Goal: Task Accomplishment & Management: Manage account settings

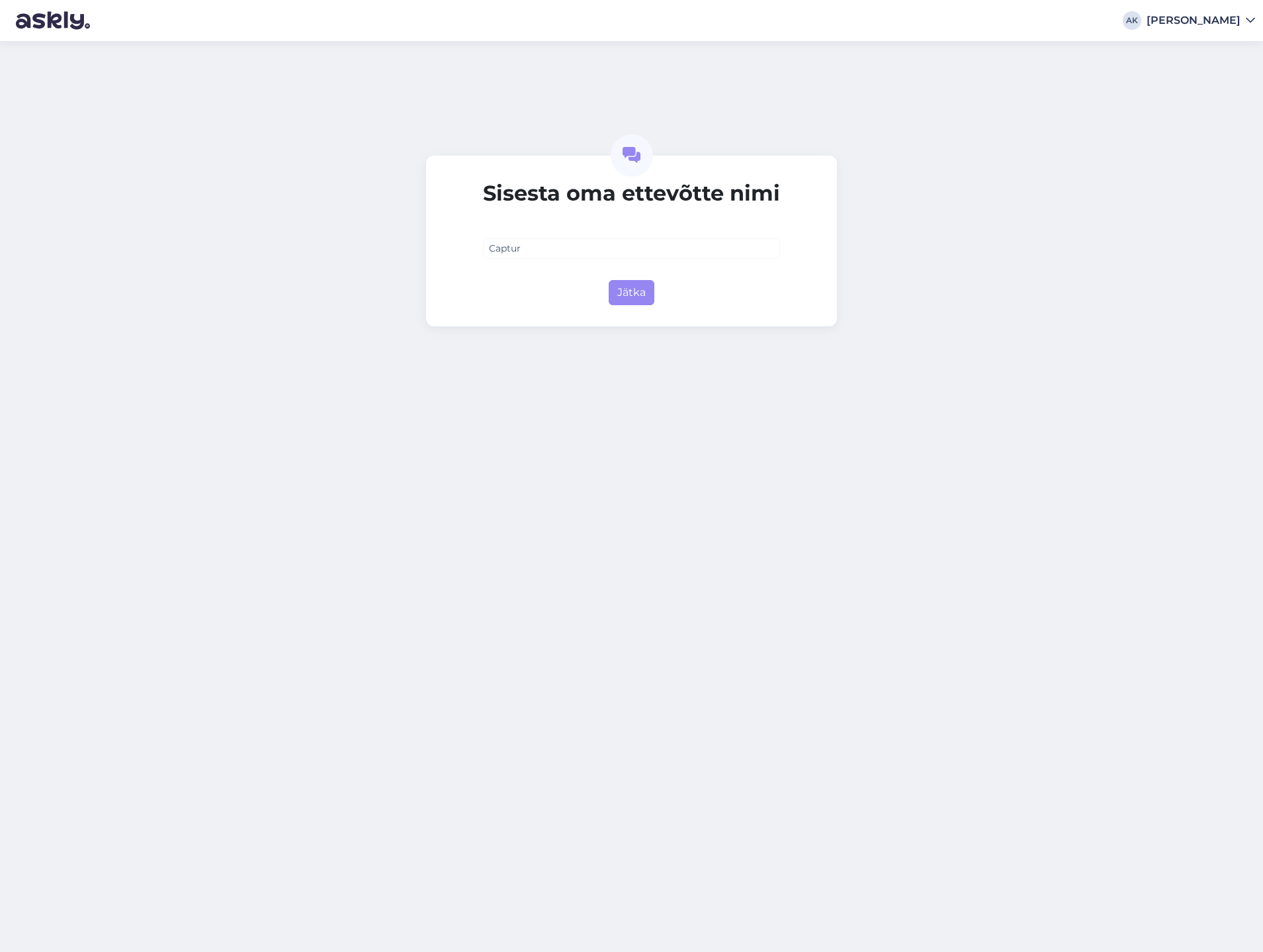
type input "Capture"
type input "[DOMAIN_NAME]"
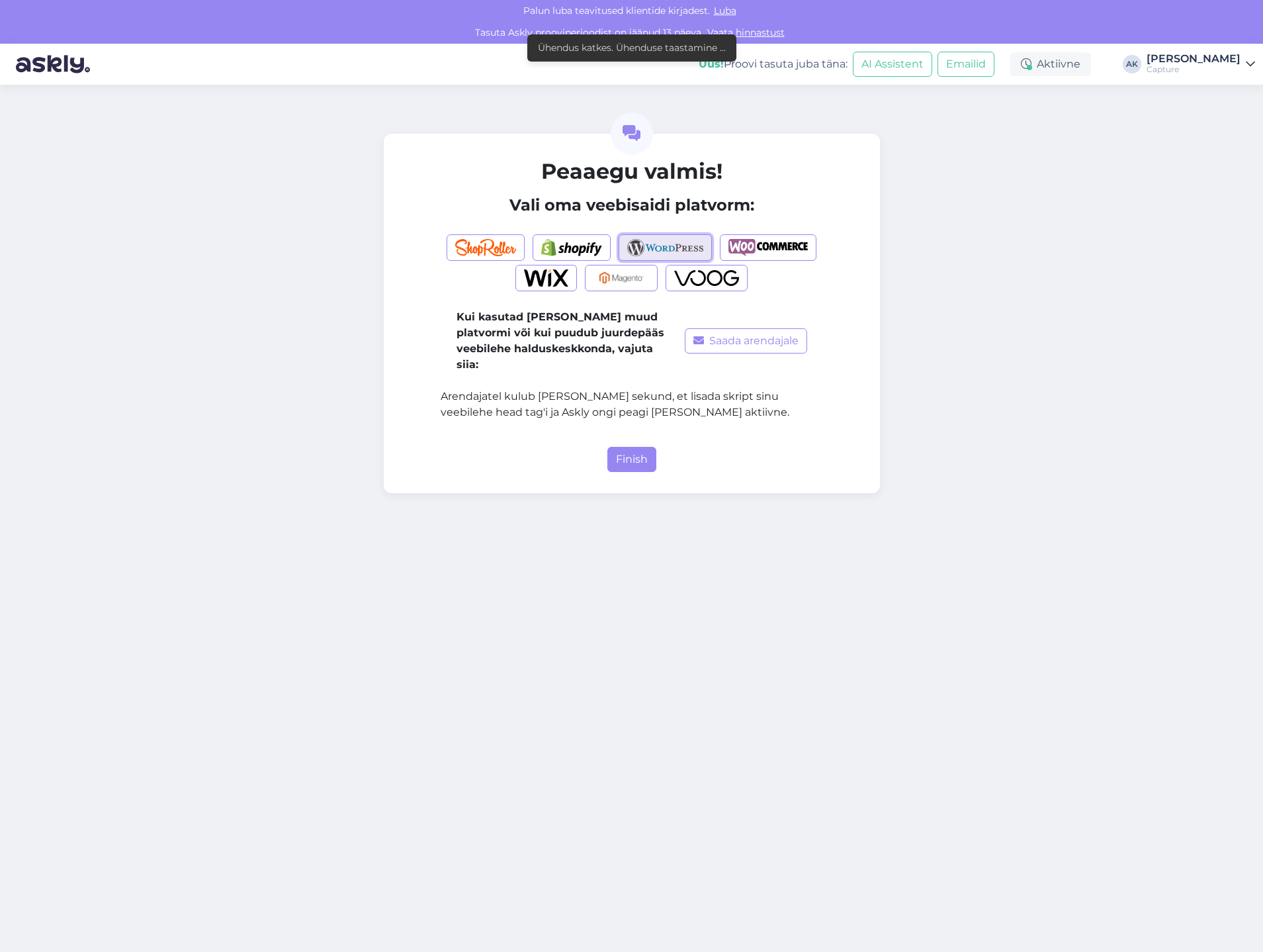
click at [696, 255] on img "button" at bounding box center [665, 247] width 76 height 17
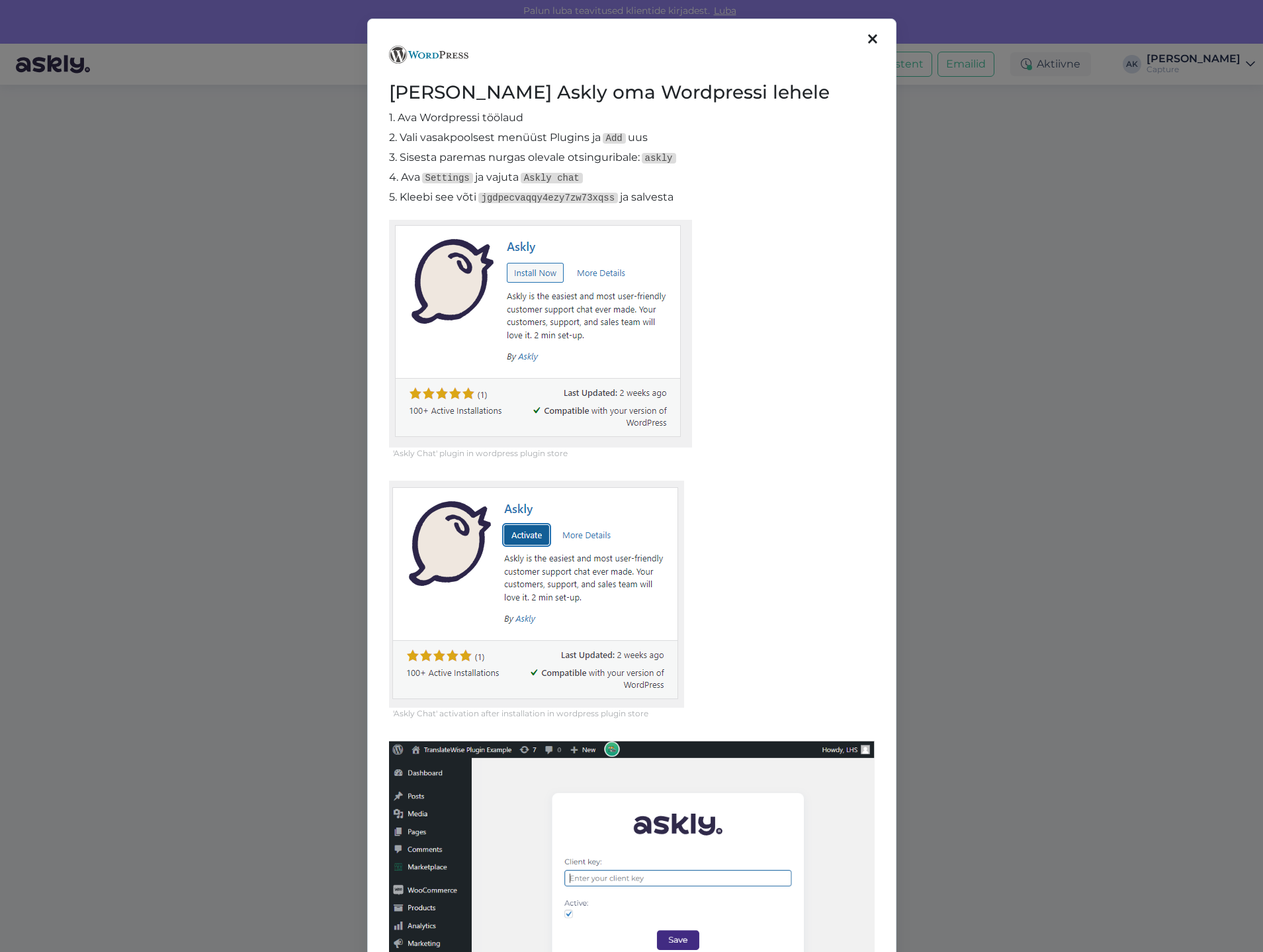
scroll to position [279, 0]
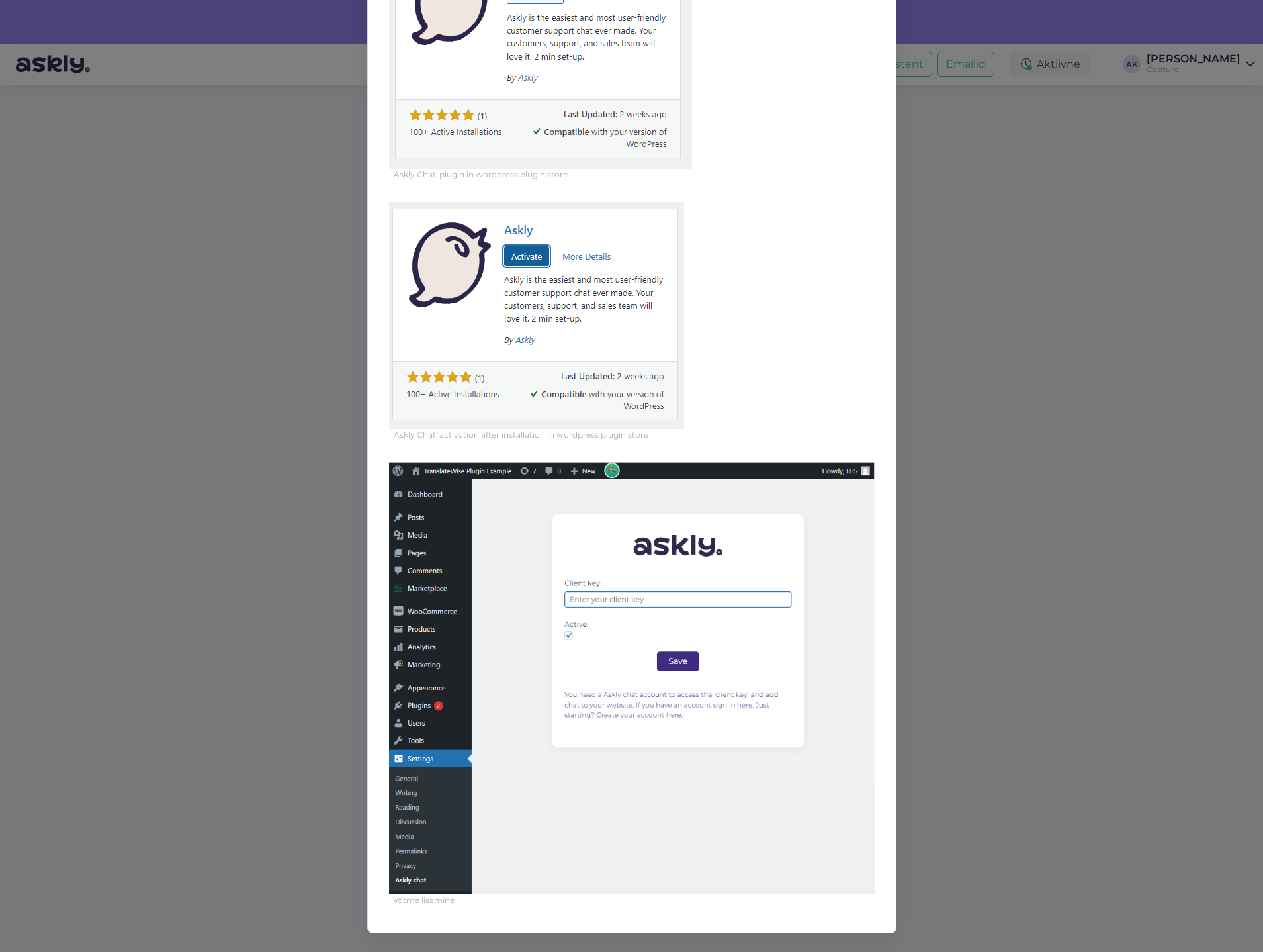
click at [935, 586] on div "Lisa Askly oma Wordpressi lehele 1. Ava Wordpressi töölaud 2. Vali vasakpoolses…" at bounding box center [632, 476] width 1263 height 952
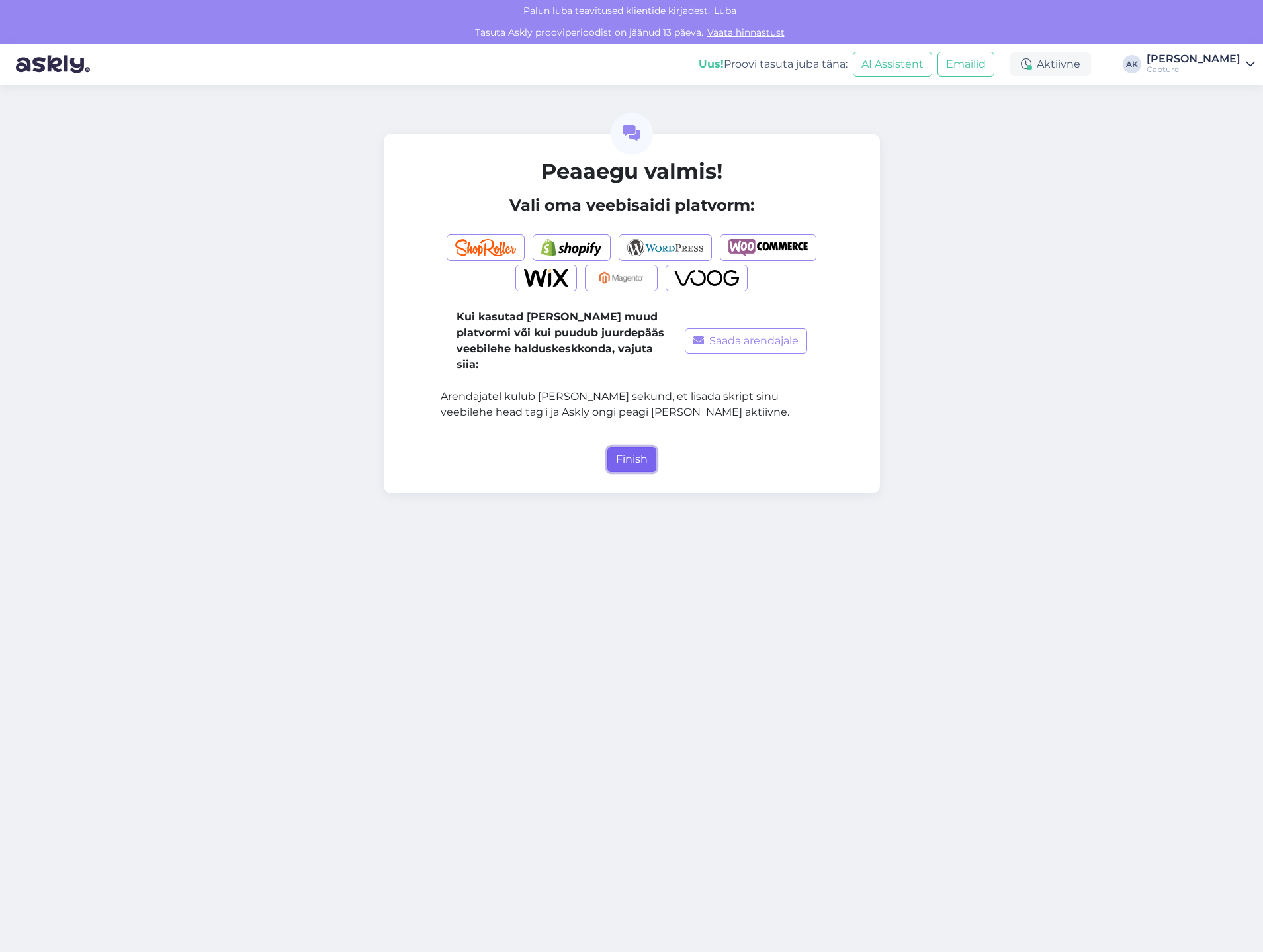
click at [626, 446] on button "Finish" at bounding box center [632, 459] width 49 height 25
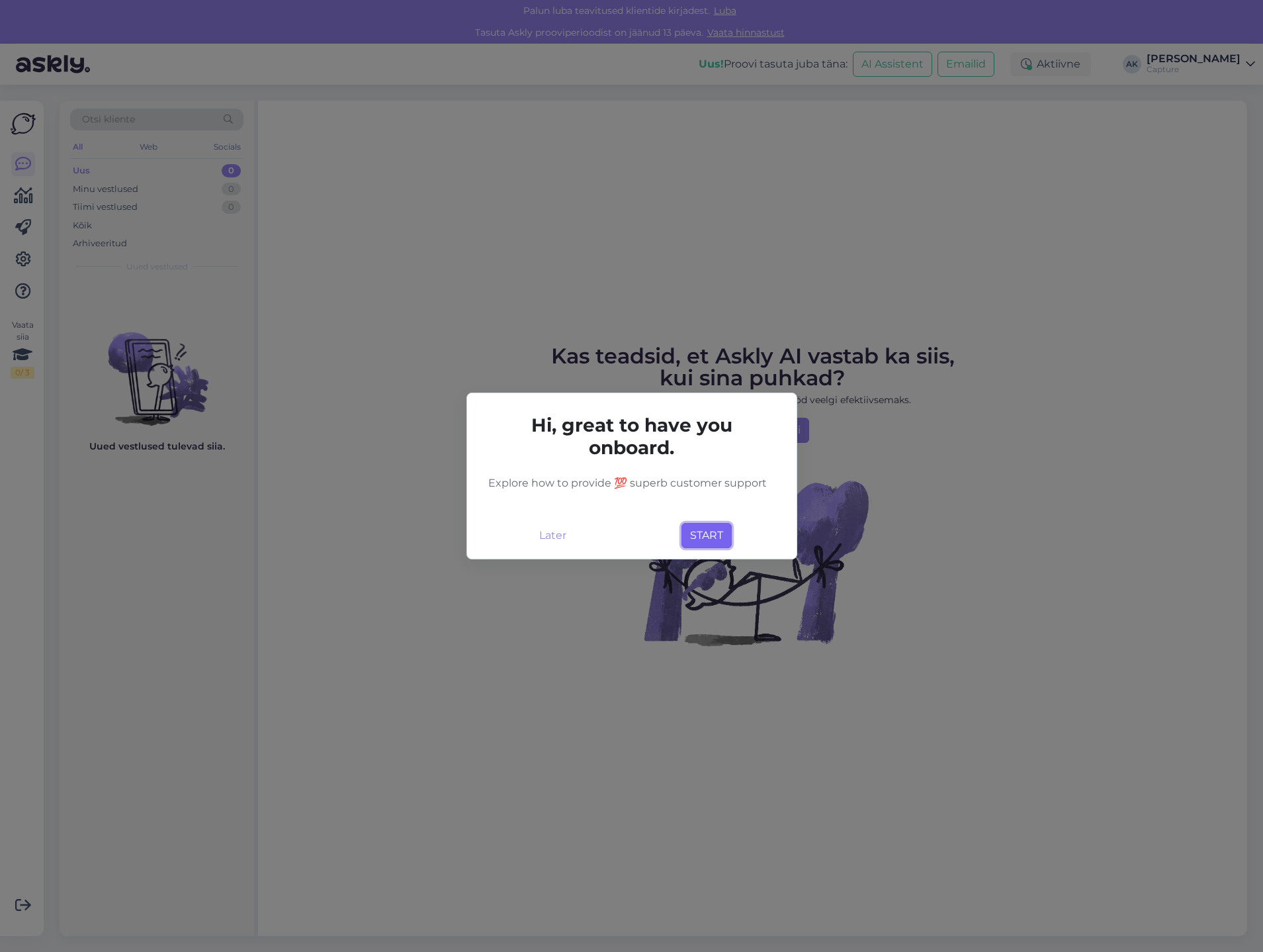
click at [702, 531] on button "START" at bounding box center [706, 535] width 50 height 25
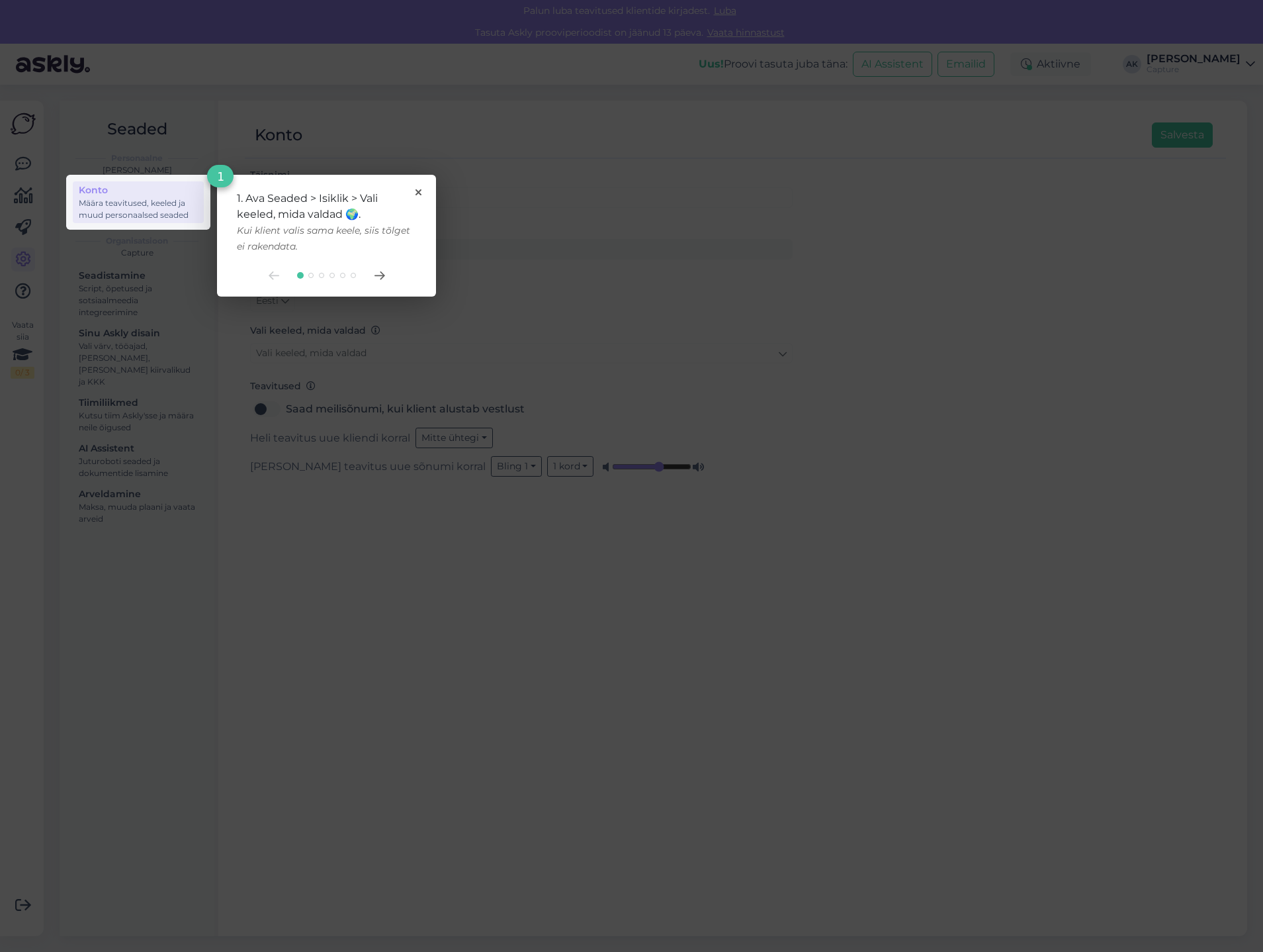
click at [410, 192] on div "1. Ava Seaded > Isiklik > Vali keeled, mida valdad 🌍. Kui klient valis sama kee…" at bounding box center [326, 222] width 179 height 64
click at [416, 191] on icon at bounding box center [418, 192] width 6 height 6
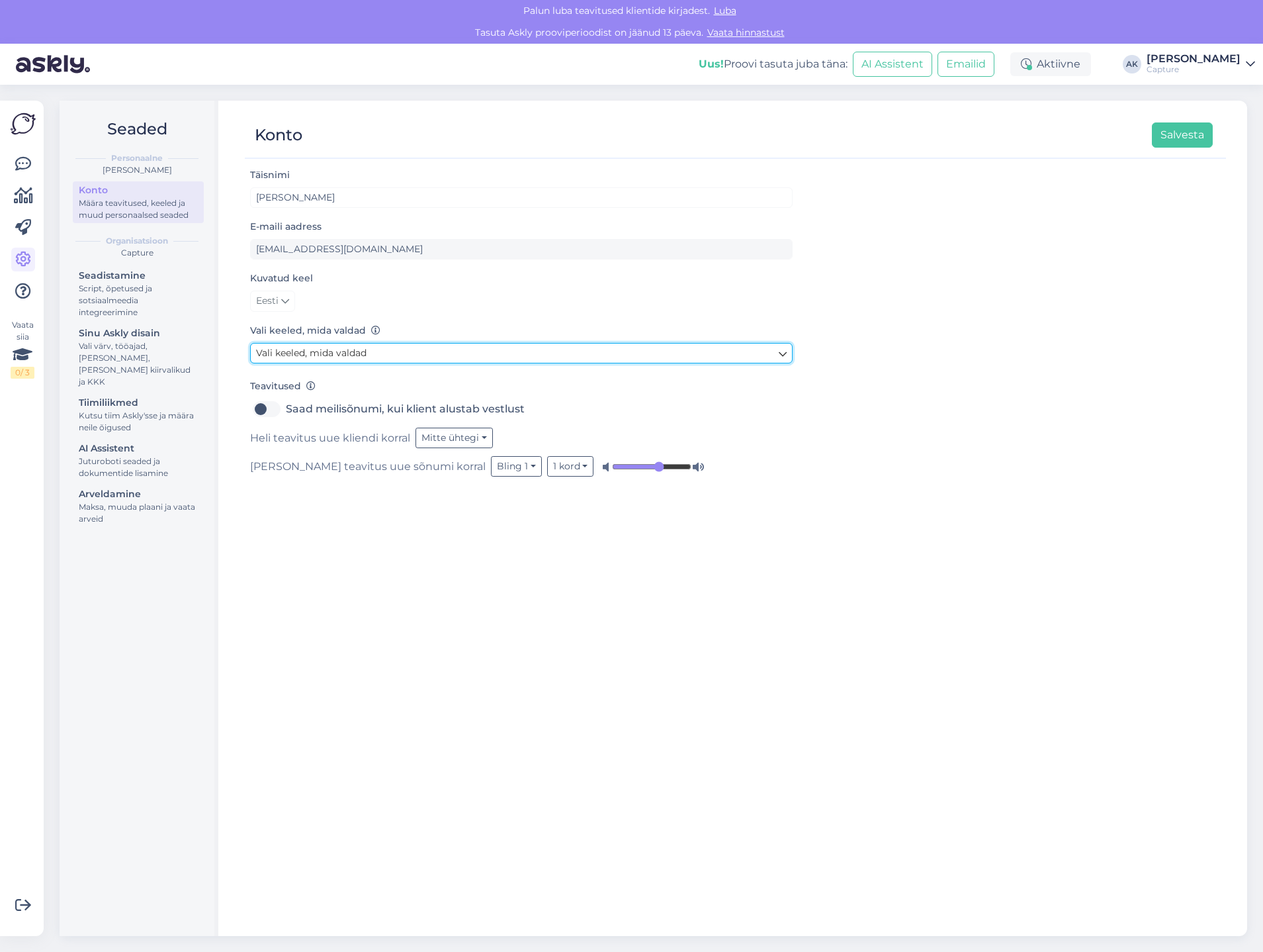
click at [304, 346] on span "Vali keeled, mida valdad" at bounding box center [311, 352] width 111 height 12
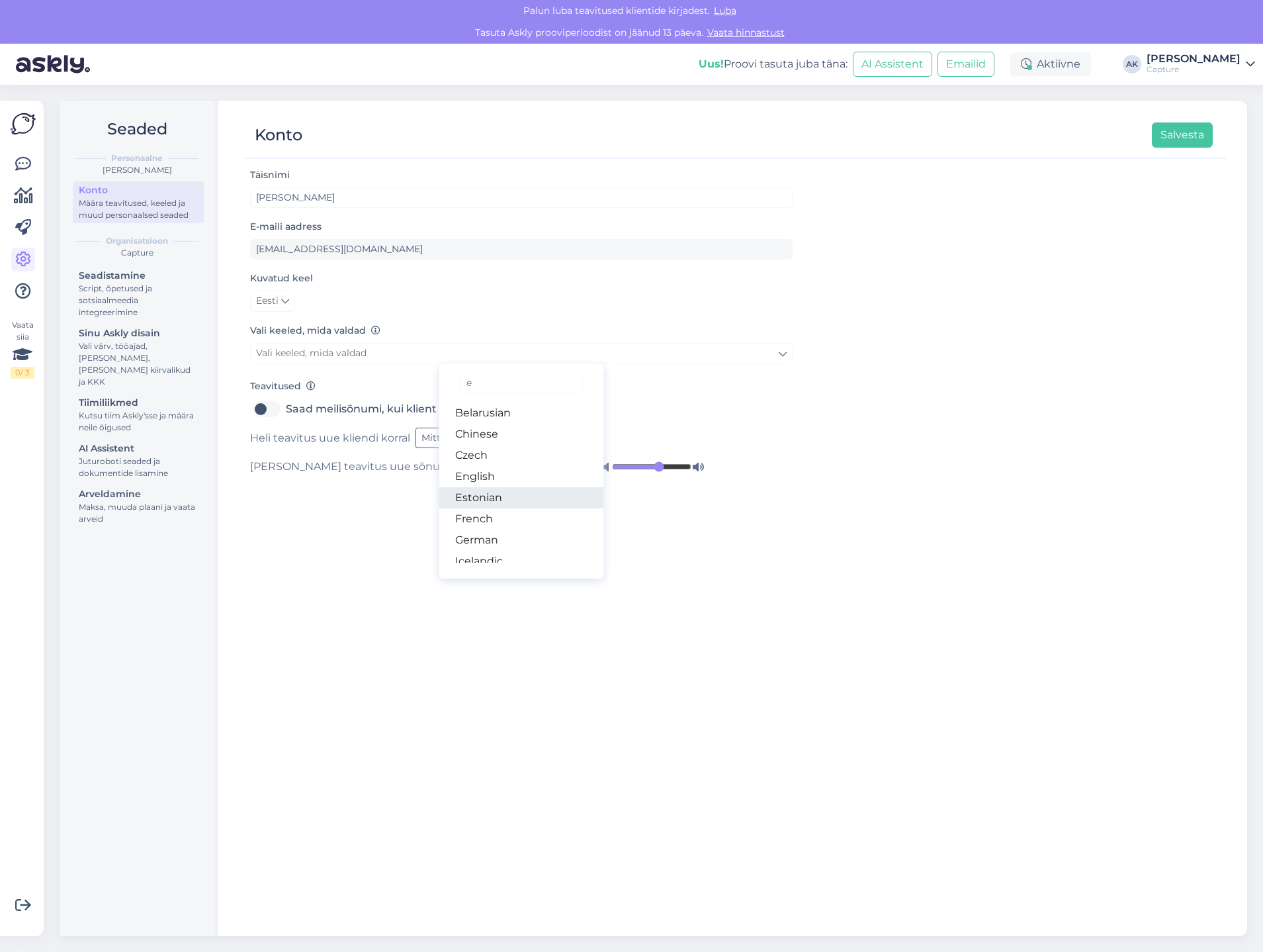
type input "e"
click at [515, 491] on link "Estonian" at bounding box center [521, 498] width 165 height 22
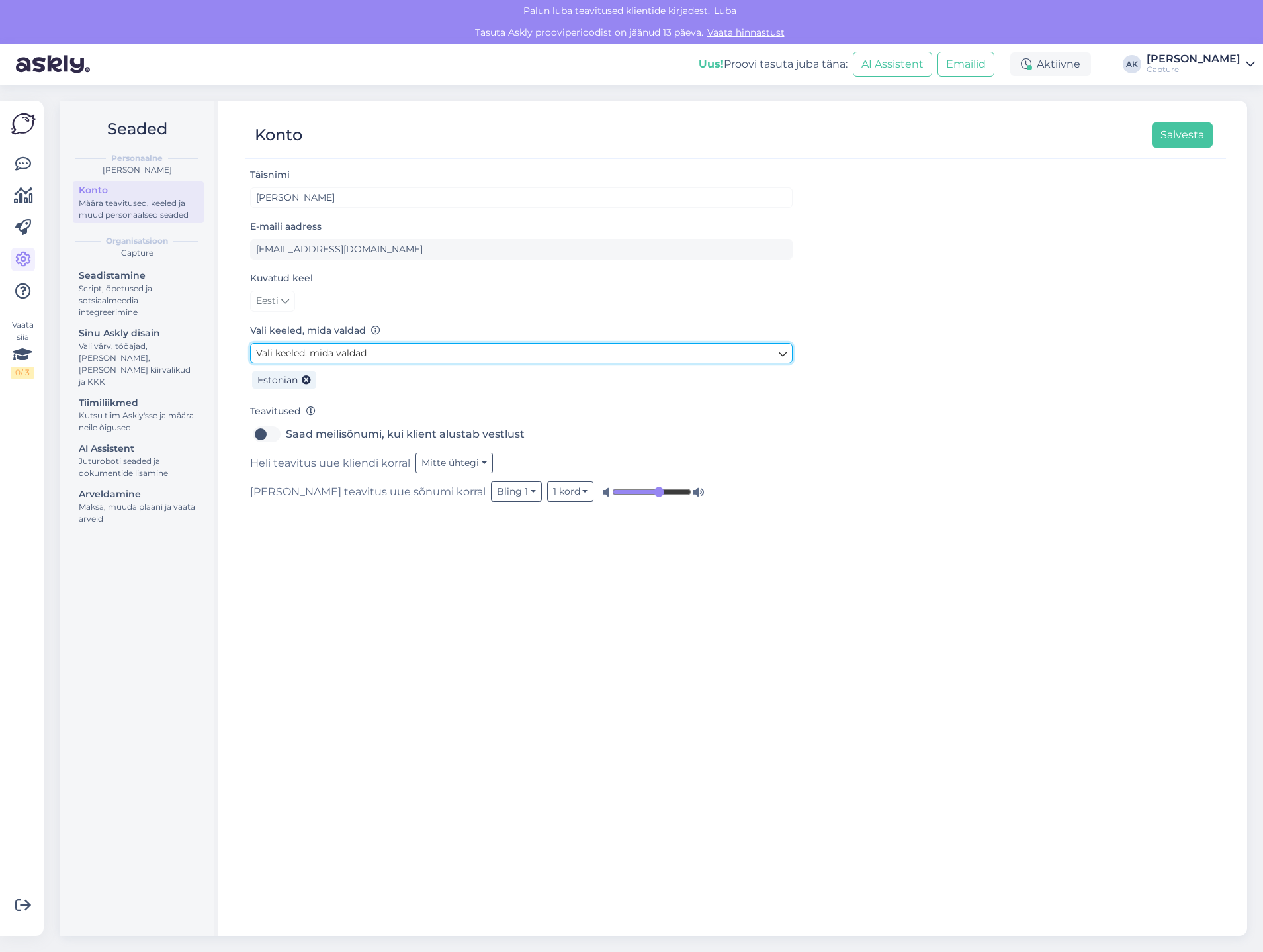
click at [354, 357] on span "Vali keeled, mida valdad" at bounding box center [311, 352] width 111 height 12
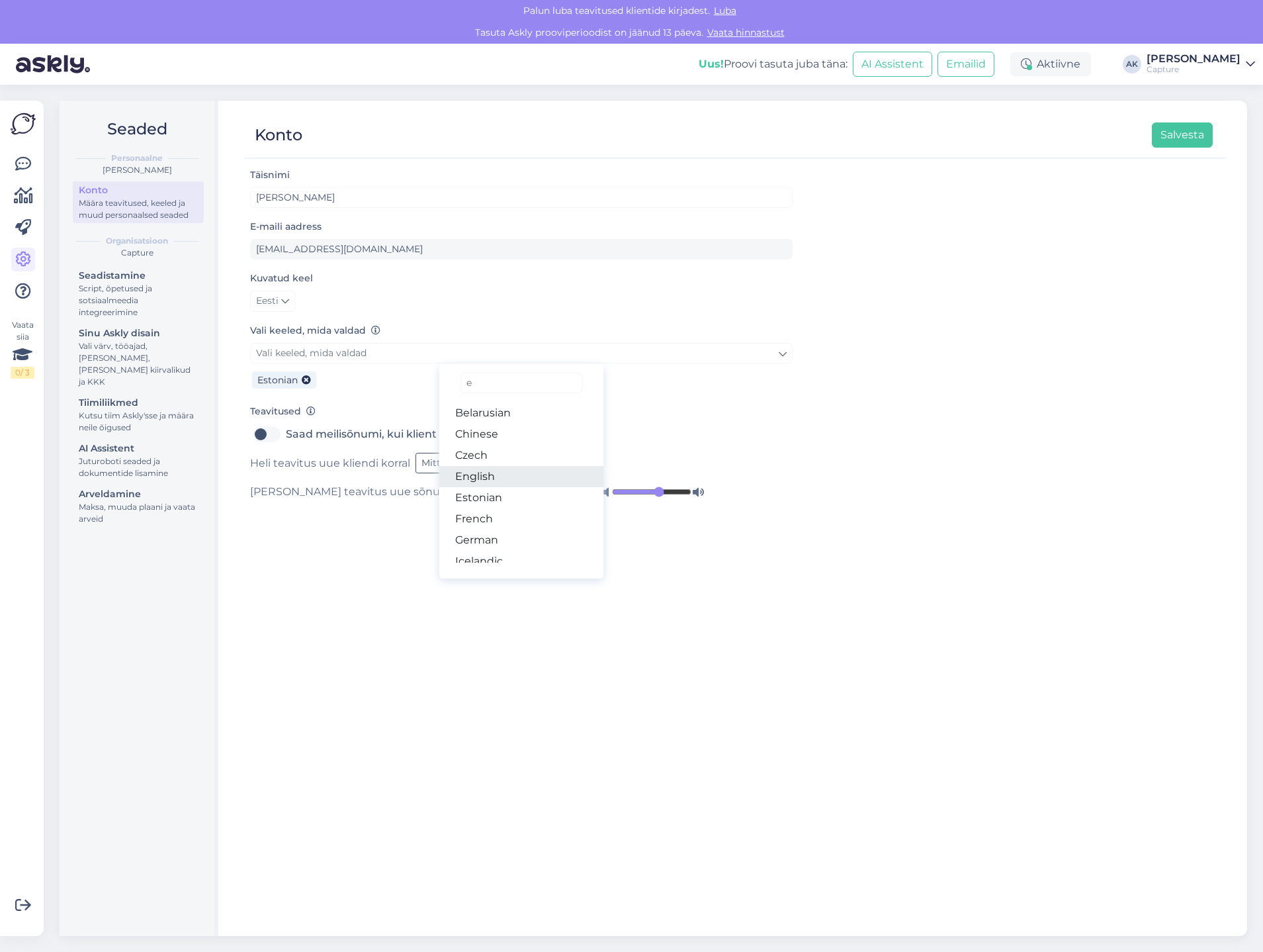
click at [512, 470] on link "English" at bounding box center [521, 477] width 165 height 22
click at [304, 383] on icon at bounding box center [306, 381] width 9 height 9
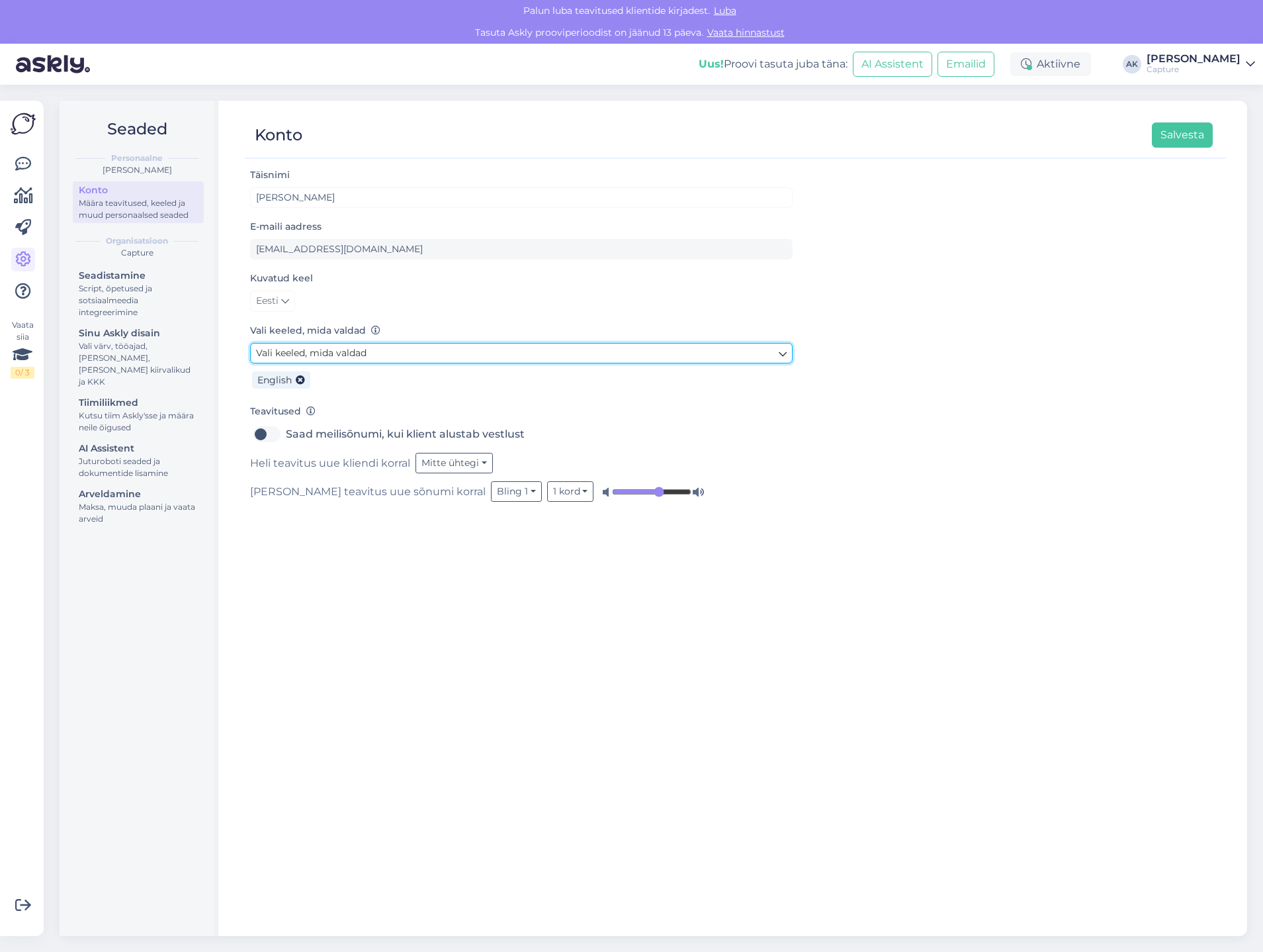
click at [318, 360] on link "Vali keeled, mida valdad" at bounding box center [521, 353] width 542 height 21
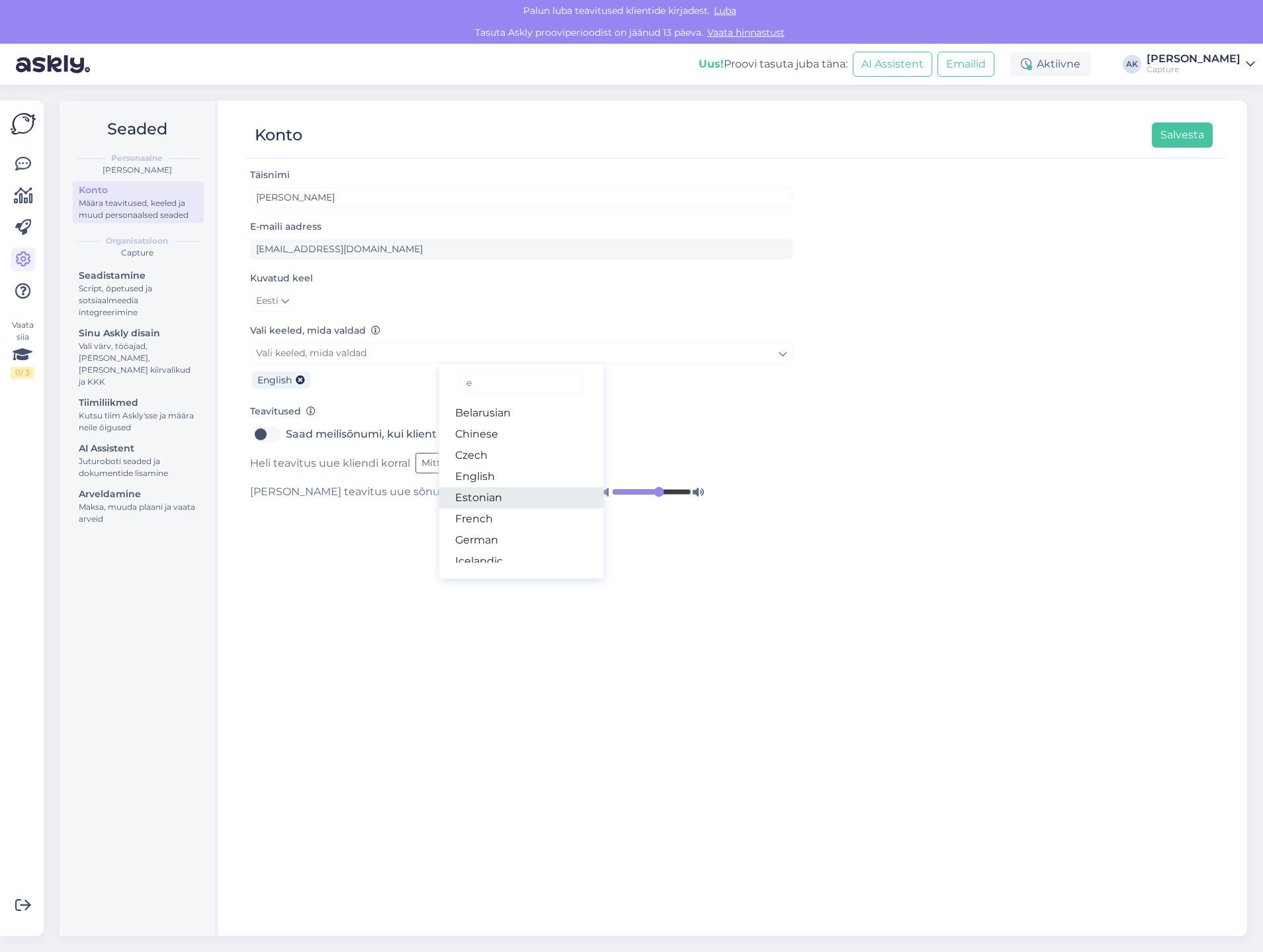
click at [563, 491] on link "Estonian" at bounding box center [521, 498] width 165 height 22
click at [286, 433] on label "Saad meilisõnumi, kui klient alustab vestlust" at bounding box center [405, 435] width 238 height 22
click at [264, 433] on input "Saad meilisõnumi, kui klient alustab vestlust" at bounding box center [266, 435] width 33 height 22
checkbox input "true"
click at [280, 294] on link "Eesti" at bounding box center [273, 301] width 45 height 22
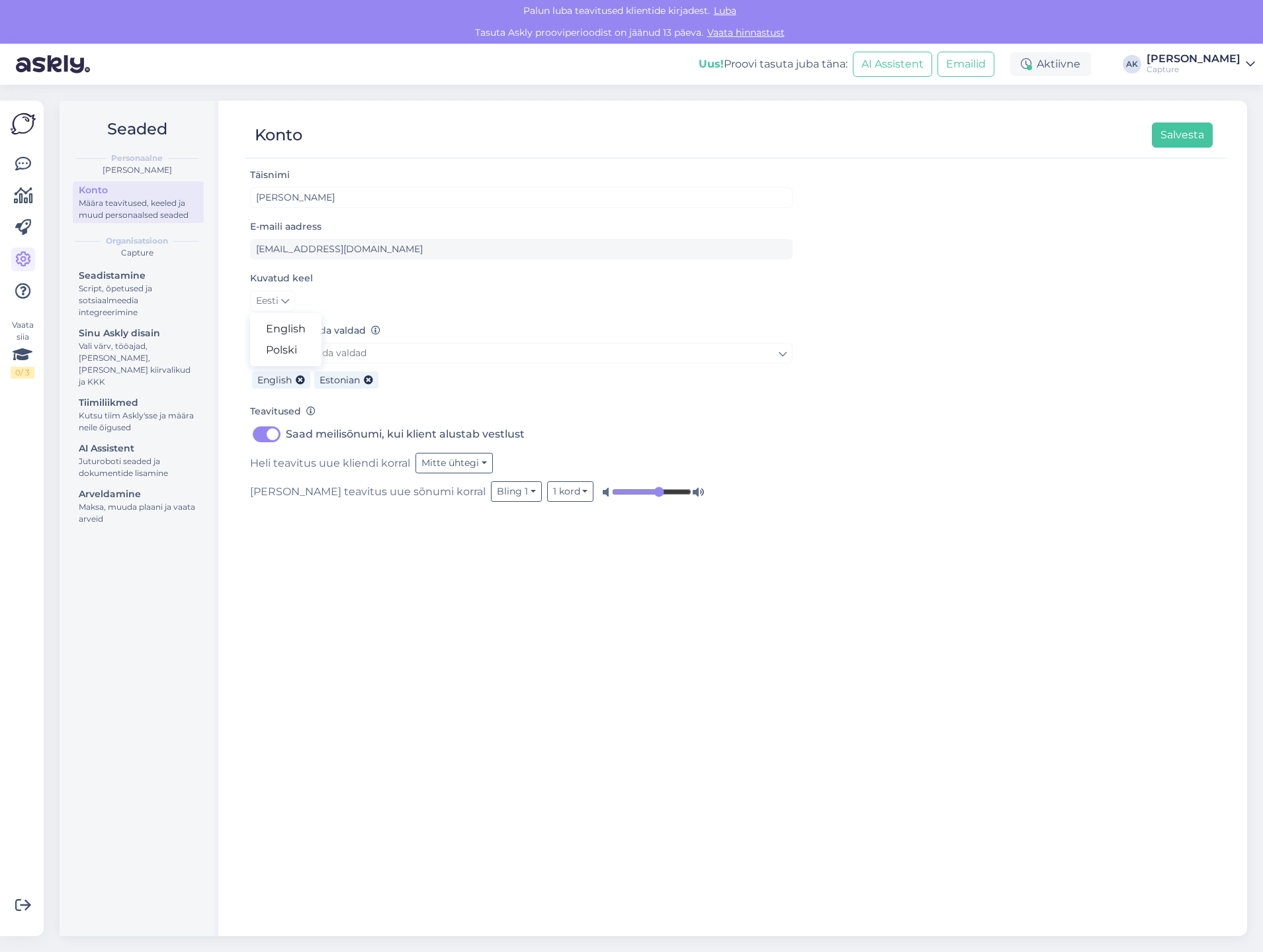
click at [344, 291] on div "Eesti English Polski" at bounding box center [521, 301] width 542 height 22
click at [282, 294] on icon at bounding box center [285, 301] width 8 height 14
click at [279, 321] on link "English" at bounding box center [285, 329] width 71 height 22
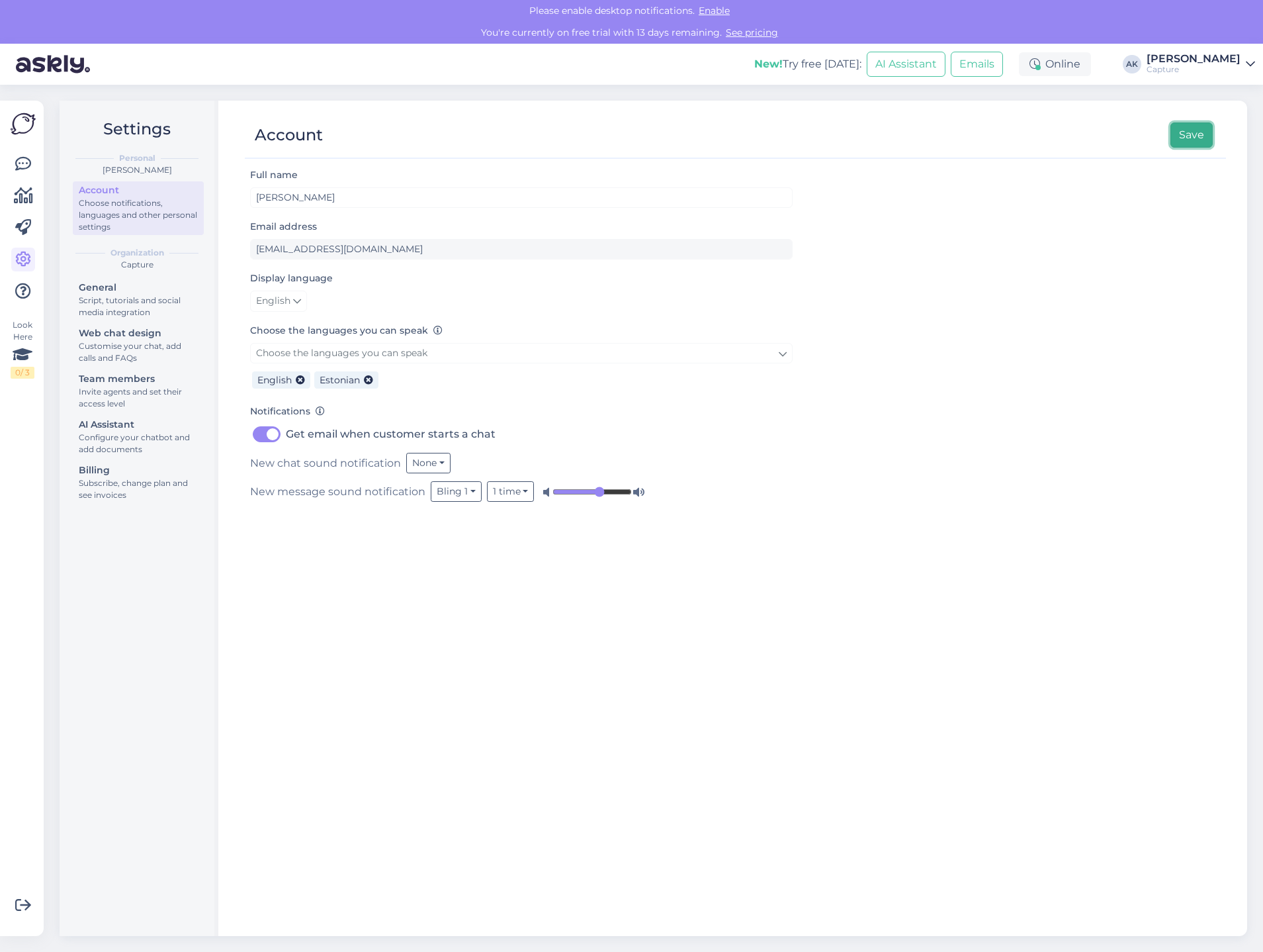
click at [1191, 145] on button "Save" at bounding box center [1191, 135] width 42 height 25
click at [142, 283] on div "General" at bounding box center [139, 287] width 119 height 13
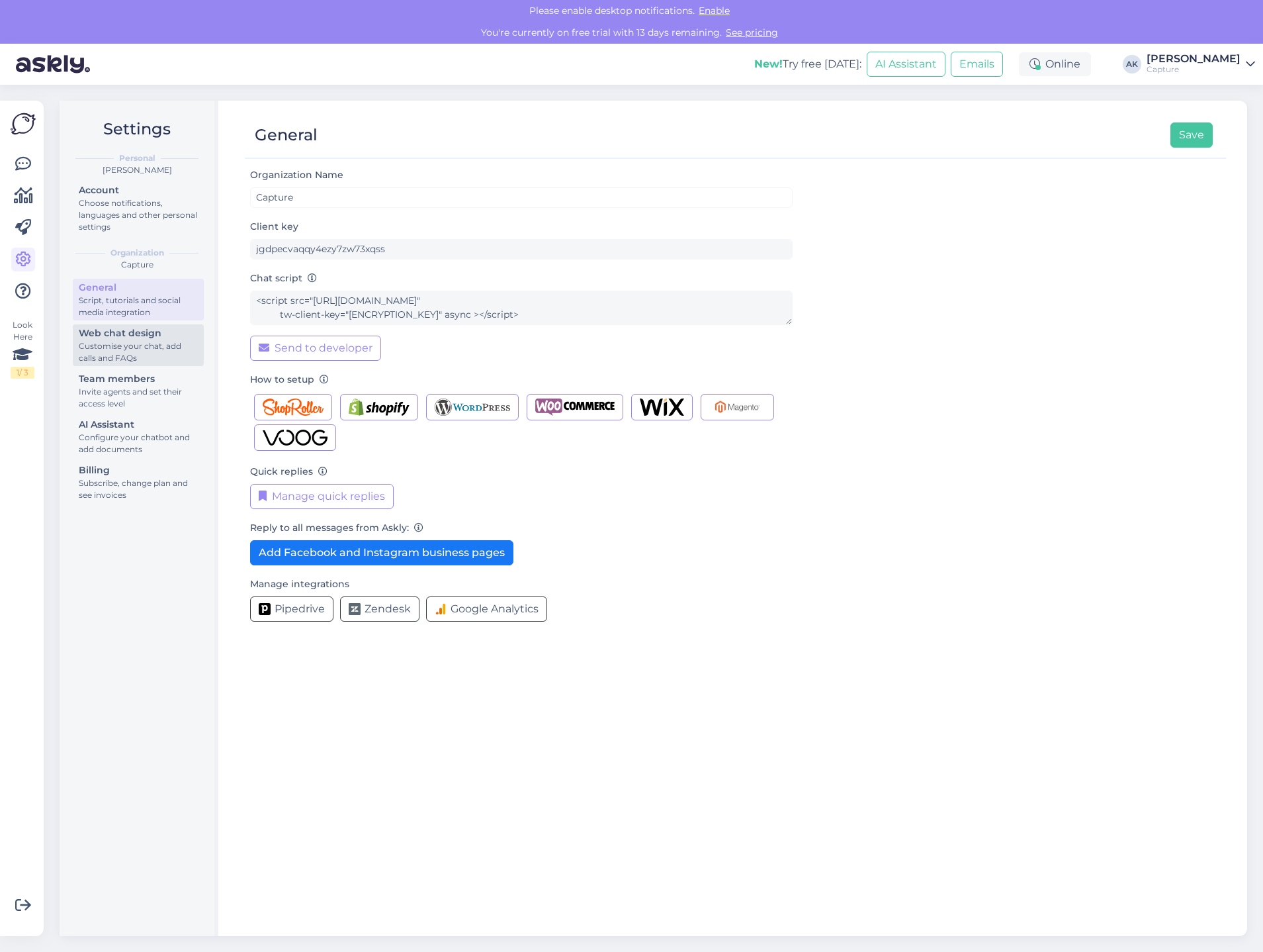
click at [131, 331] on div "Web chat design" at bounding box center [139, 333] width 119 height 13
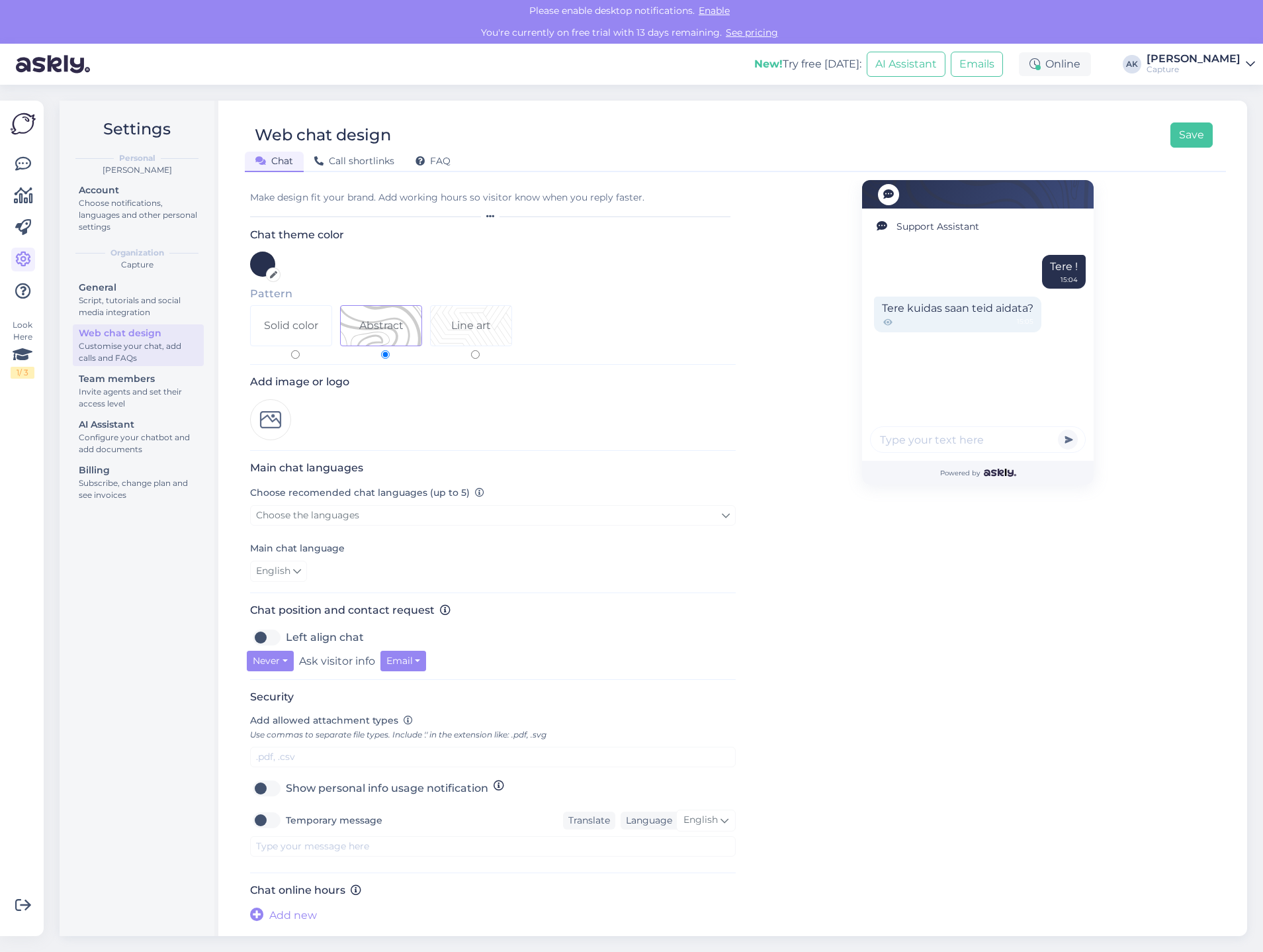
click at [273, 426] on img at bounding box center [271, 419] width 41 height 41
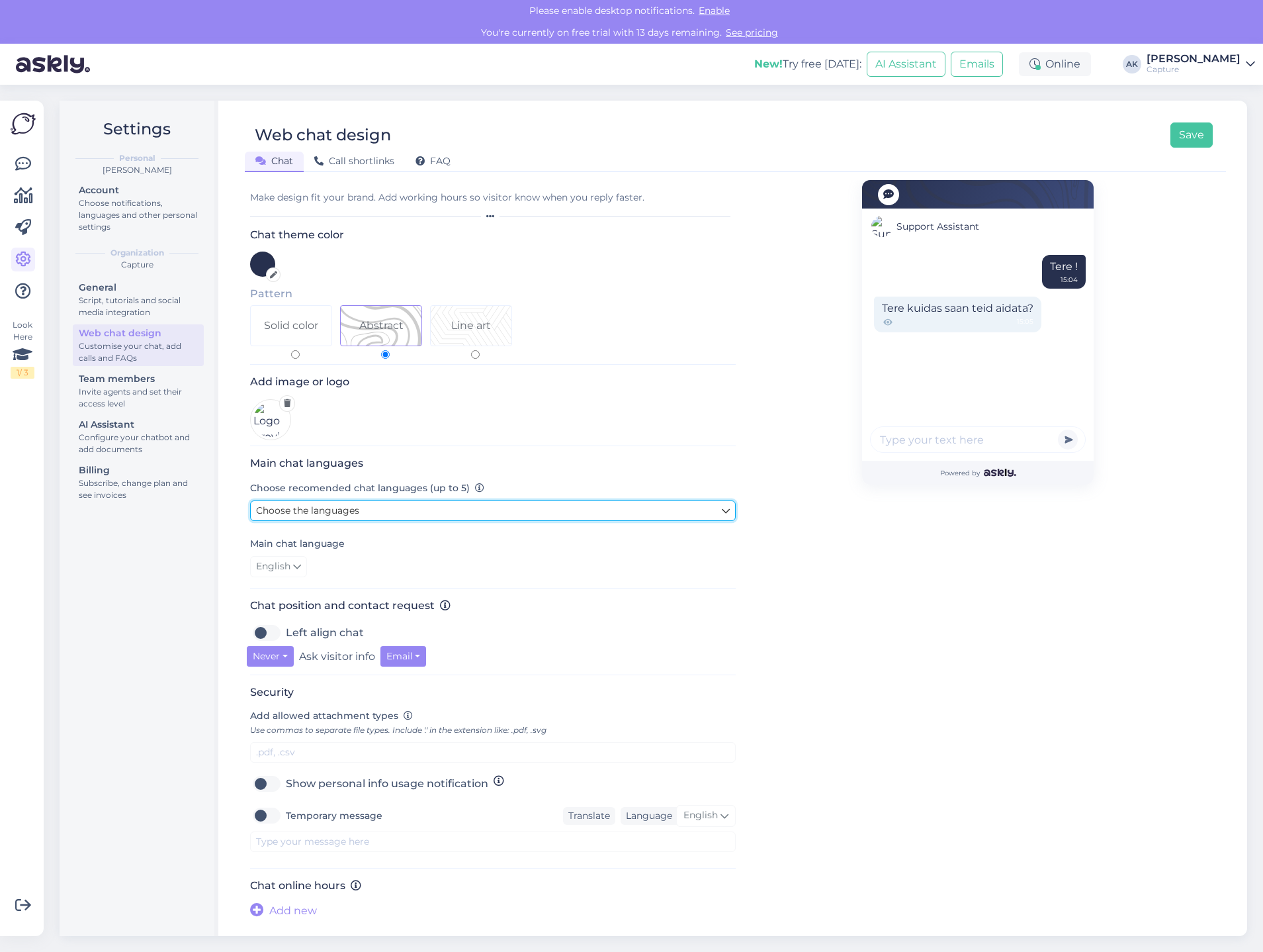
click at [369, 516] on link "Choose the languages" at bounding box center [493, 510] width 486 height 21
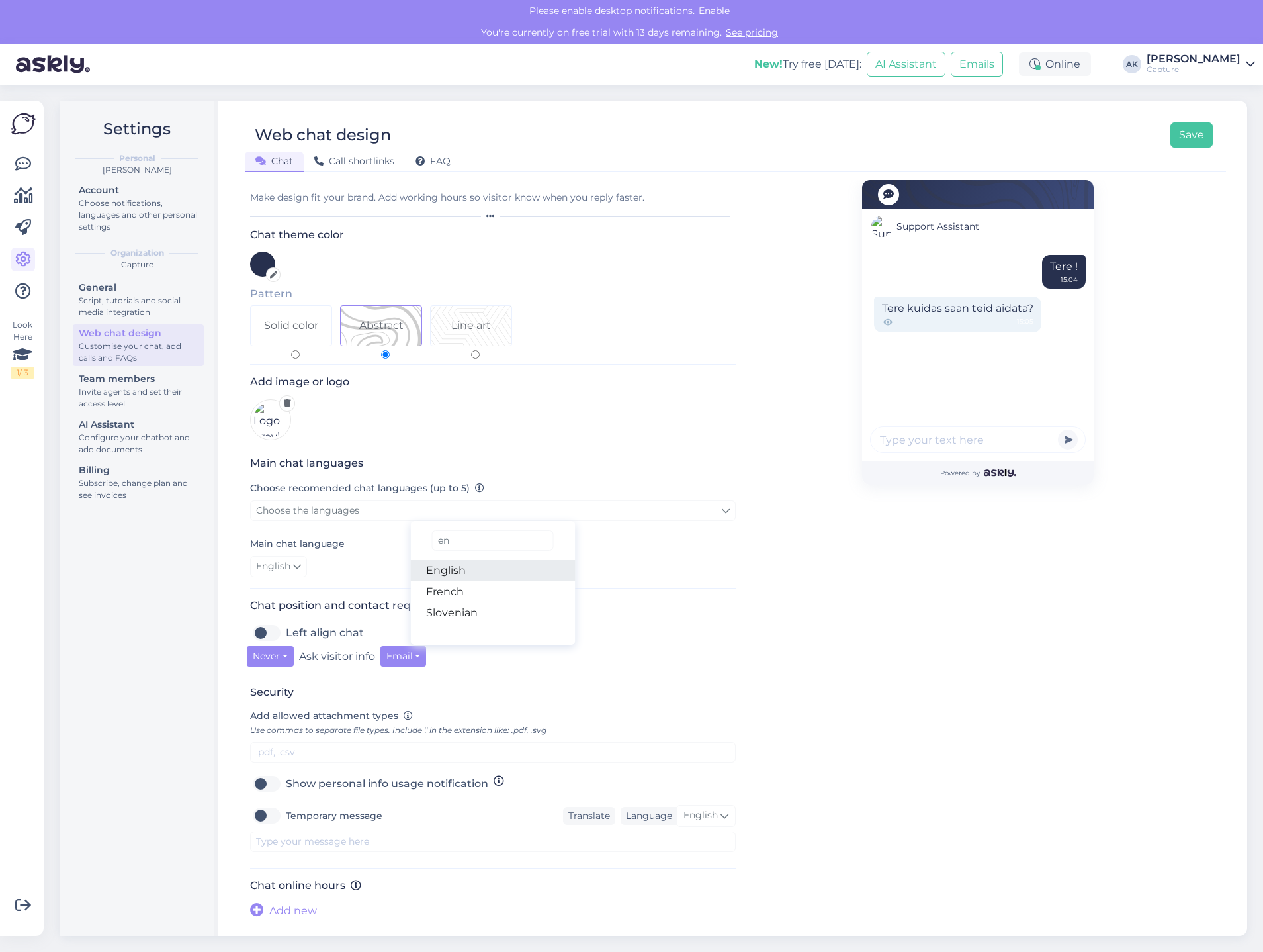
type input "en"
click at [475, 571] on link "English" at bounding box center [492, 570] width 165 height 22
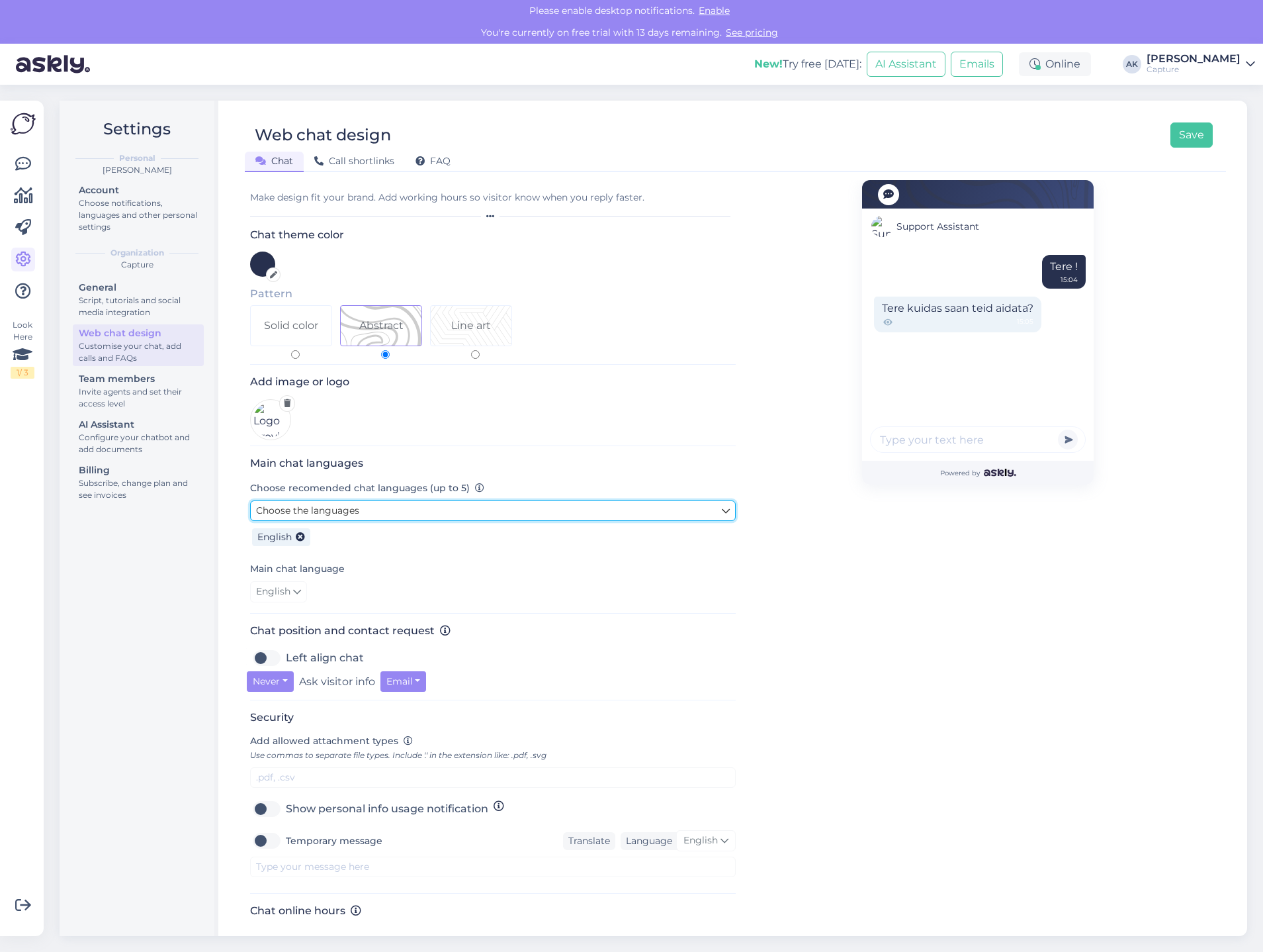
click at [338, 521] on link "Choose the languages" at bounding box center [493, 510] width 486 height 21
click at [439, 520] on link "Choose the languages" at bounding box center [493, 510] width 486 height 21
click at [436, 516] on link "Choose the languages" at bounding box center [493, 510] width 486 height 21
click at [724, 516] on link "Choose the languages" at bounding box center [493, 510] width 486 height 21
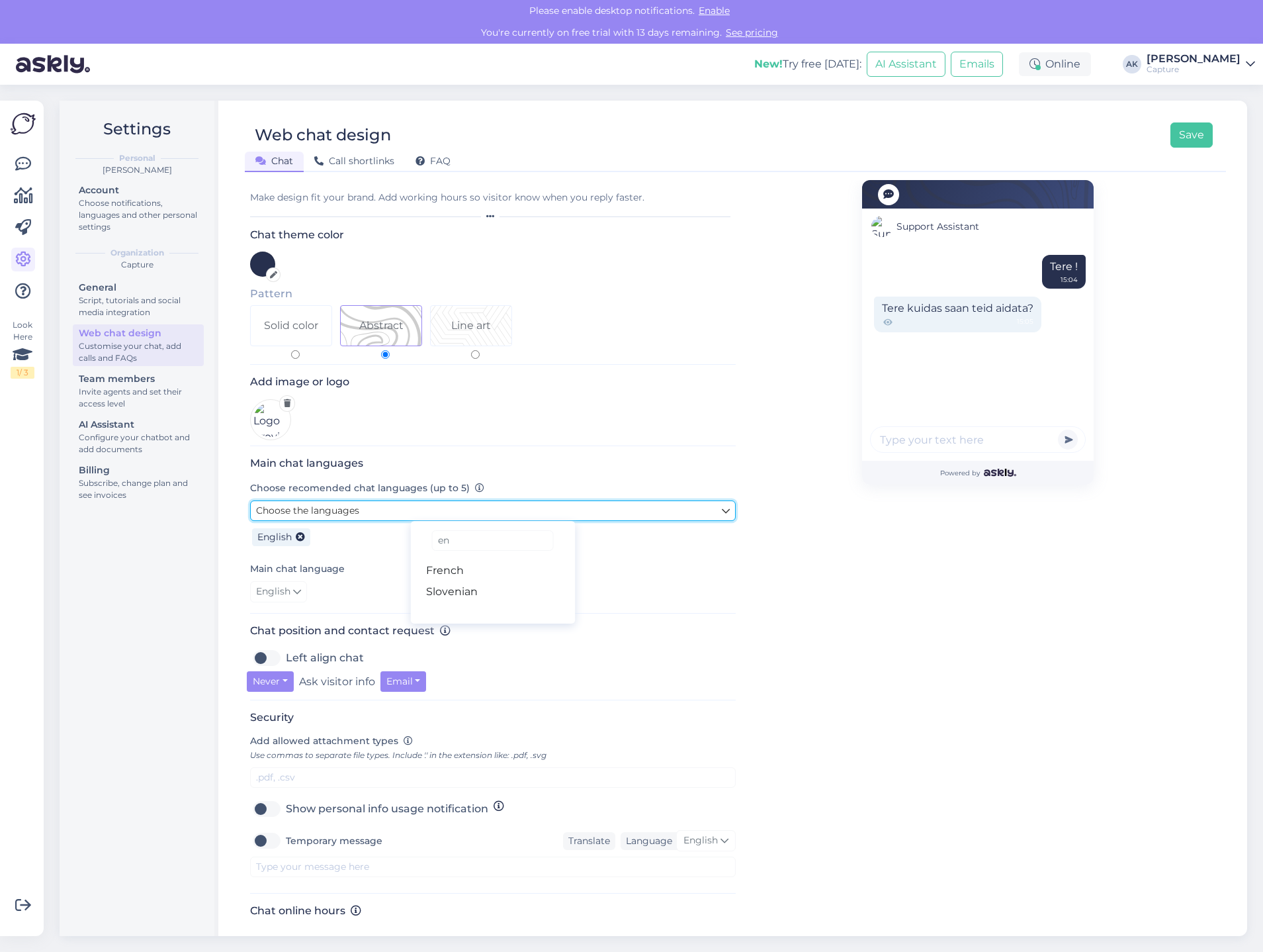
click at [724, 516] on link "Choose the languages" at bounding box center [493, 510] width 486 height 21
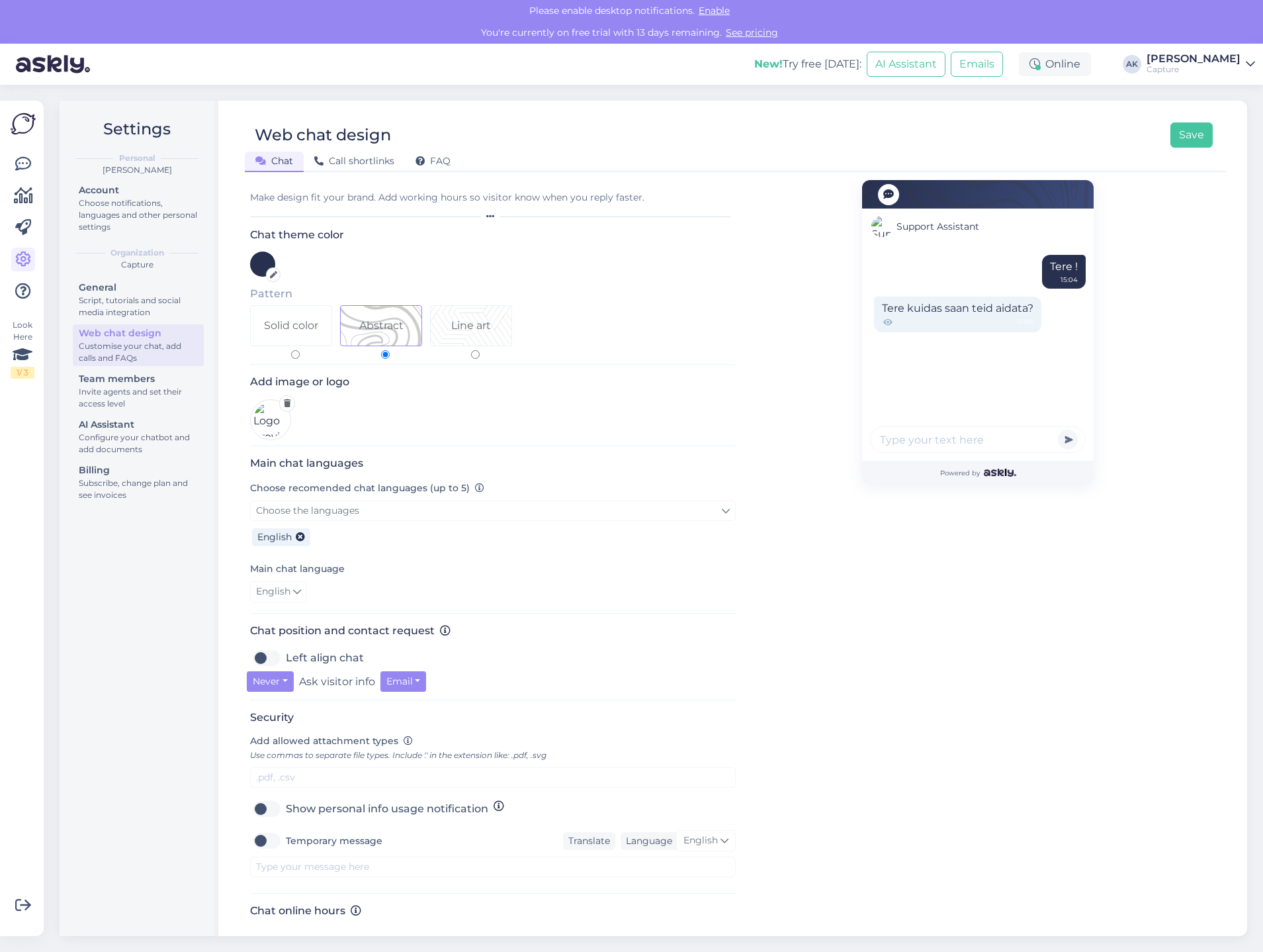
click at [475, 586] on div "English" at bounding box center [493, 592] width 486 height 22
click at [348, 525] on div "English" at bounding box center [493, 535] width 486 height 29
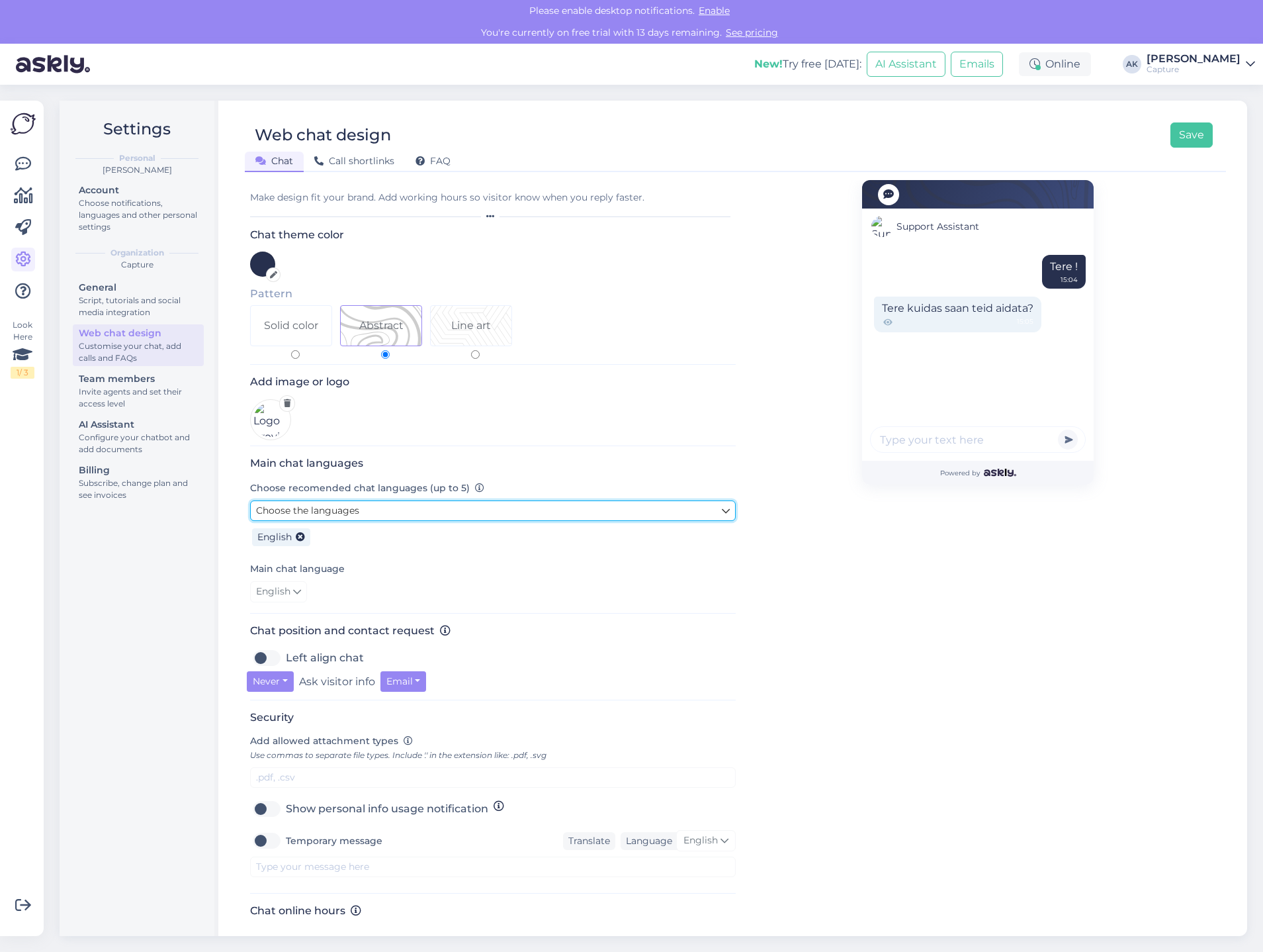
click at [353, 510] on span "Choose the languages" at bounding box center [308, 509] width 103 height 12
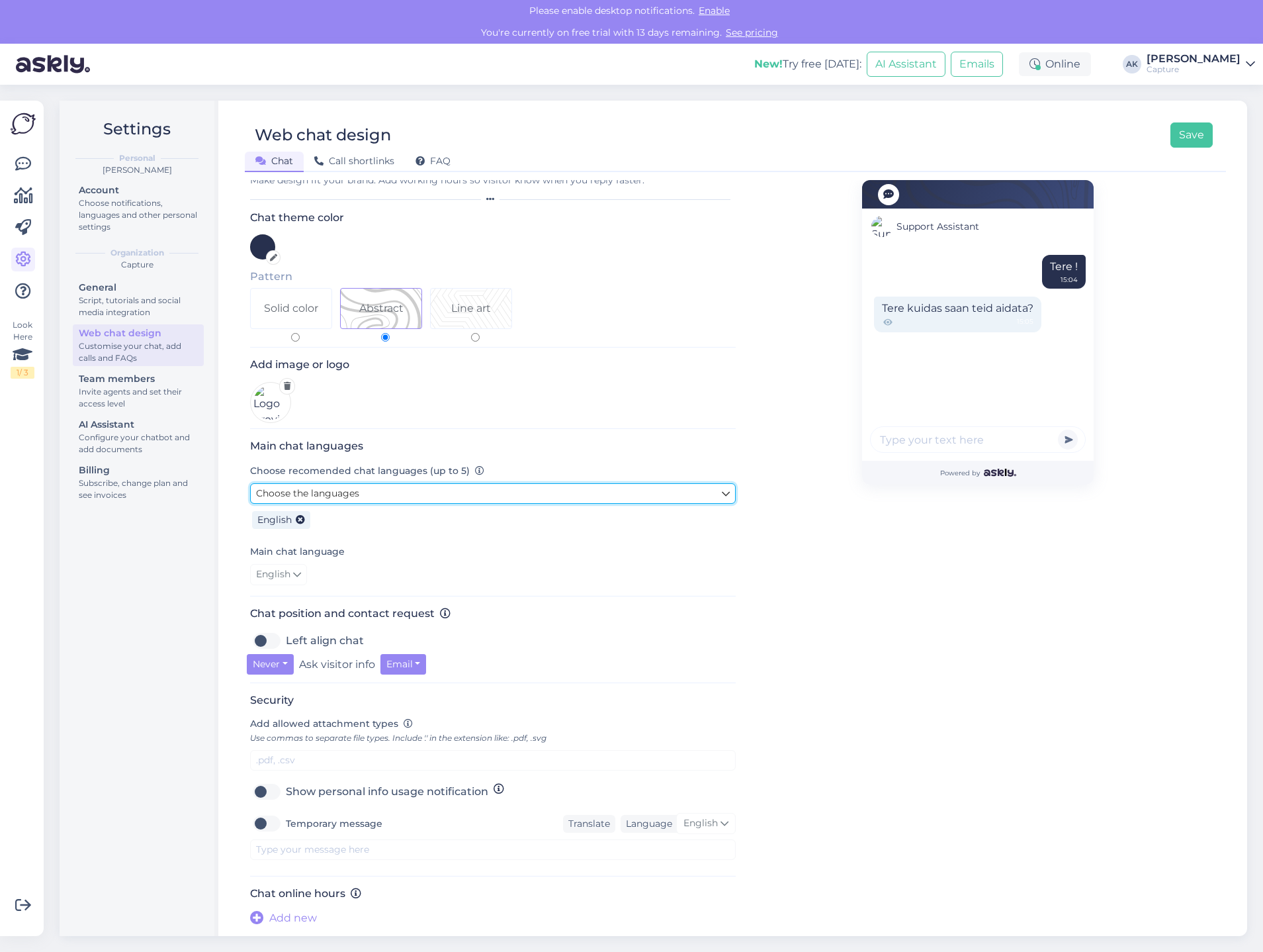
scroll to position [23, 0]
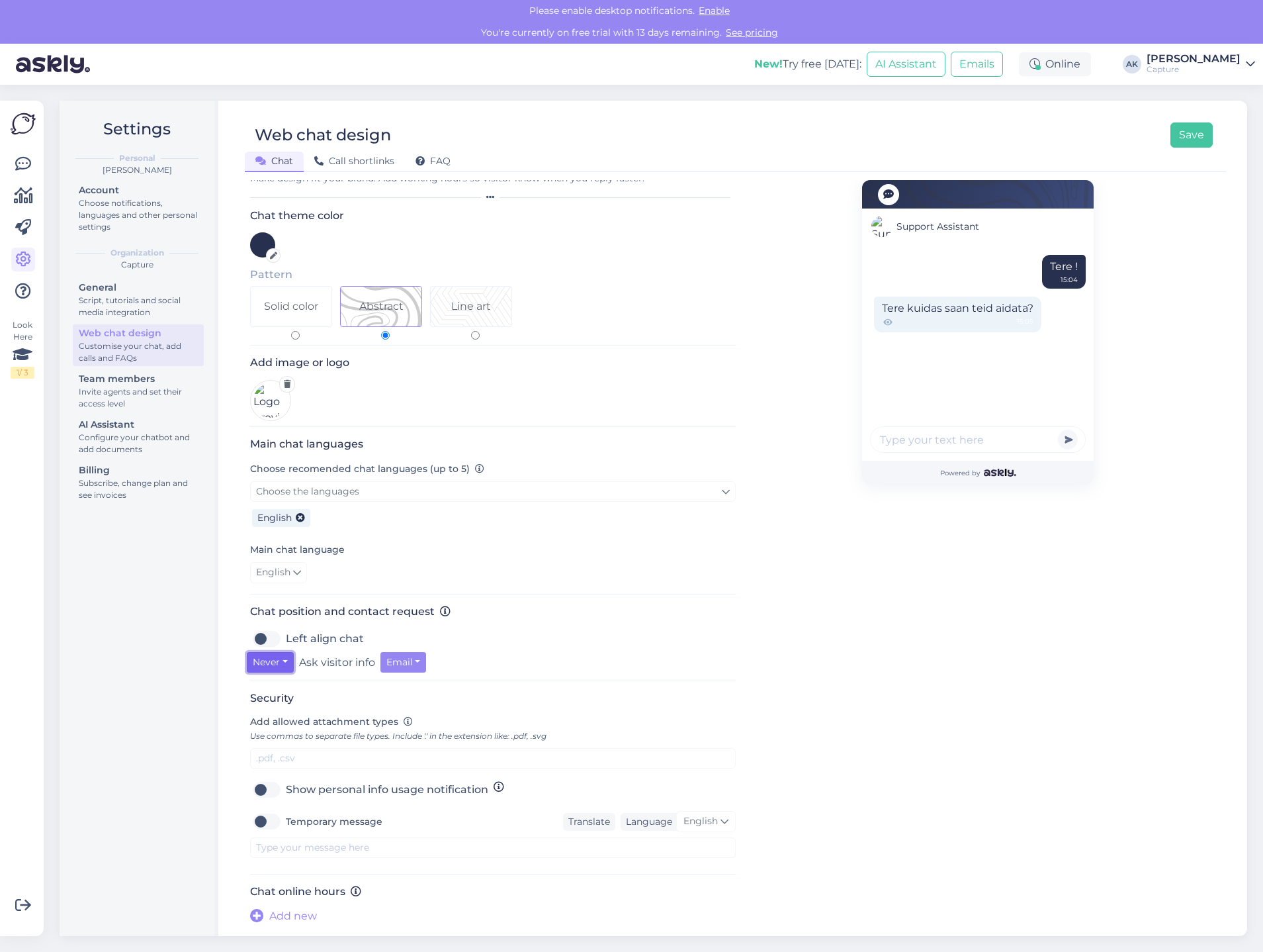
click at [281, 661] on button "Never" at bounding box center [270, 661] width 47 height 21
click at [280, 710] on link "When away" at bounding box center [293, 711] width 94 height 22
click at [424, 663] on button "Email" at bounding box center [430, 661] width 46 height 21
click at [497, 647] on div "Left align chat" at bounding box center [493, 639] width 486 height 22
click at [1183, 141] on button "Save" at bounding box center [1191, 135] width 42 height 25
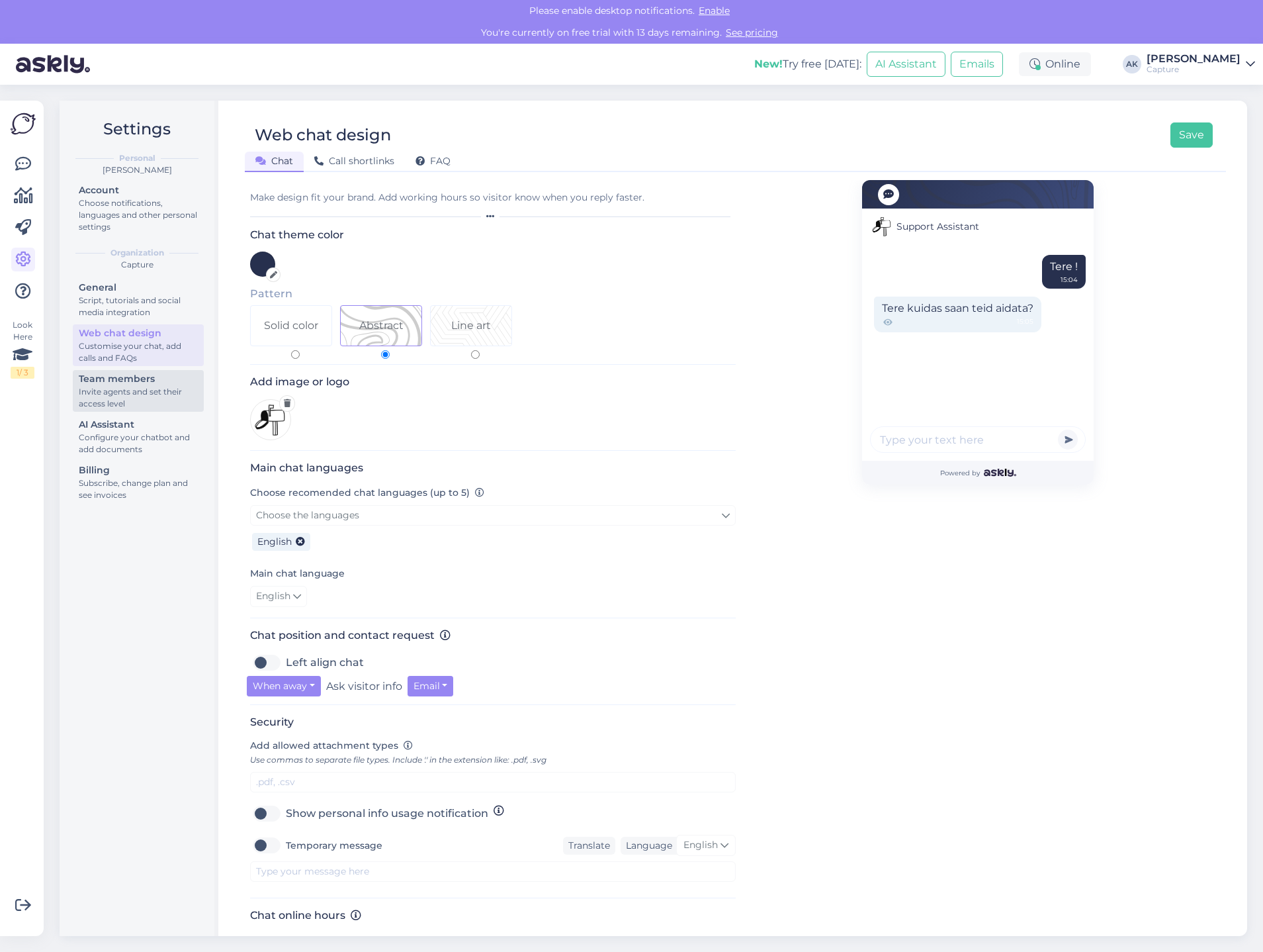
click at [128, 386] on div "Invite agents and set their access level" at bounding box center [139, 398] width 119 height 23
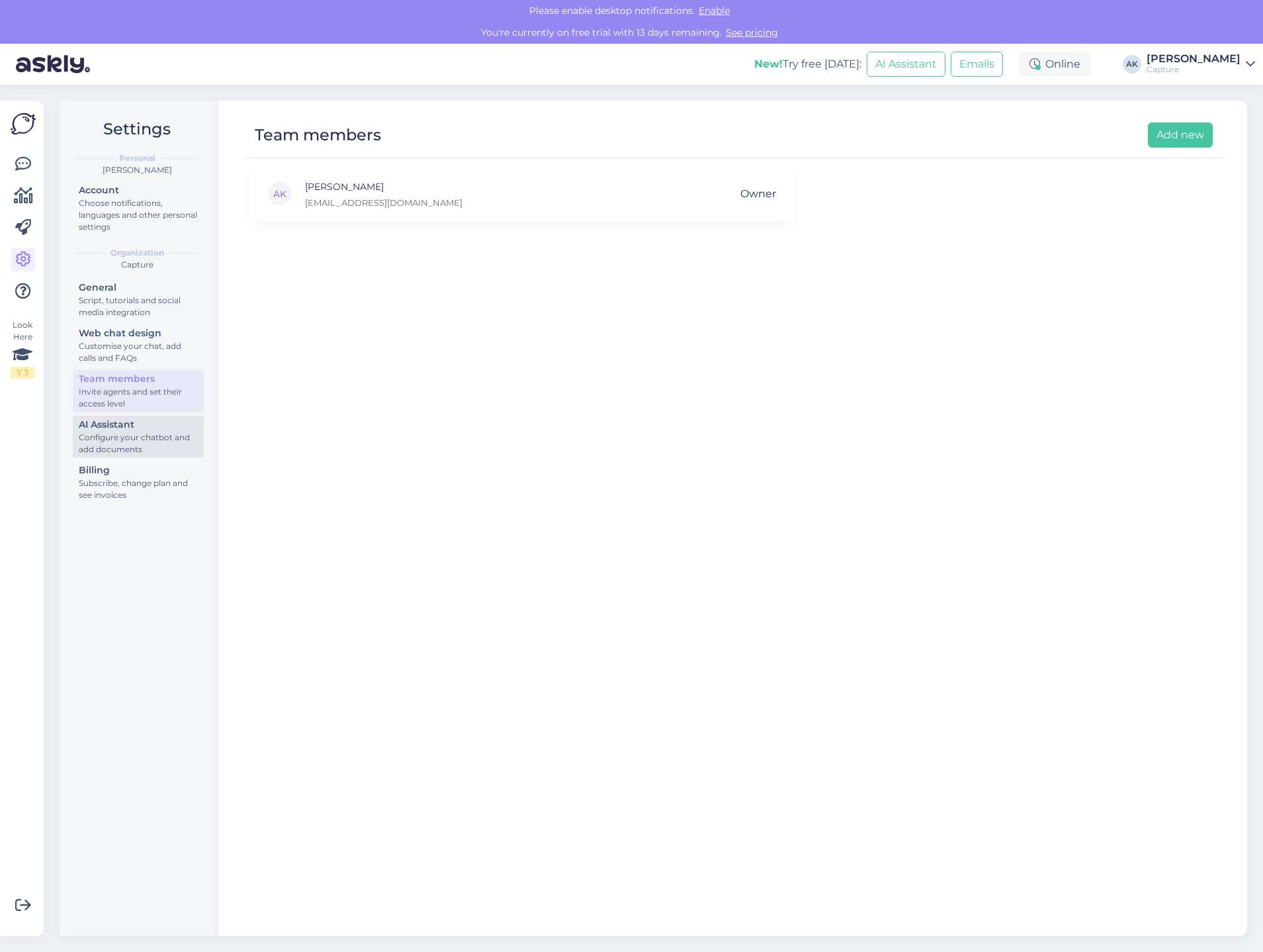
click at [132, 431] on div "Configure your chatbot and add documents" at bounding box center [139, 443] width 119 height 23
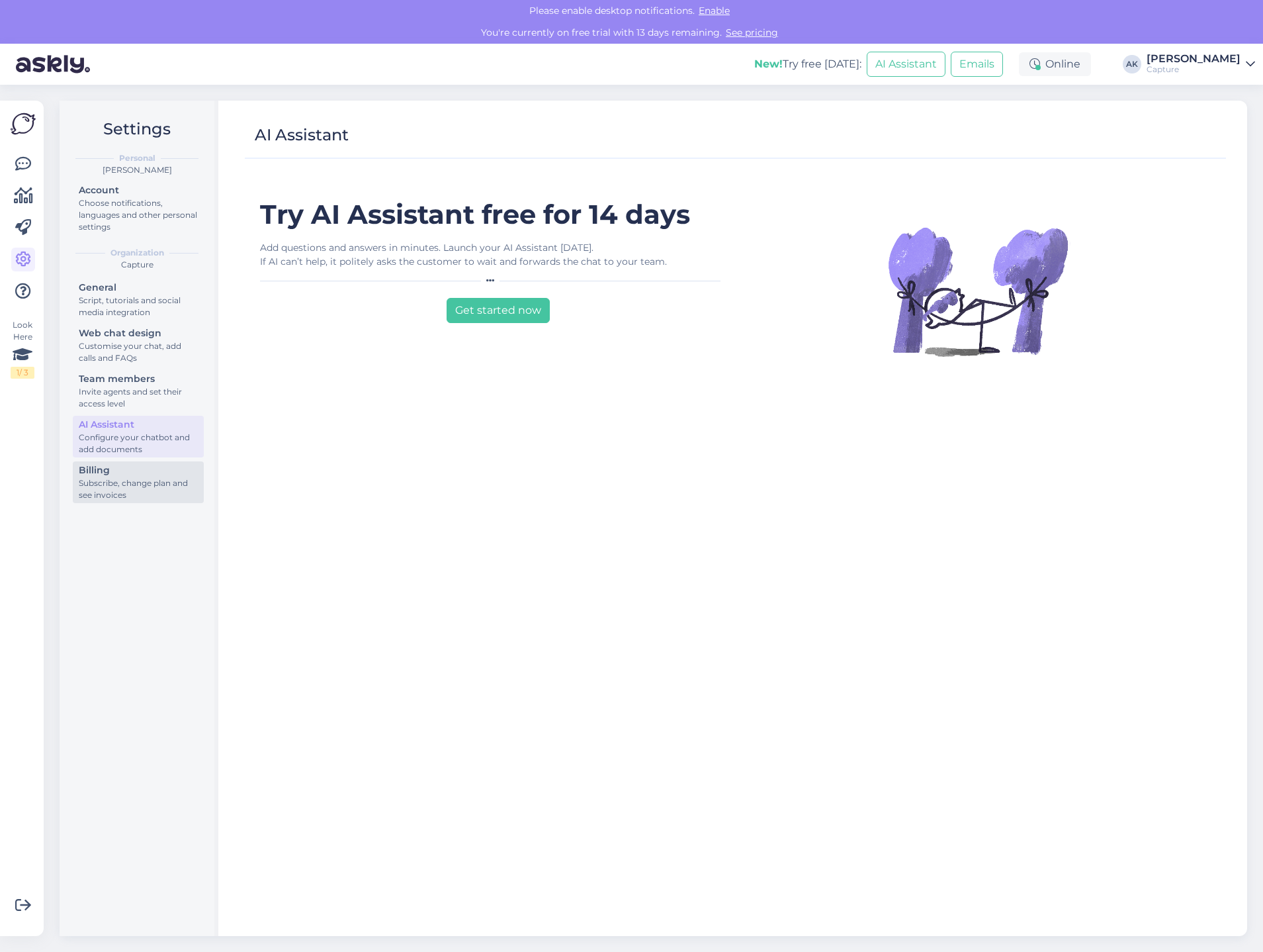
click at [158, 492] on div "Subscribe, change plan and see invoices" at bounding box center [139, 489] width 119 height 23
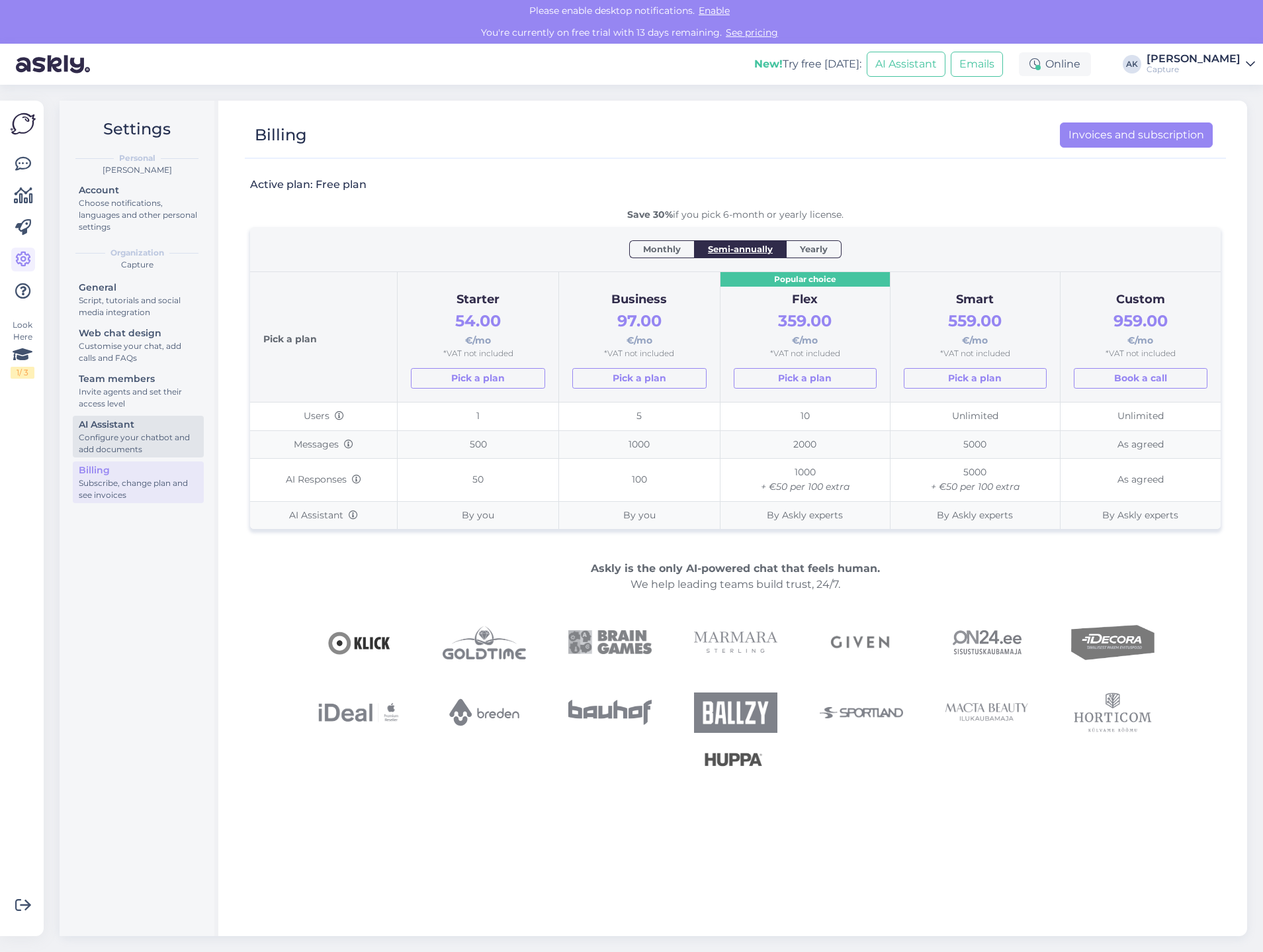
click at [166, 445] on div "Configure your chatbot and add documents" at bounding box center [139, 443] width 119 height 23
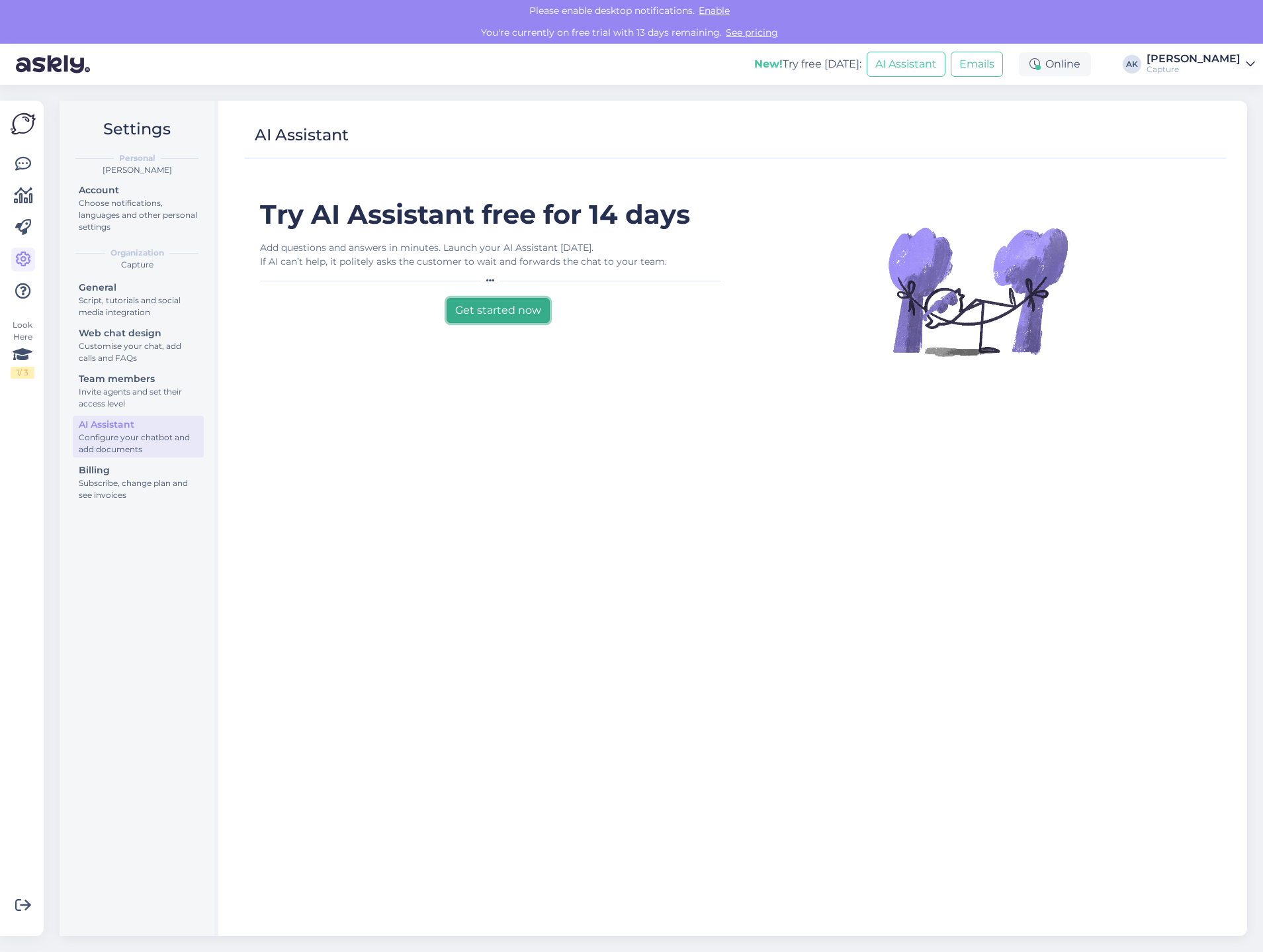
click at [452, 316] on button "Get started now" at bounding box center [497, 310] width 103 height 25
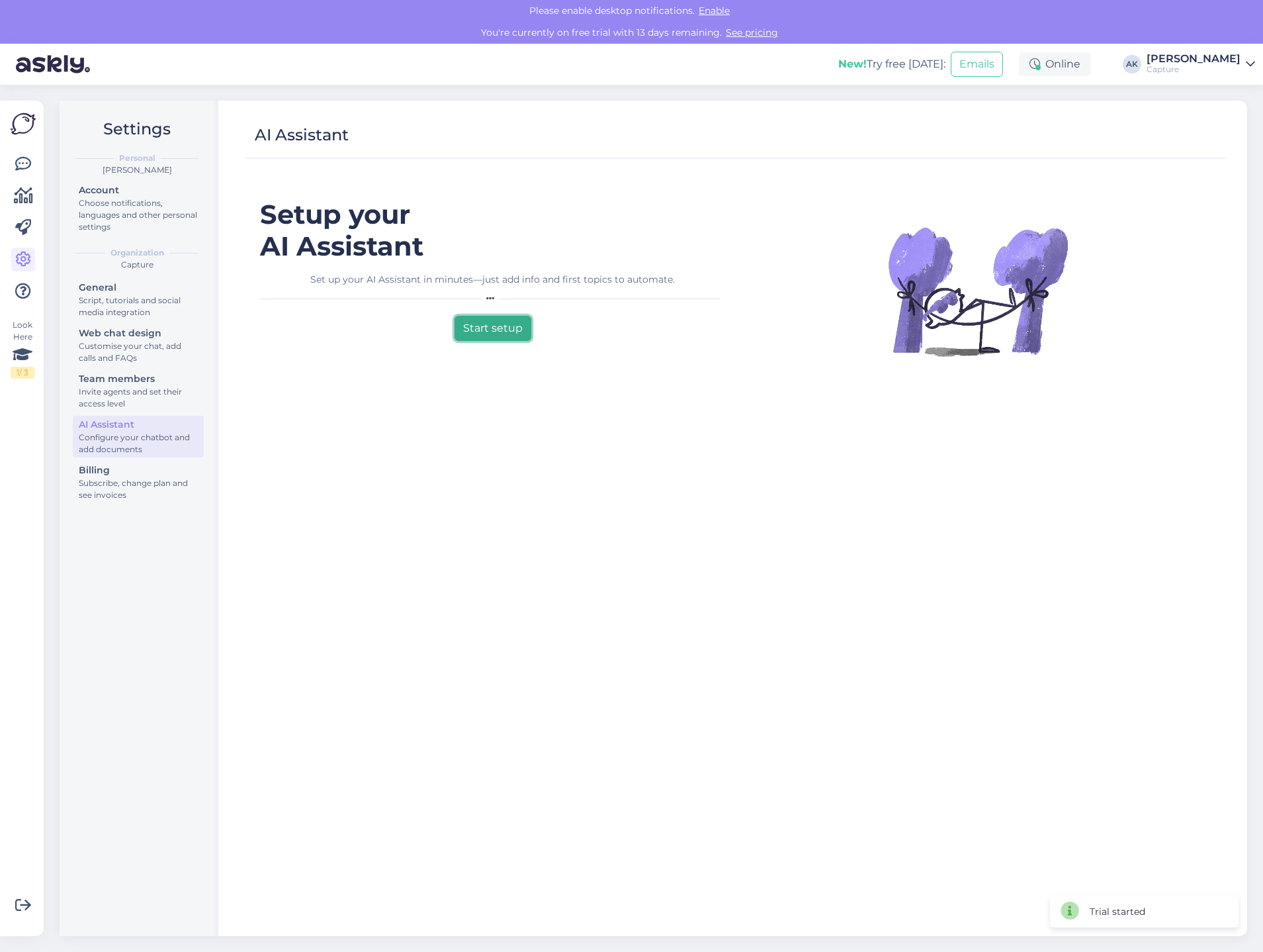
click at [476, 319] on button "Start setup" at bounding box center [492, 328] width 76 height 25
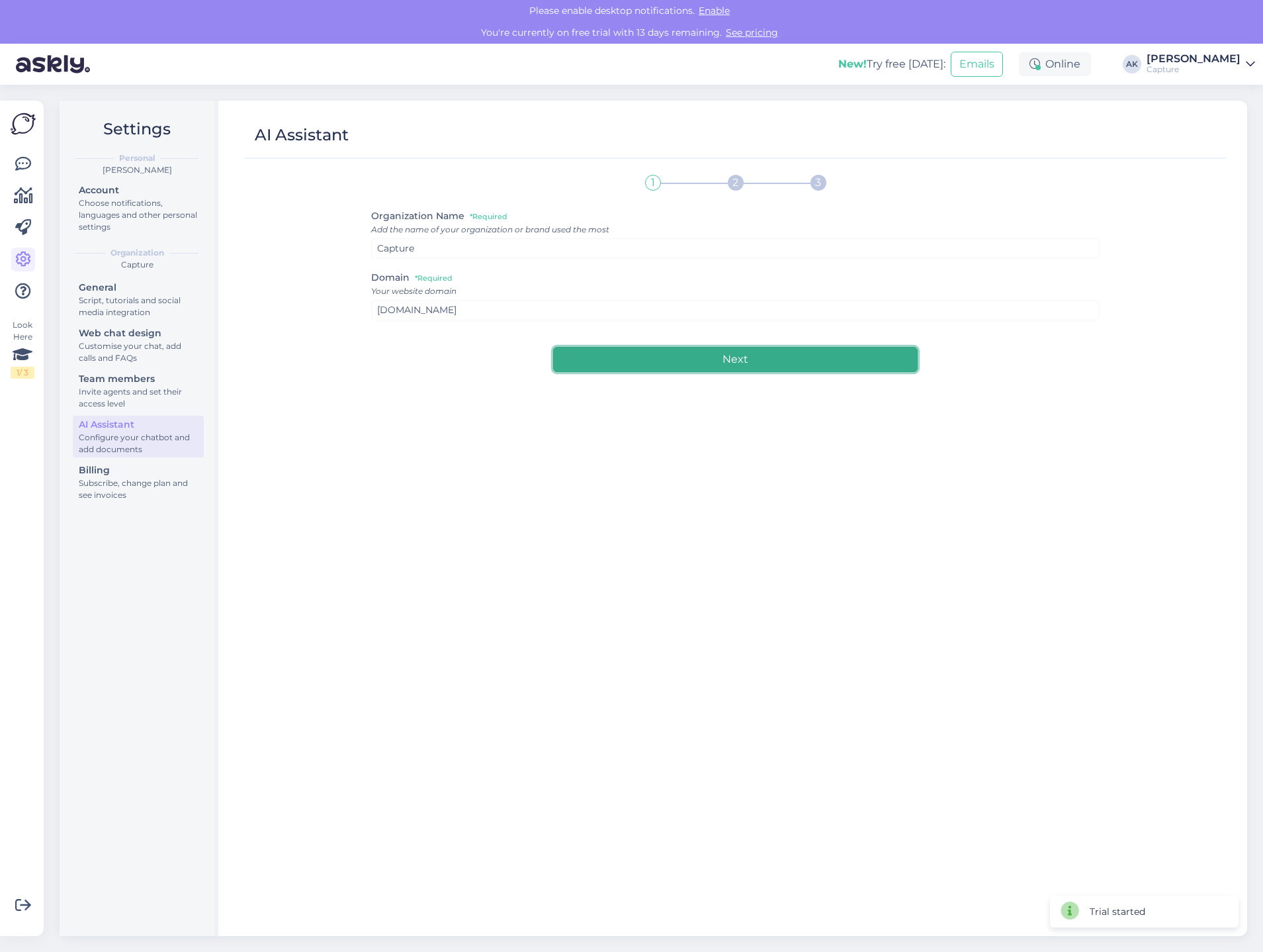
click at [592, 356] on button "Next" at bounding box center [735, 359] width 363 height 25
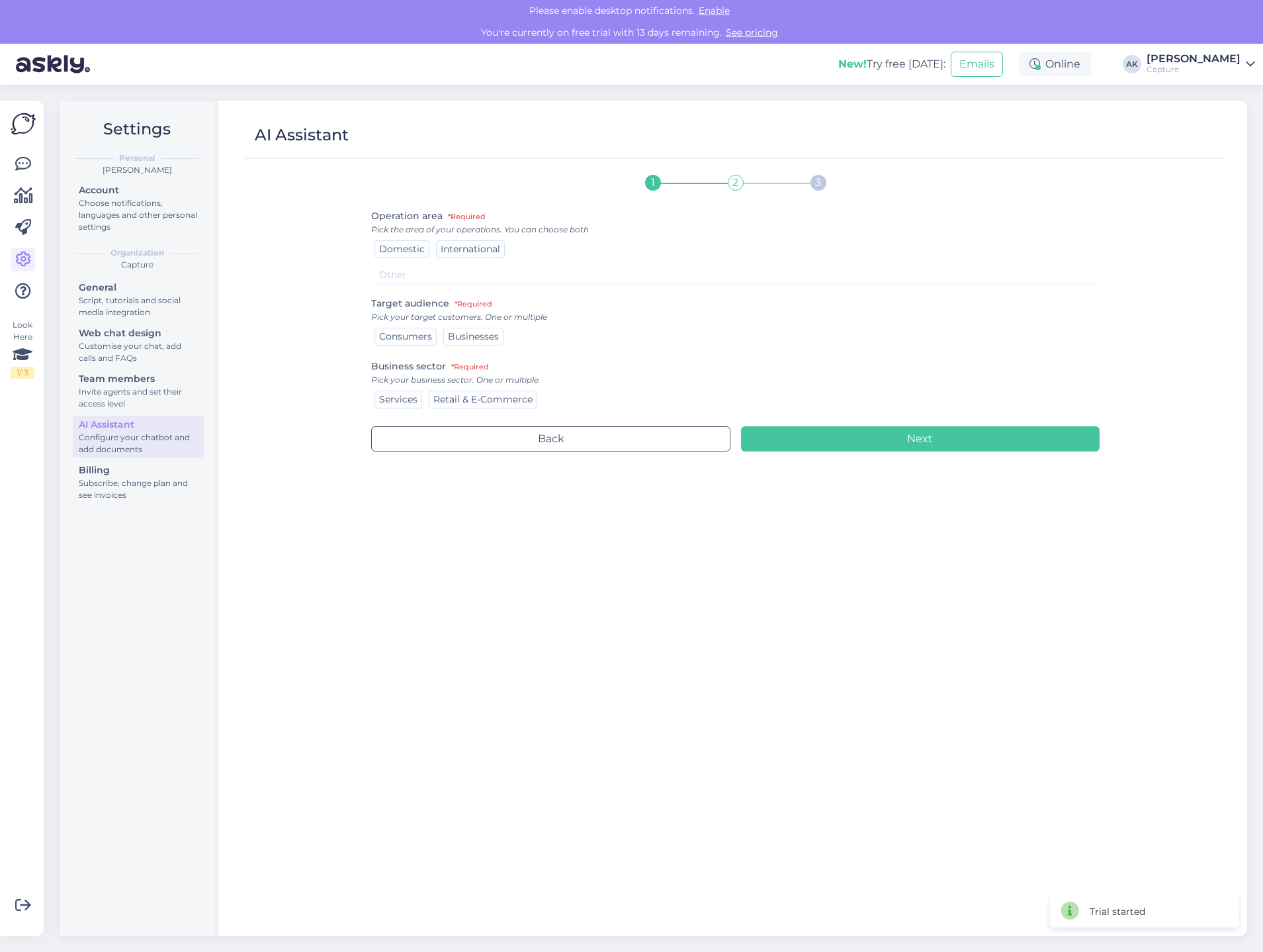
click at [459, 339] on span "Businesses" at bounding box center [473, 336] width 51 height 12
click at [456, 254] on div "International" at bounding box center [470, 249] width 68 height 18
click at [401, 401] on span "Services" at bounding box center [398, 399] width 39 height 12
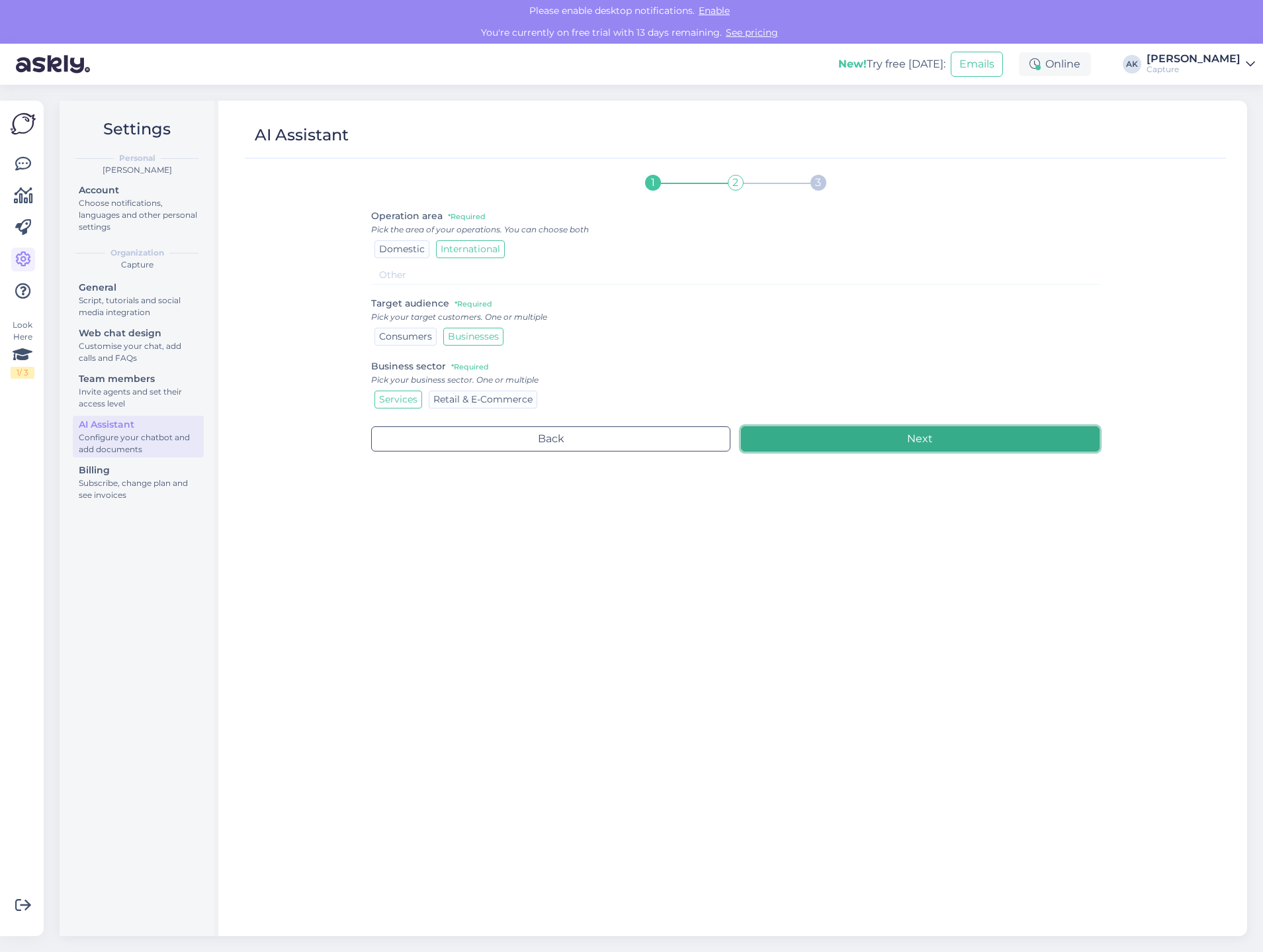
click at [823, 431] on button "Next" at bounding box center [920, 439] width 359 height 25
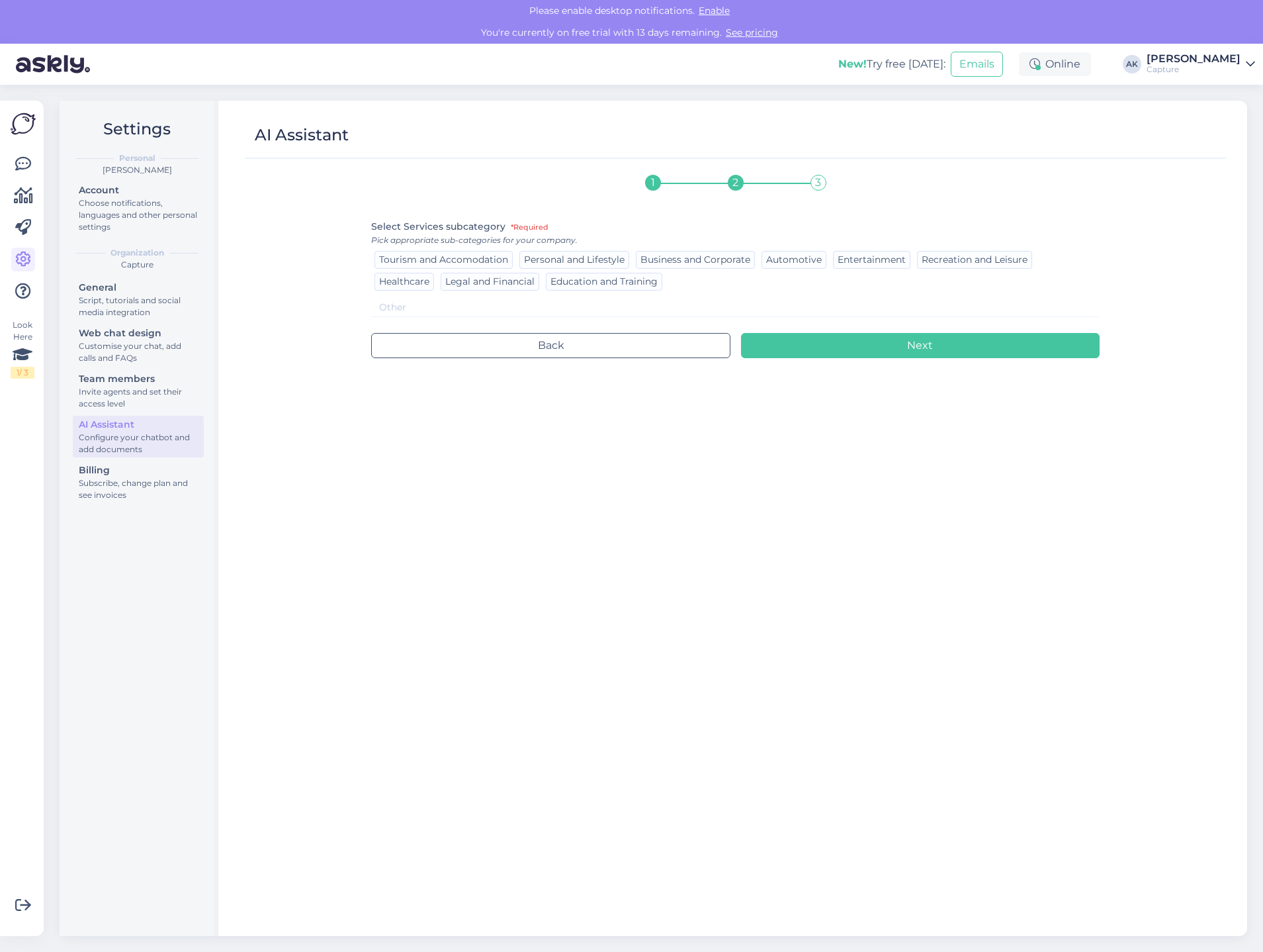
click at [440, 302] on input at bounding box center [735, 307] width 728 height 19
type input "Business services"
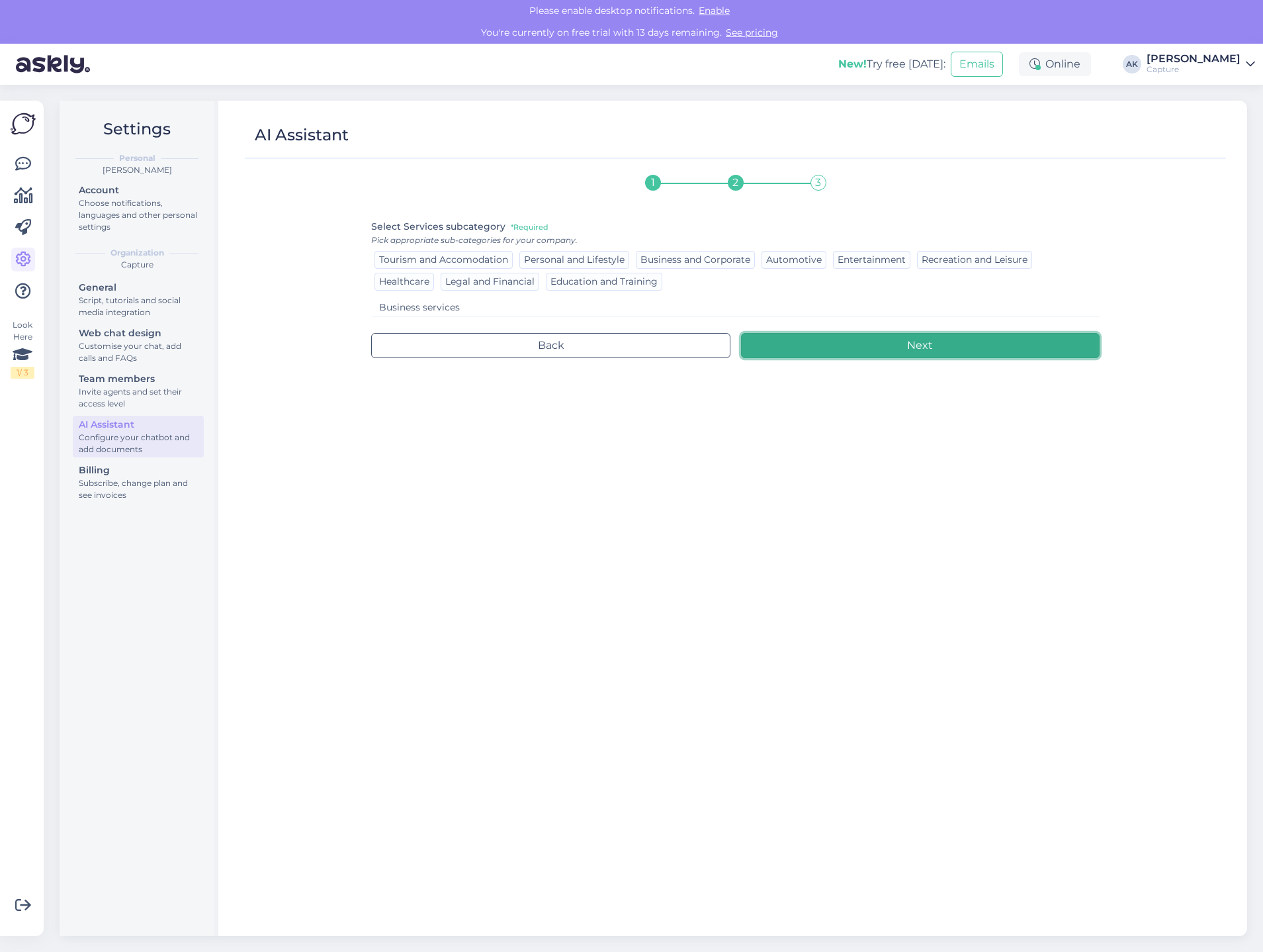
click at [829, 350] on button "Next" at bounding box center [920, 346] width 359 height 25
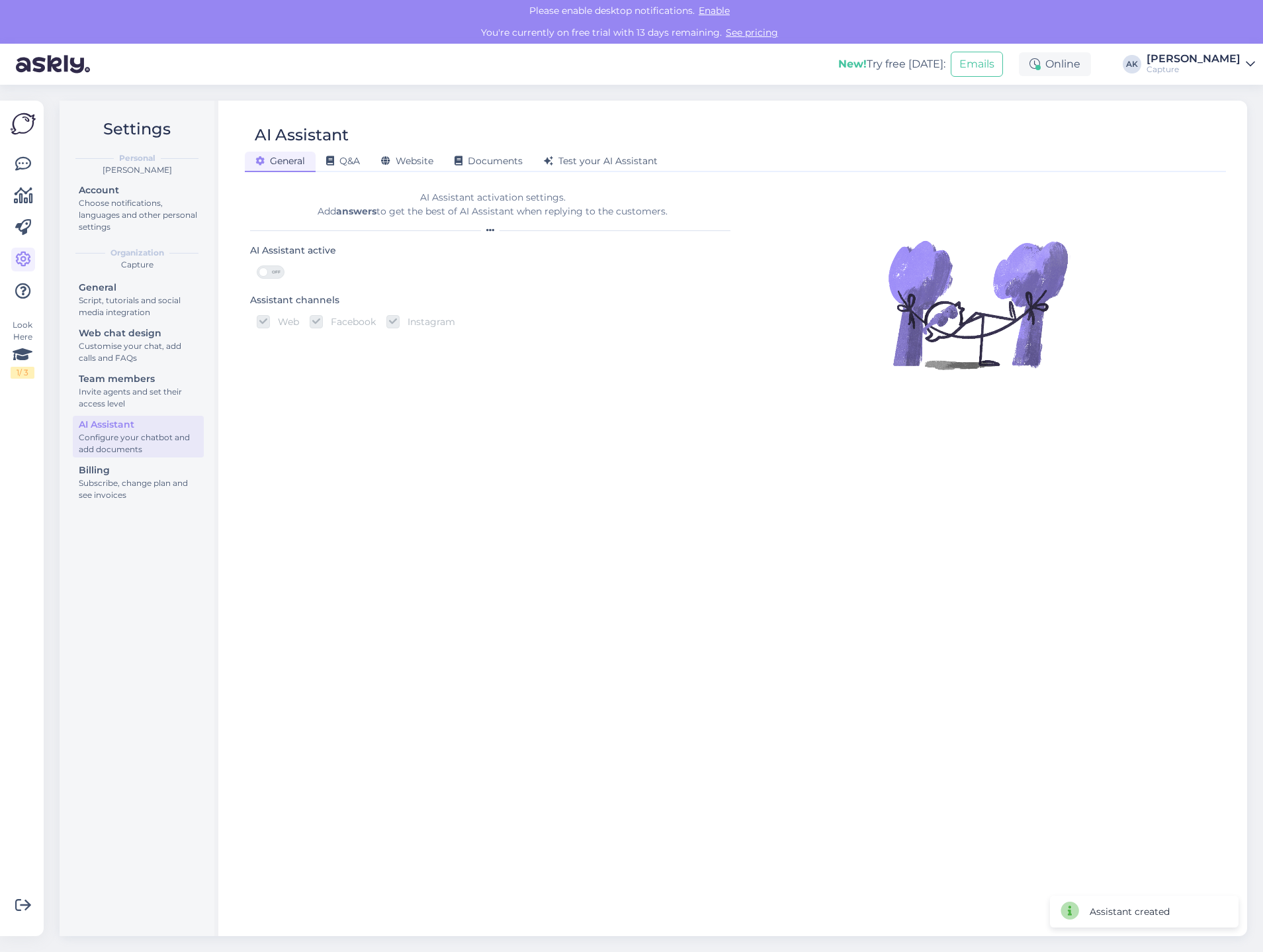
click at [277, 271] on span "OFF" at bounding box center [276, 272] width 16 height 12
click at [256, 265] on input "OFF" at bounding box center [256, 265] width 0 height 0
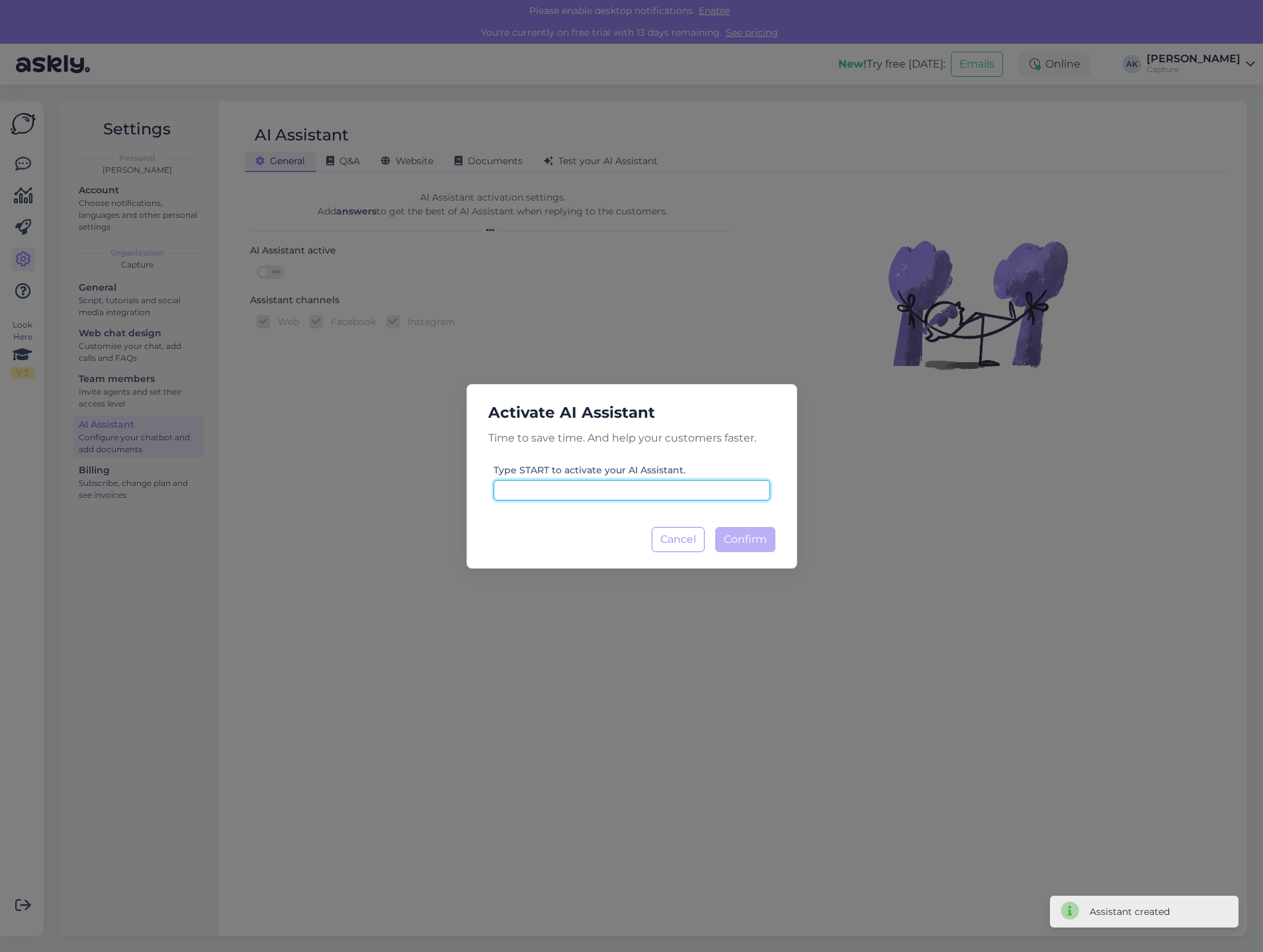
click at [619, 498] on input at bounding box center [632, 489] width 276 height 21
type input "START"
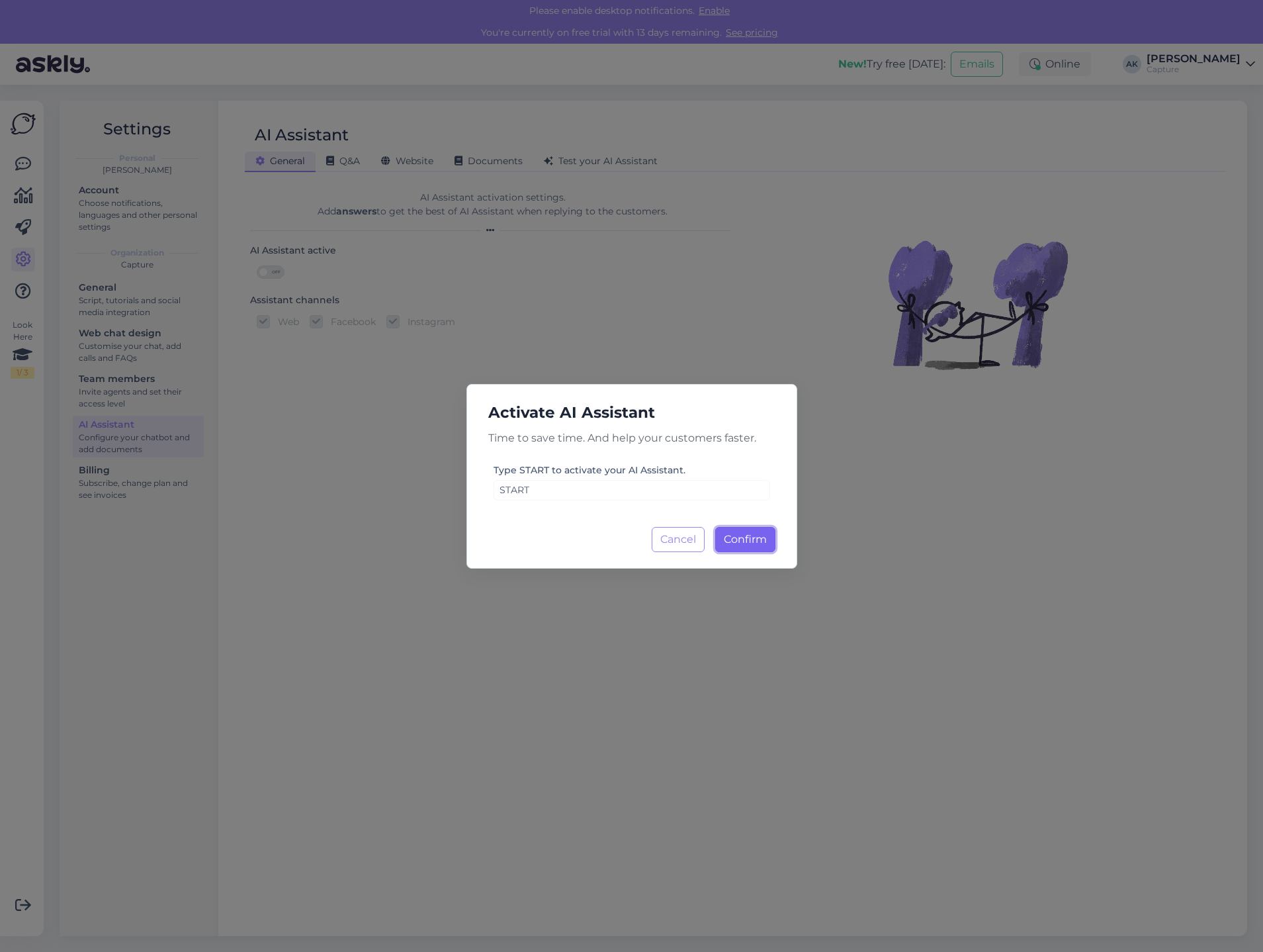
click at [742, 536] on span "Confirm" at bounding box center [746, 539] width 43 height 13
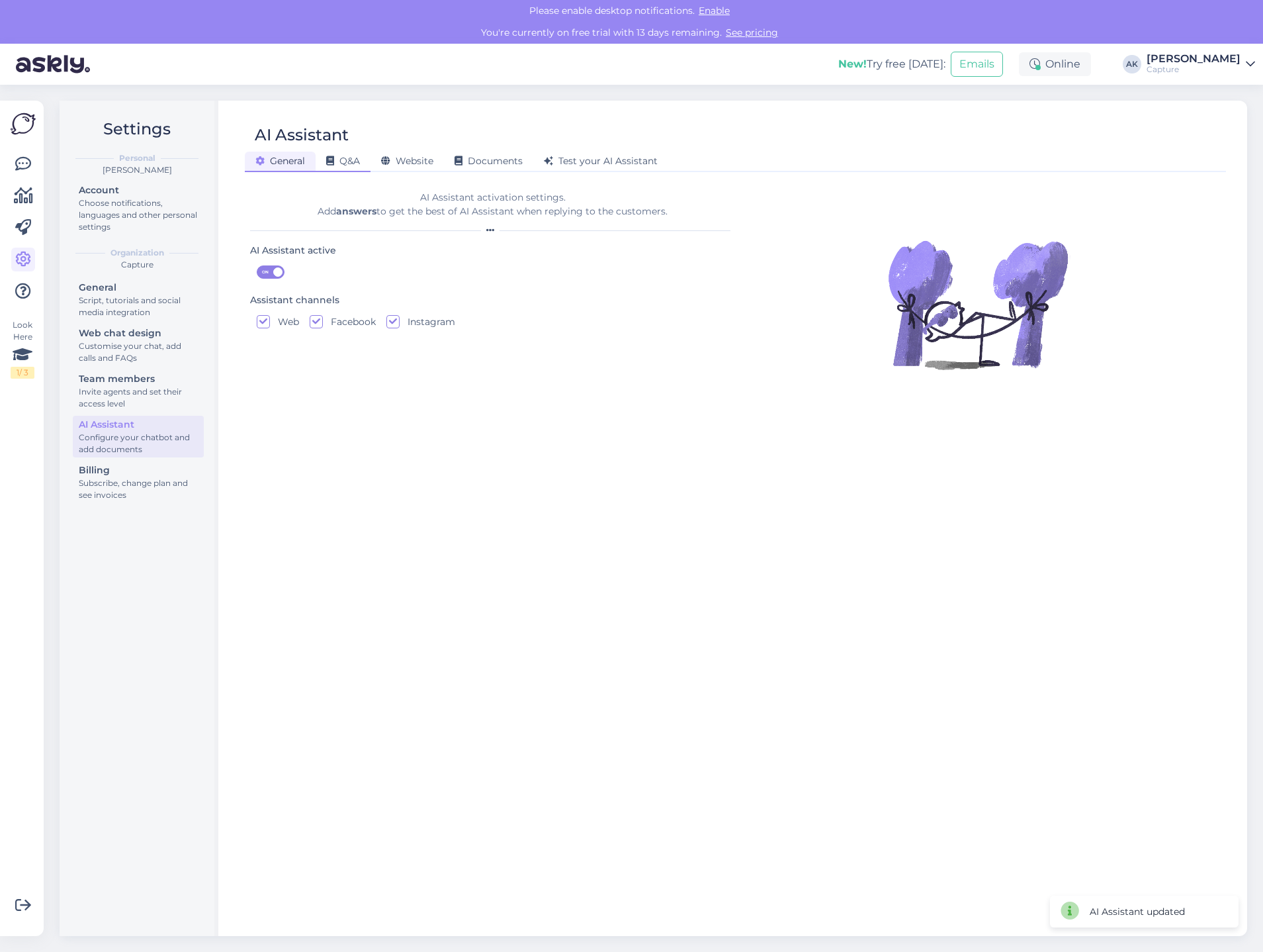
click at [364, 164] on div "Q&A" at bounding box center [343, 161] width 55 height 21
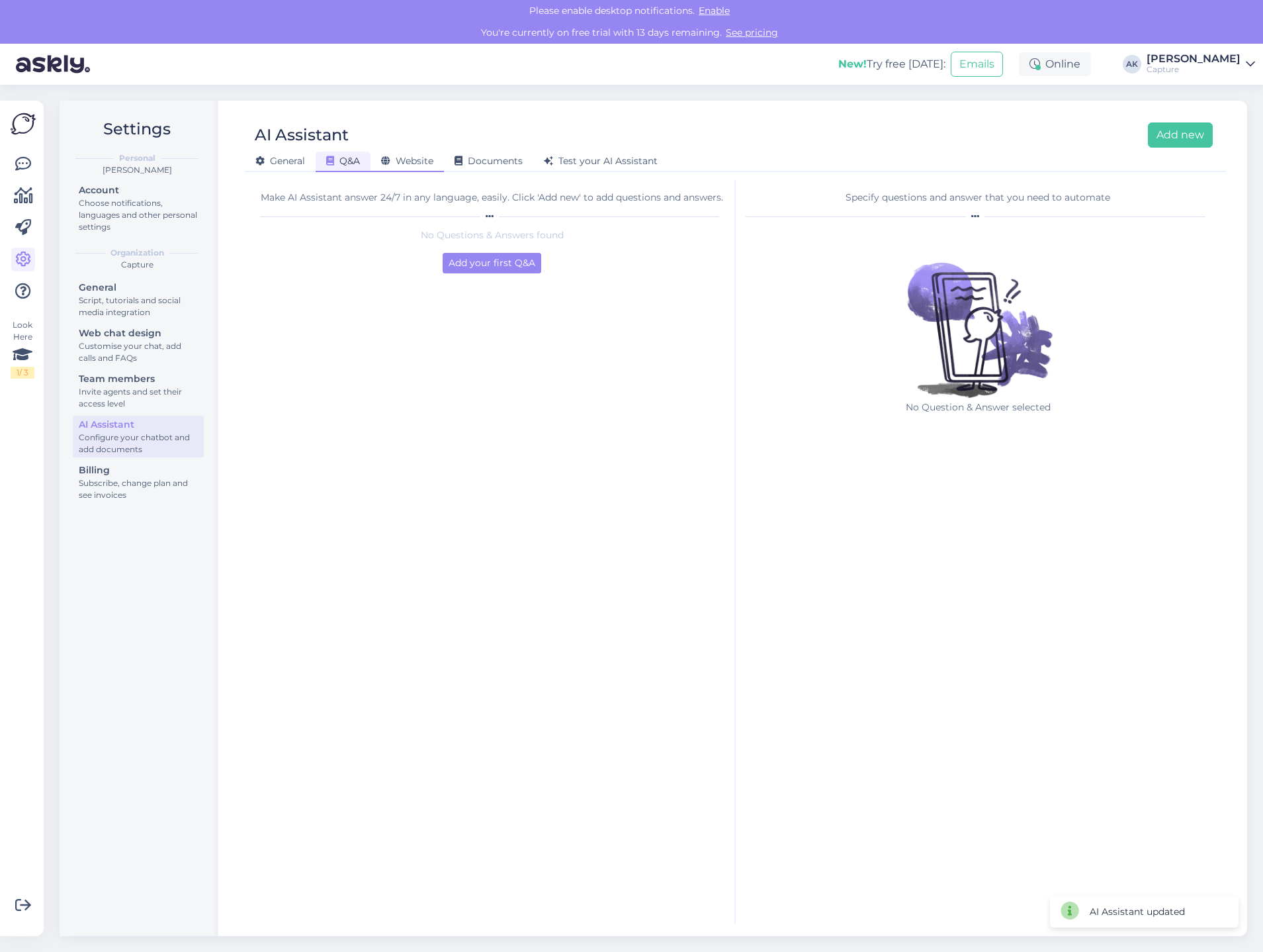
click at [417, 166] on span "Website" at bounding box center [408, 160] width 52 height 12
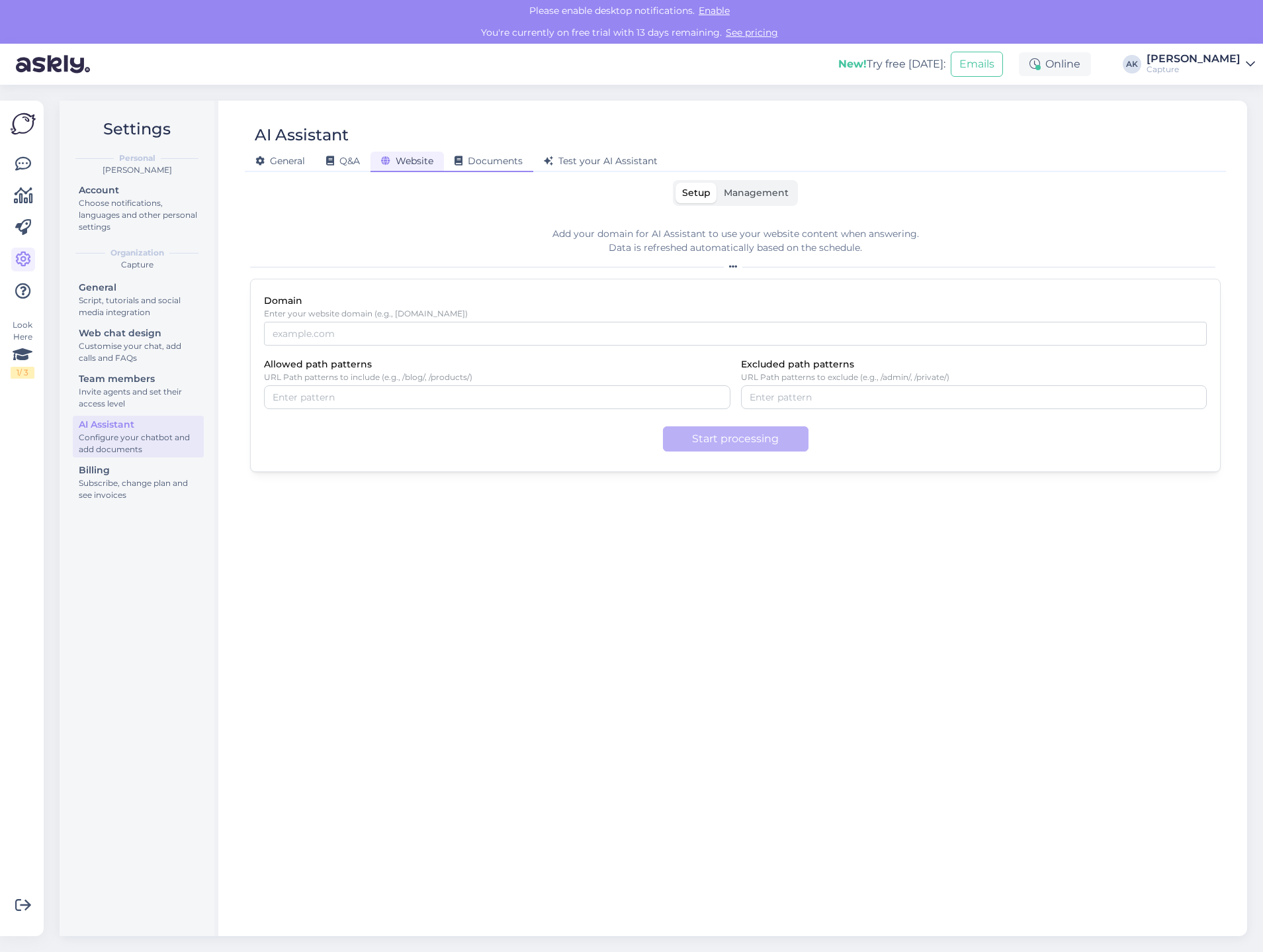
click at [505, 170] on div "Documents" at bounding box center [488, 161] width 89 height 21
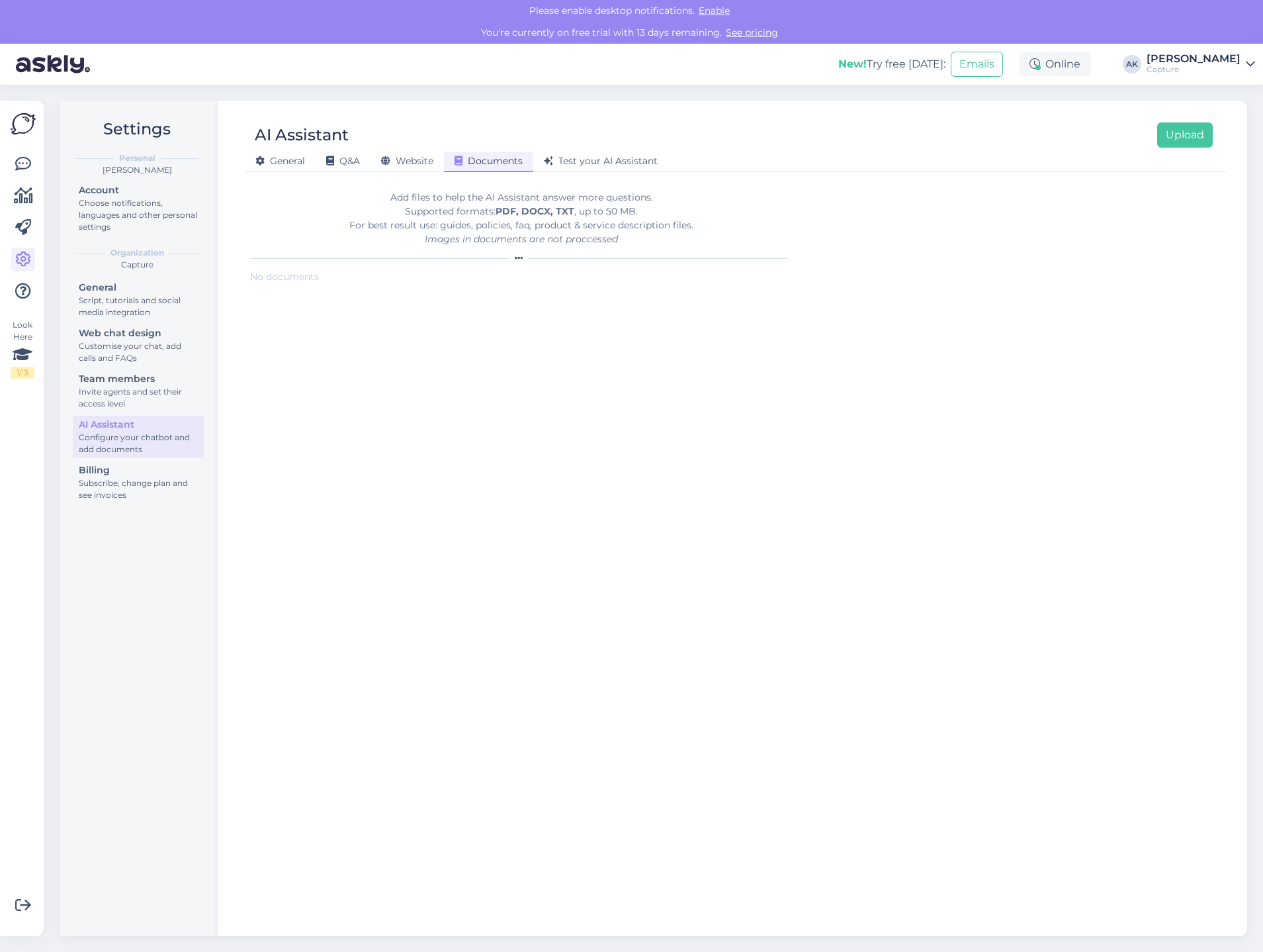
click at [445, 164] on div "Documents" at bounding box center [488, 161] width 89 height 21
click at [432, 159] on span "Website" at bounding box center [408, 160] width 52 height 12
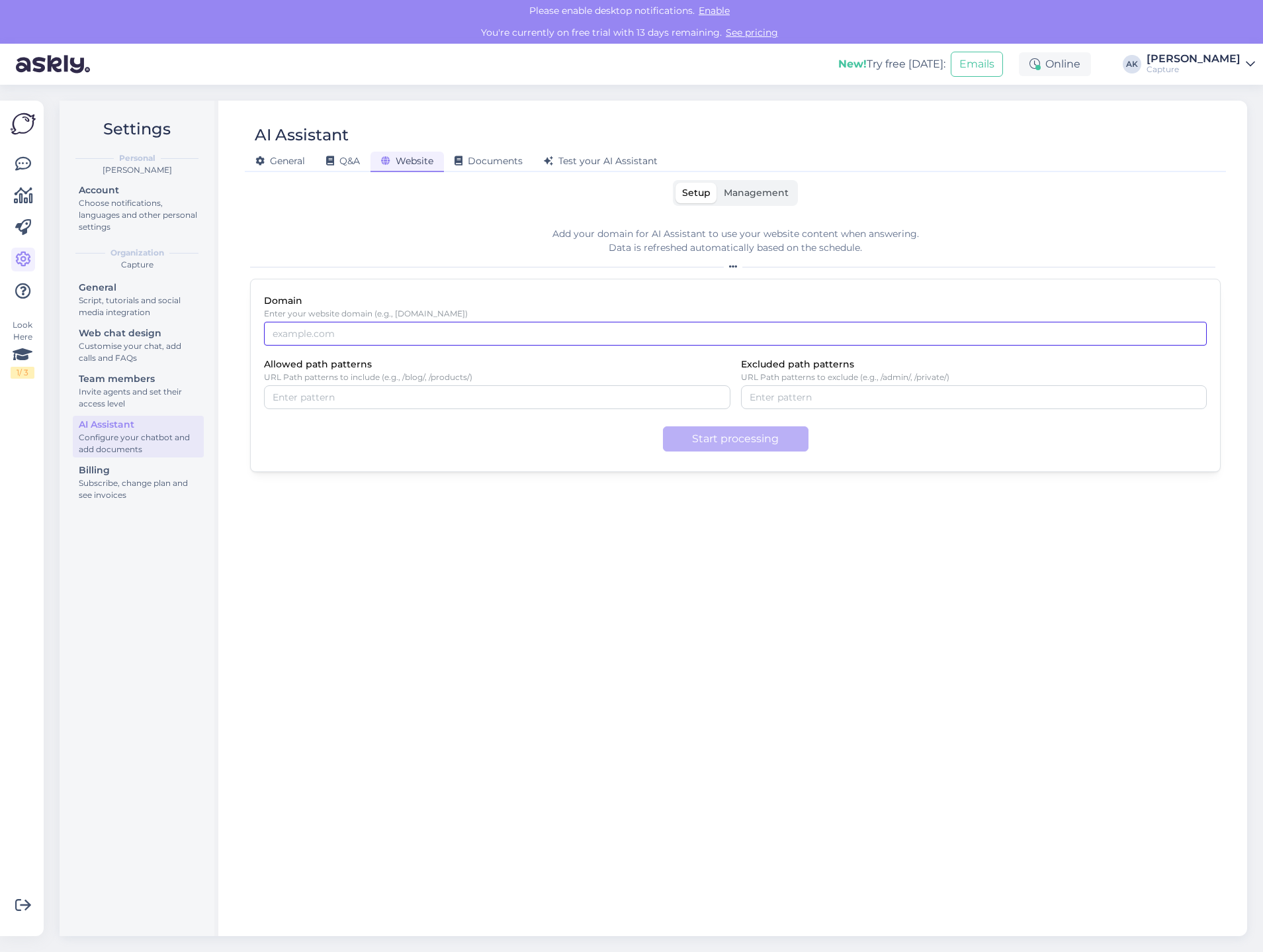
click at [376, 331] on input "Domain" at bounding box center [735, 333] width 943 height 23
type input "capture.ee"
click at [738, 449] on button "Start processing" at bounding box center [736, 439] width 146 height 25
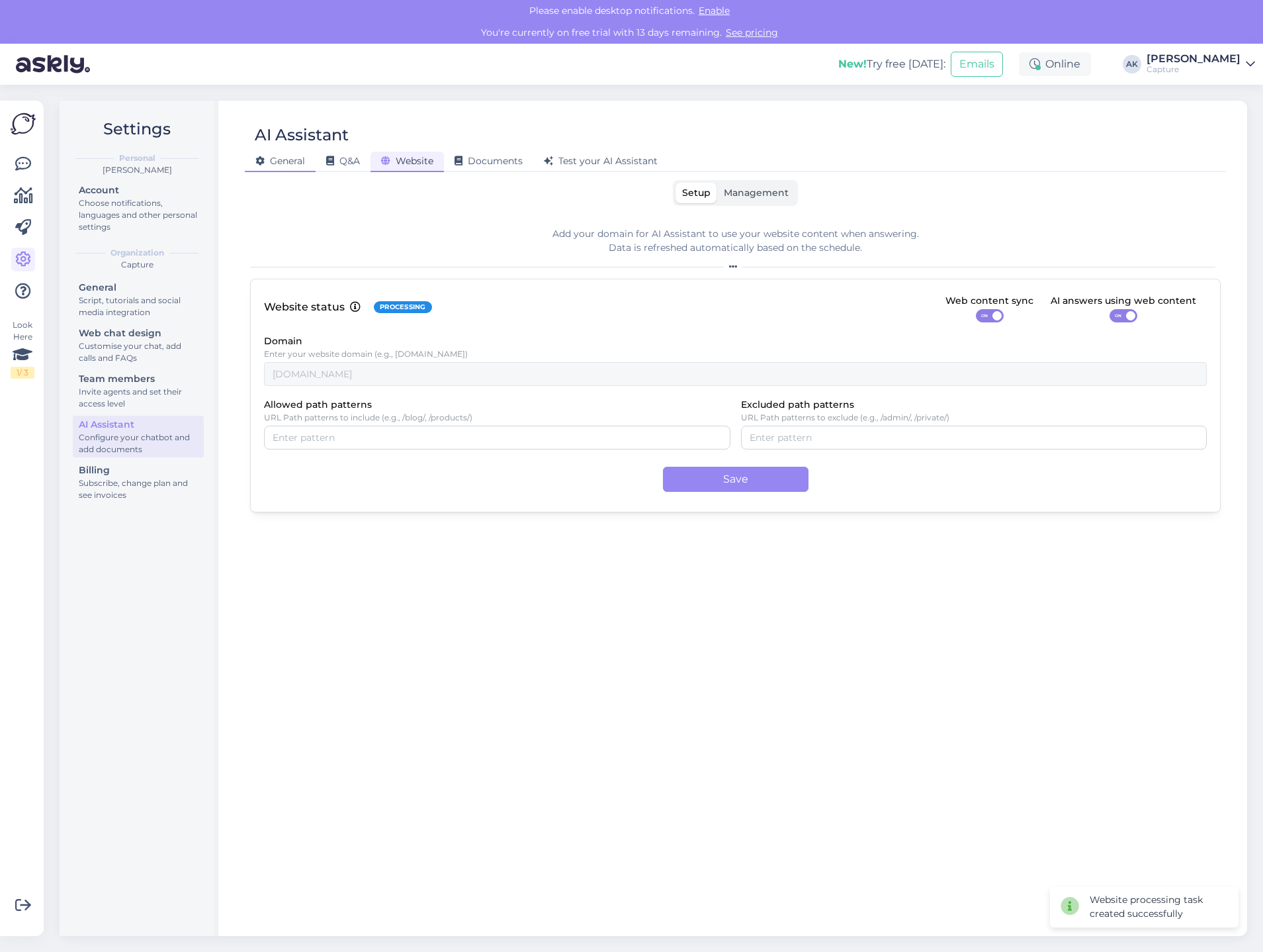
click at [301, 167] on div "General" at bounding box center [280, 161] width 71 height 21
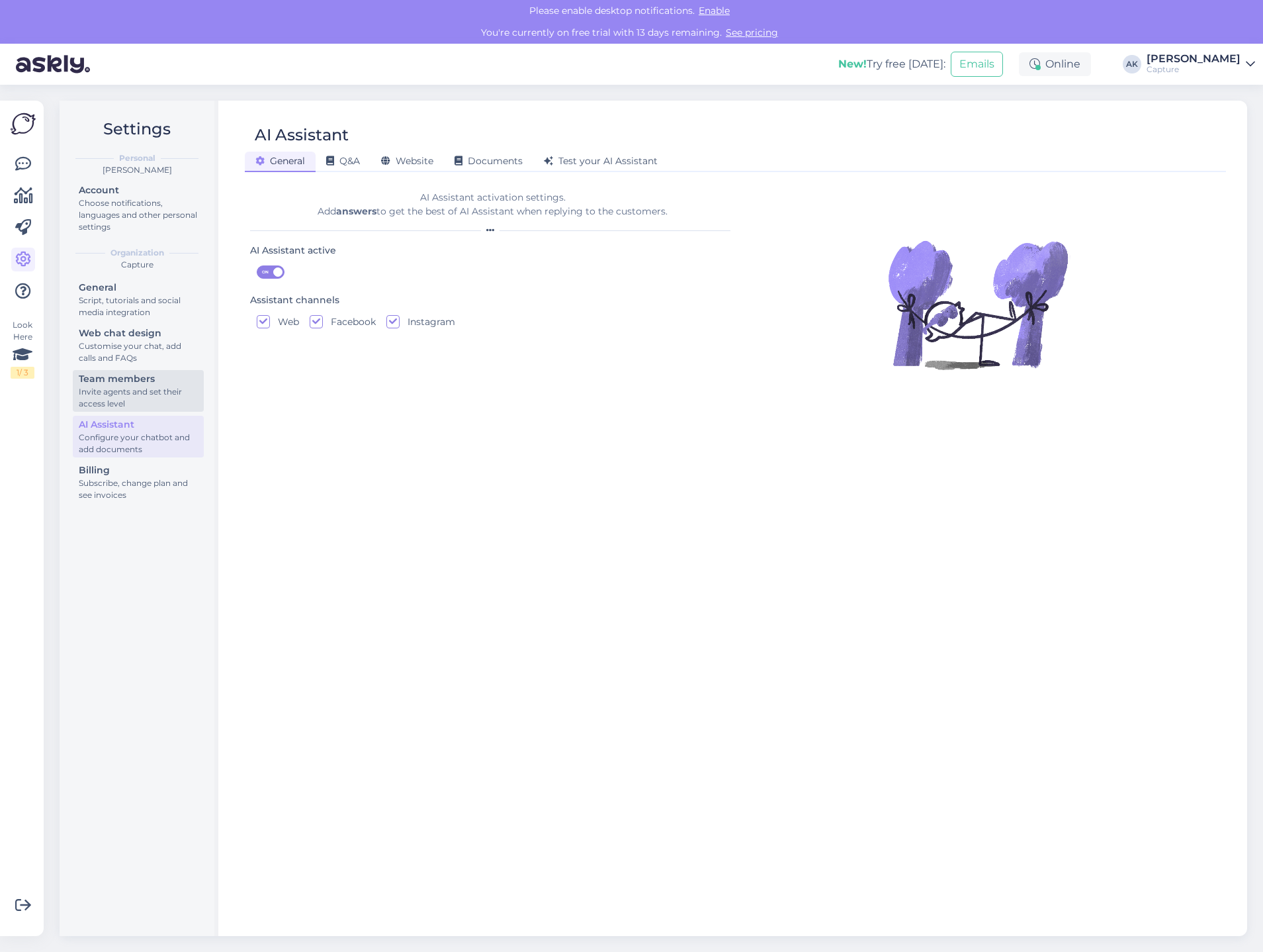
click at [154, 393] on div "Invite agents and set their access level" at bounding box center [139, 398] width 119 height 23
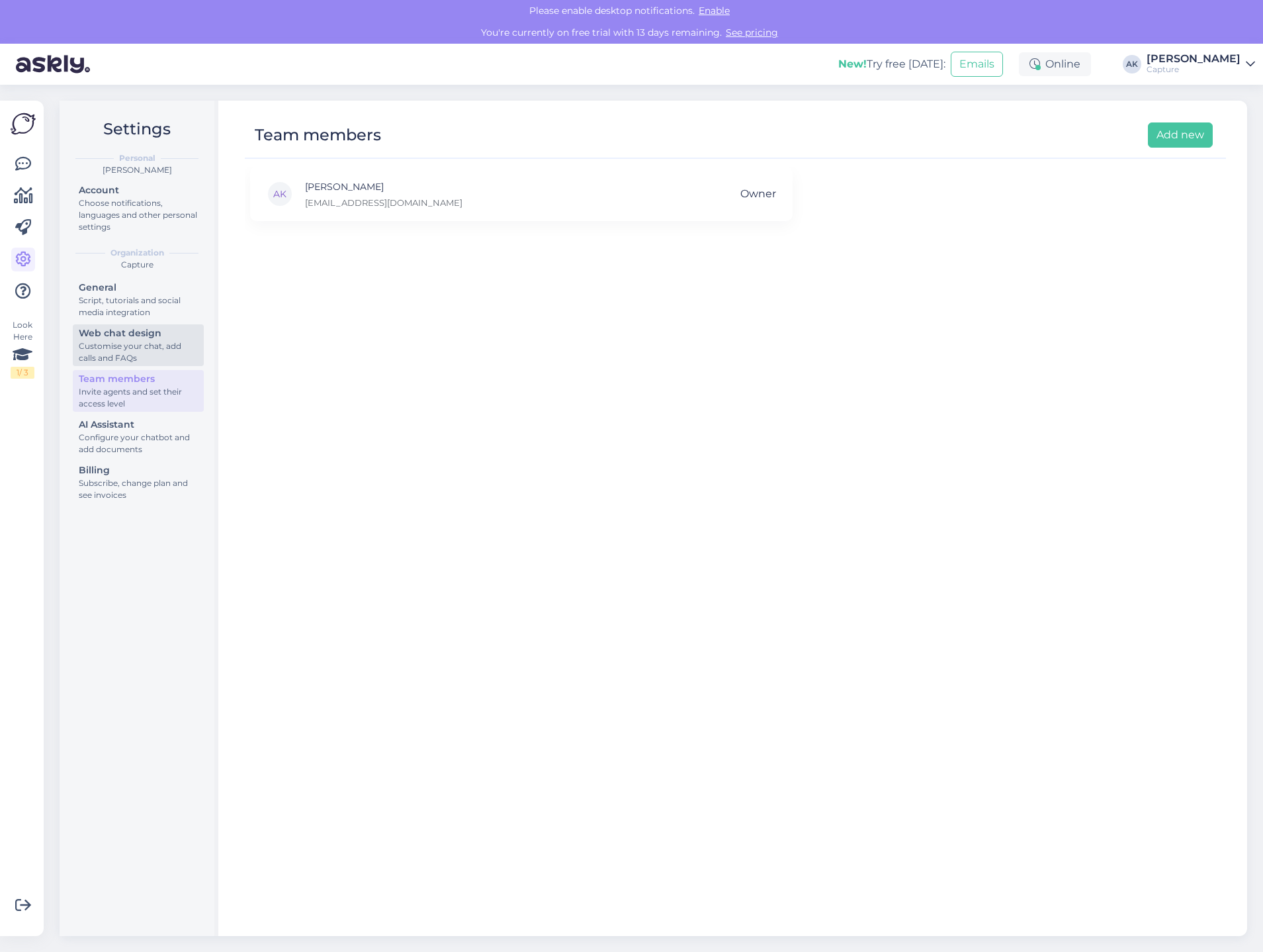
click at [159, 346] on div "Customise your chat, add calls and FAQs" at bounding box center [139, 352] width 119 height 23
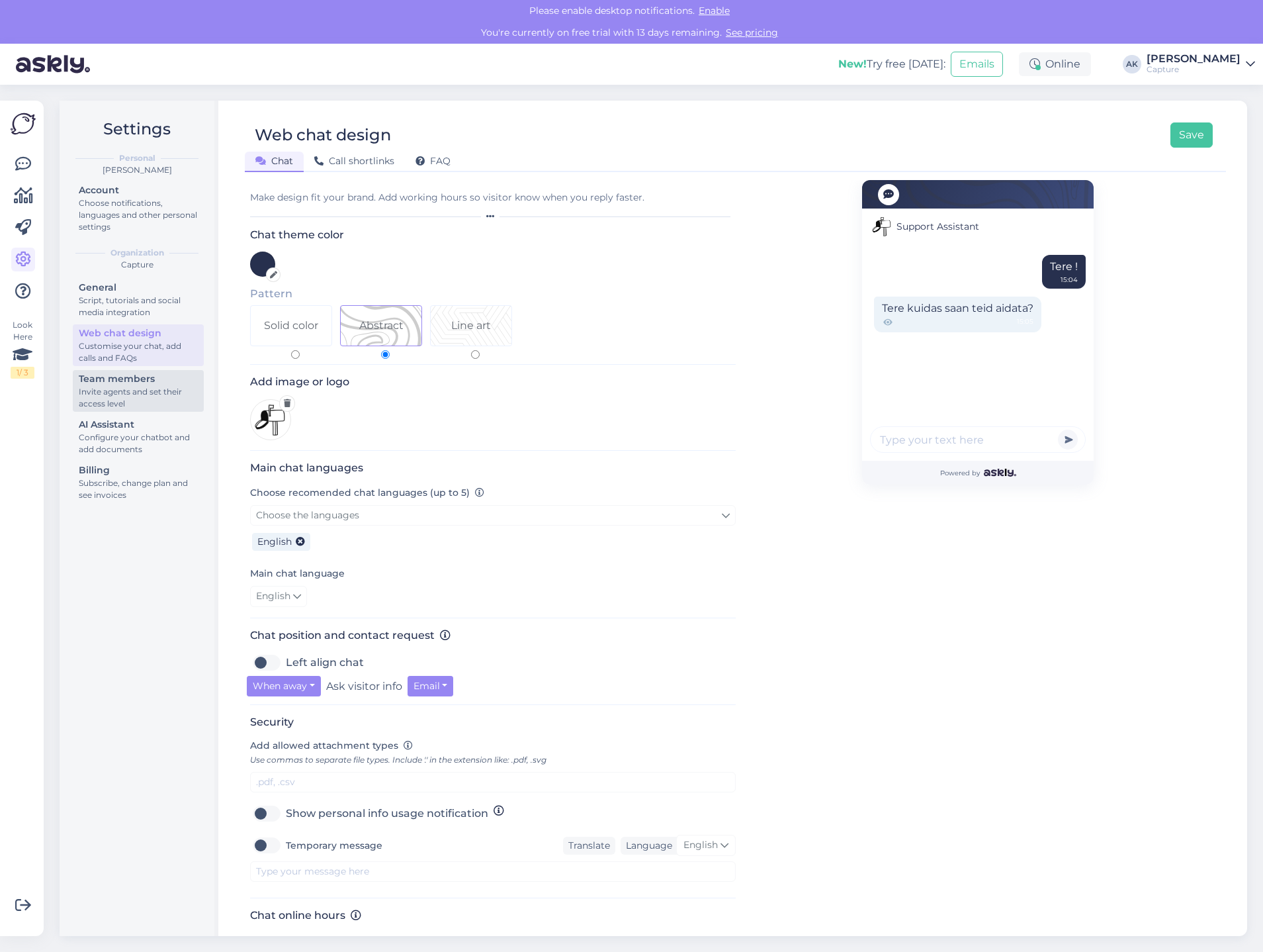
click at [156, 384] on div "Team members" at bounding box center [139, 378] width 119 height 13
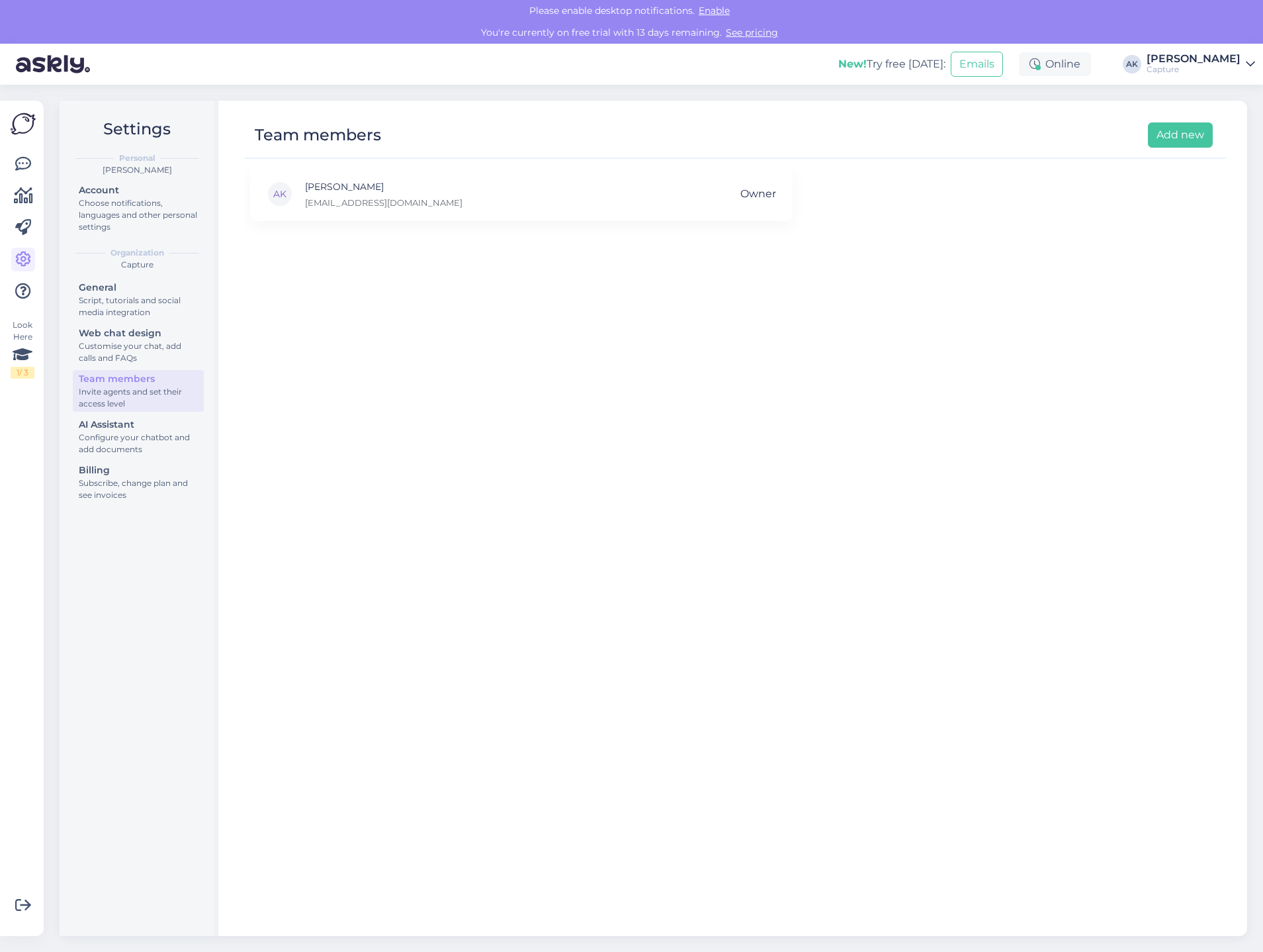
click at [354, 224] on div "AK Andri Koolme andri@koolme.com Owner" at bounding box center [735, 544] width 981 height 757
click at [359, 214] on div "AK Andri Koolme andri@koolme.com Owner" at bounding box center [521, 193] width 542 height 54
click at [362, 199] on p "andri@koolme.com" at bounding box center [383, 202] width 157 height 12
click at [317, 201] on p "andri@koolme.com" at bounding box center [383, 202] width 157 height 12
click at [170, 213] on div "Choose notifications, languages and other personal settings" at bounding box center [139, 215] width 119 height 36
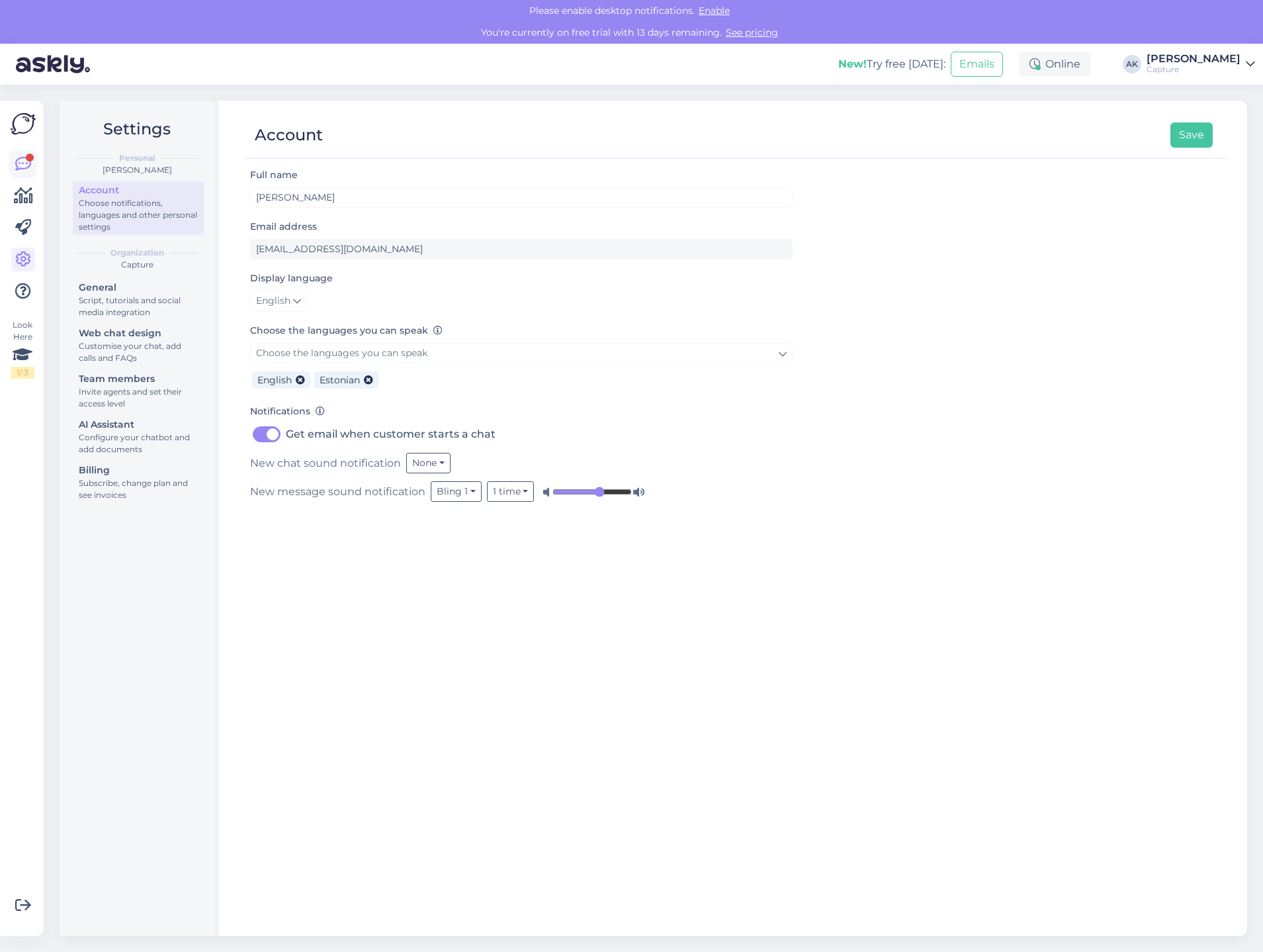
click at [22, 166] on icon at bounding box center [23, 165] width 16 height 16
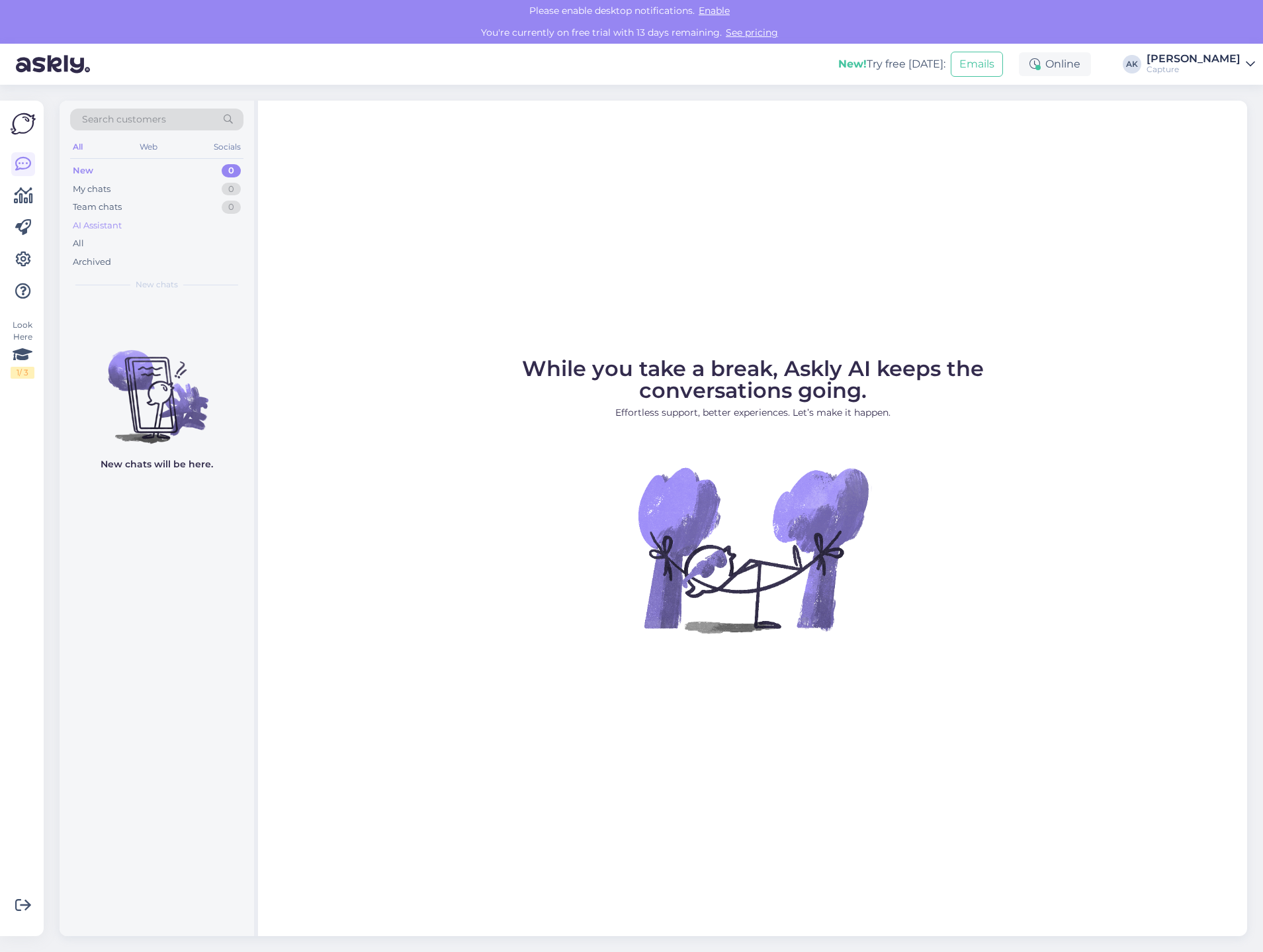
click at [113, 229] on div "AI Assistant" at bounding box center [97, 225] width 49 height 13
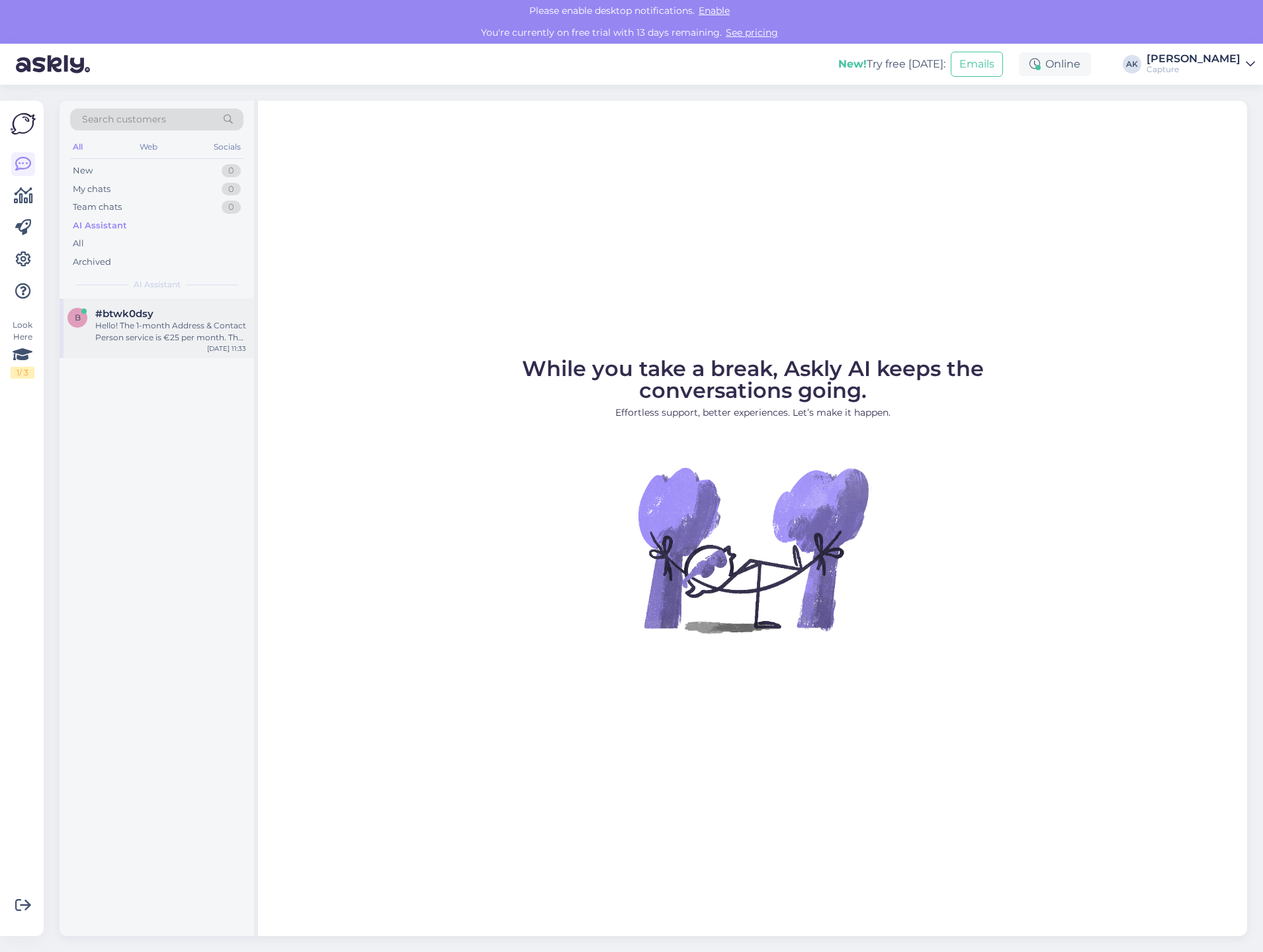
click at [144, 321] on div "Hello! The 1-month Address & Contact Person service is €25 per month. The 12-mo…" at bounding box center [171, 331] width 151 height 23
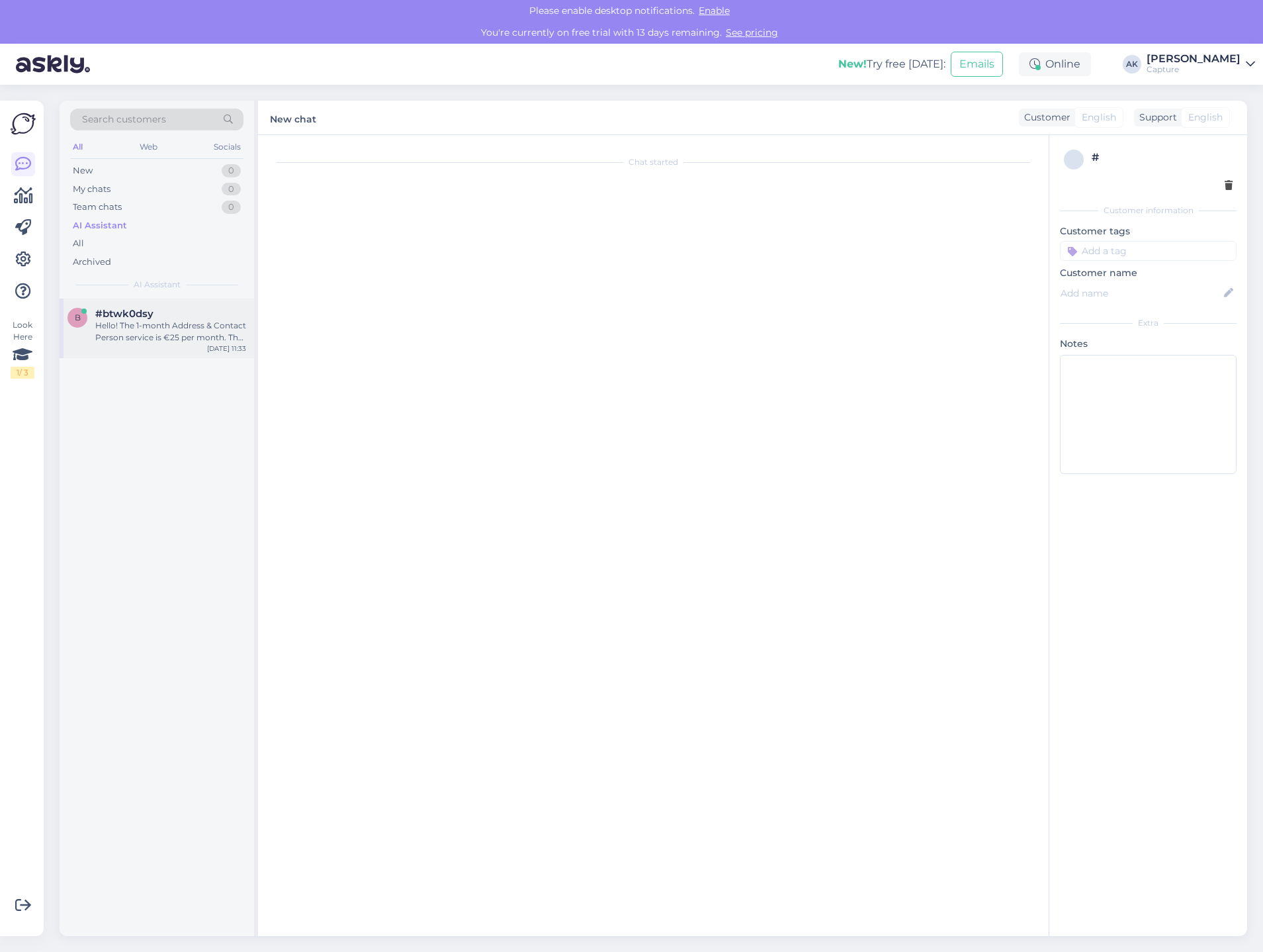
click at [153, 328] on div "Hello! The 1-month Address & Contact Person service is €25 per month. The 12-mo…" at bounding box center [171, 331] width 151 height 23
click at [157, 333] on div "Hello! The 1-month Address & Contact Person service is €25 per month. The 12-mo…" at bounding box center [171, 331] width 151 height 23
click at [159, 329] on div "Hello! The 1-month Address & Contact Person service is €25 per month. The 12-mo…" at bounding box center [171, 331] width 151 height 23
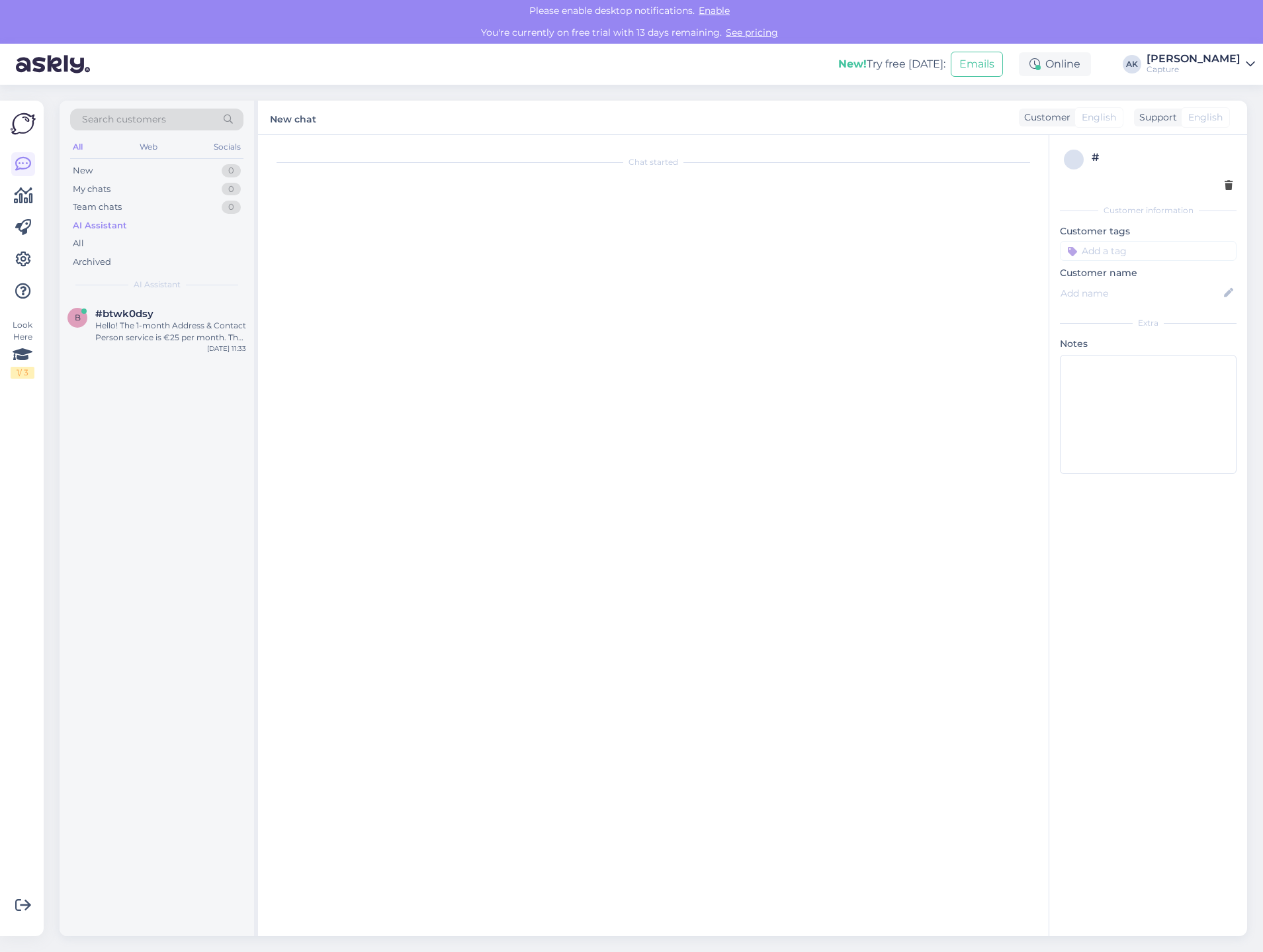
click at [23, 125] on img at bounding box center [23, 124] width 25 height 25
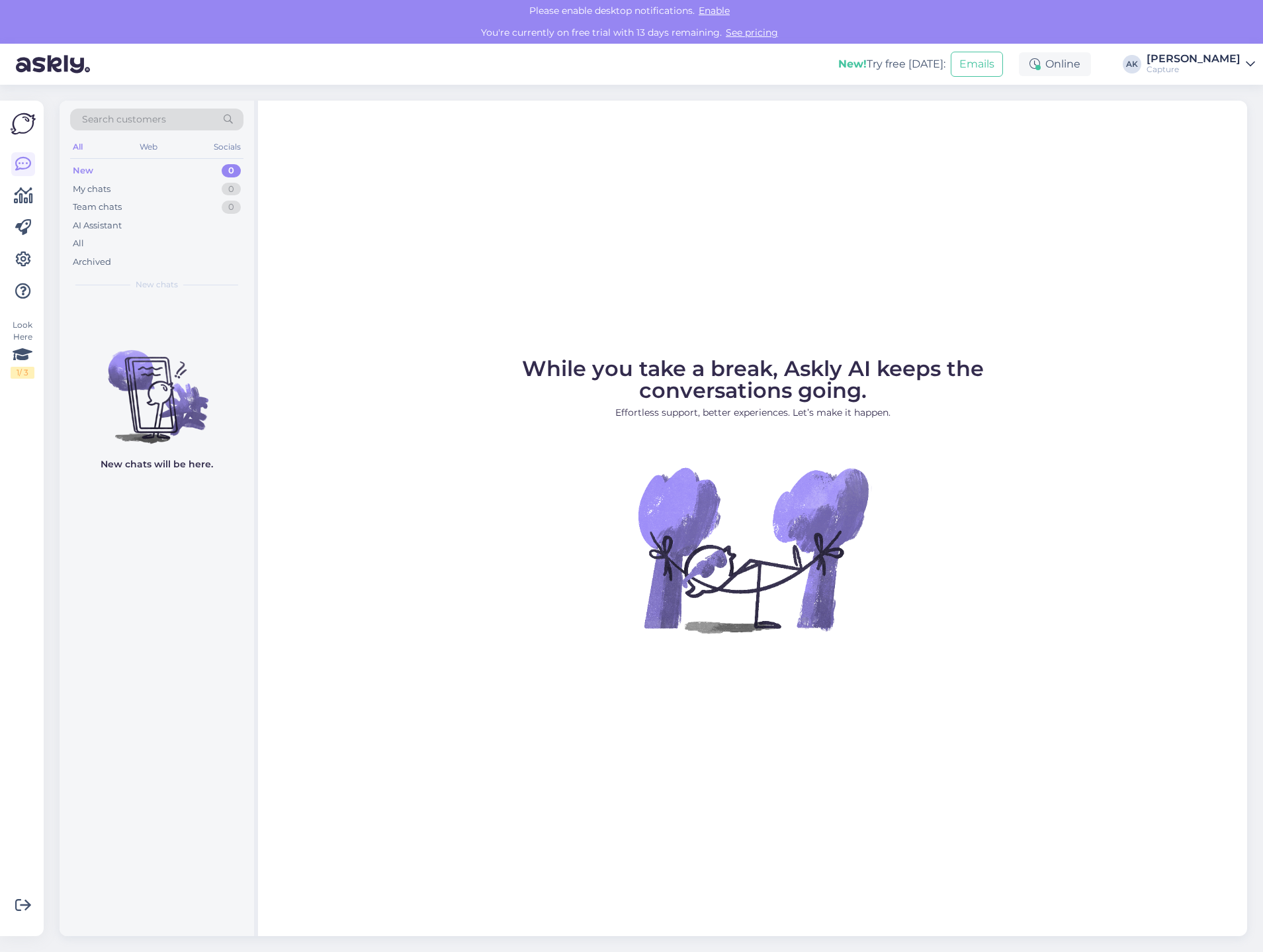
click at [716, 9] on span "Enable" at bounding box center [713, 10] width 39 height 12
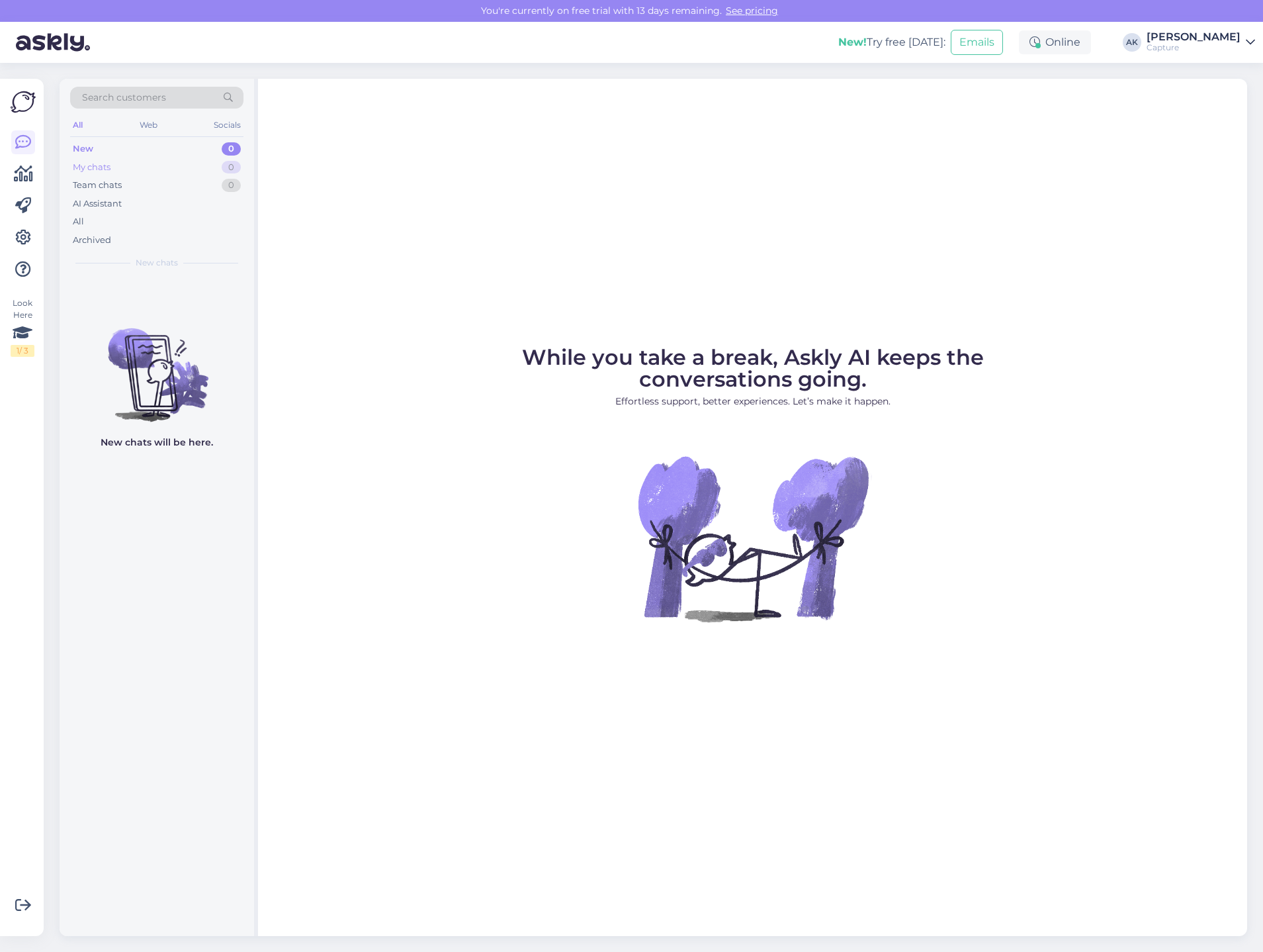
click at [141, 158] on div "My chats 0" at bounding box center [157, 167] width 174 height 19
click at [135, 175] on div "My chats 0" at bounding box center [157, 167] width 174 height 19
click at [133, 180] on div "Team chats 0" at bounding box center [157, 185] width 174 height 19
click at [129, 193] on div "Team chats 0" at bounding box center [157, 185] width 174 height 19
click at [126, 199] on div "AI Assistant" at bounding box center [157, 203] width 174 height 19
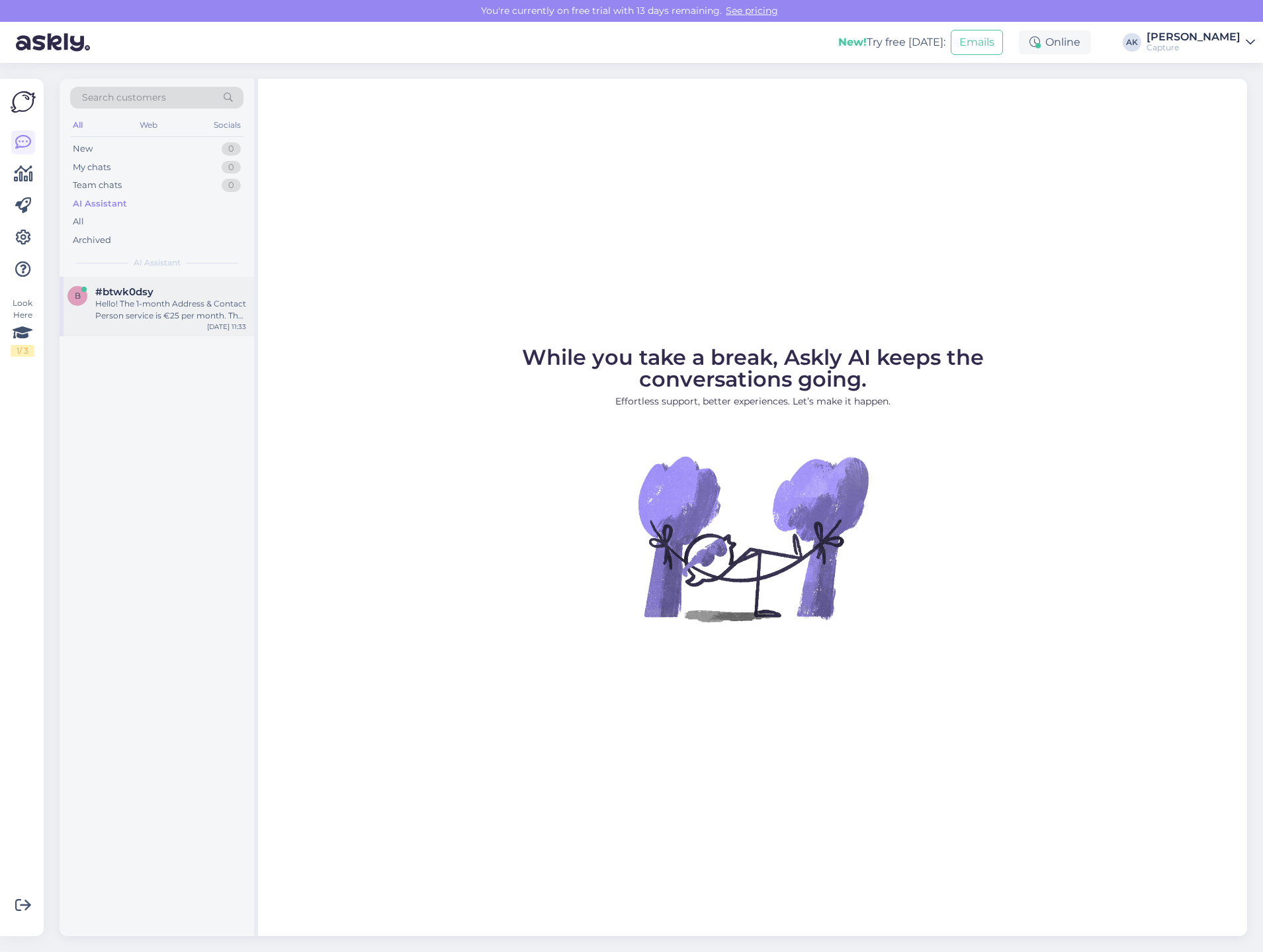
click at [165, 311] on div "Hello! The 1-month Address & Contact Person service is €25 per month. The 12-mo…" at bounding box center [171, 310] width 151 height 23
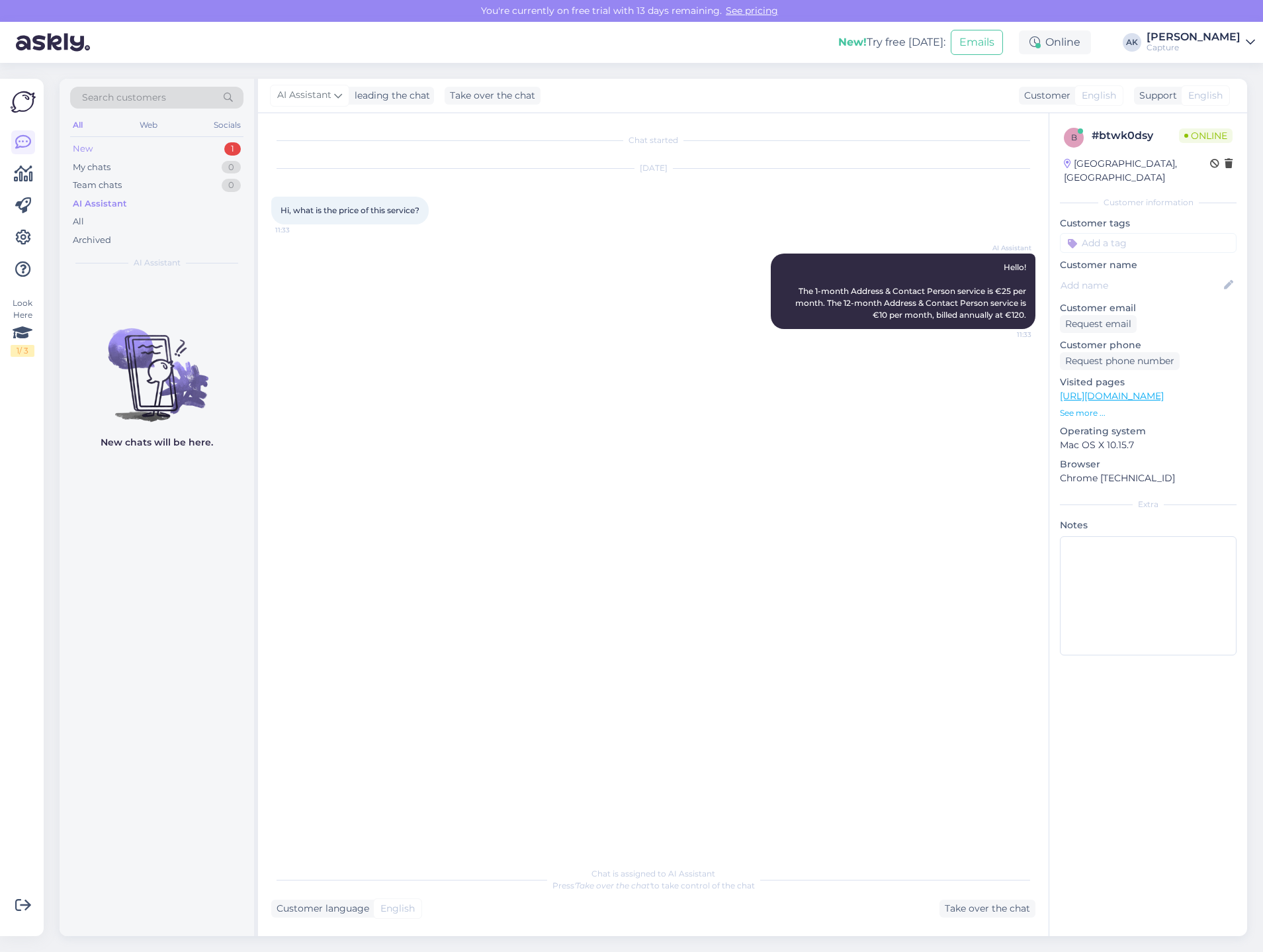
click at [110, 152] on div "New 1" at bounding box center [157, 148] width 174 height 19
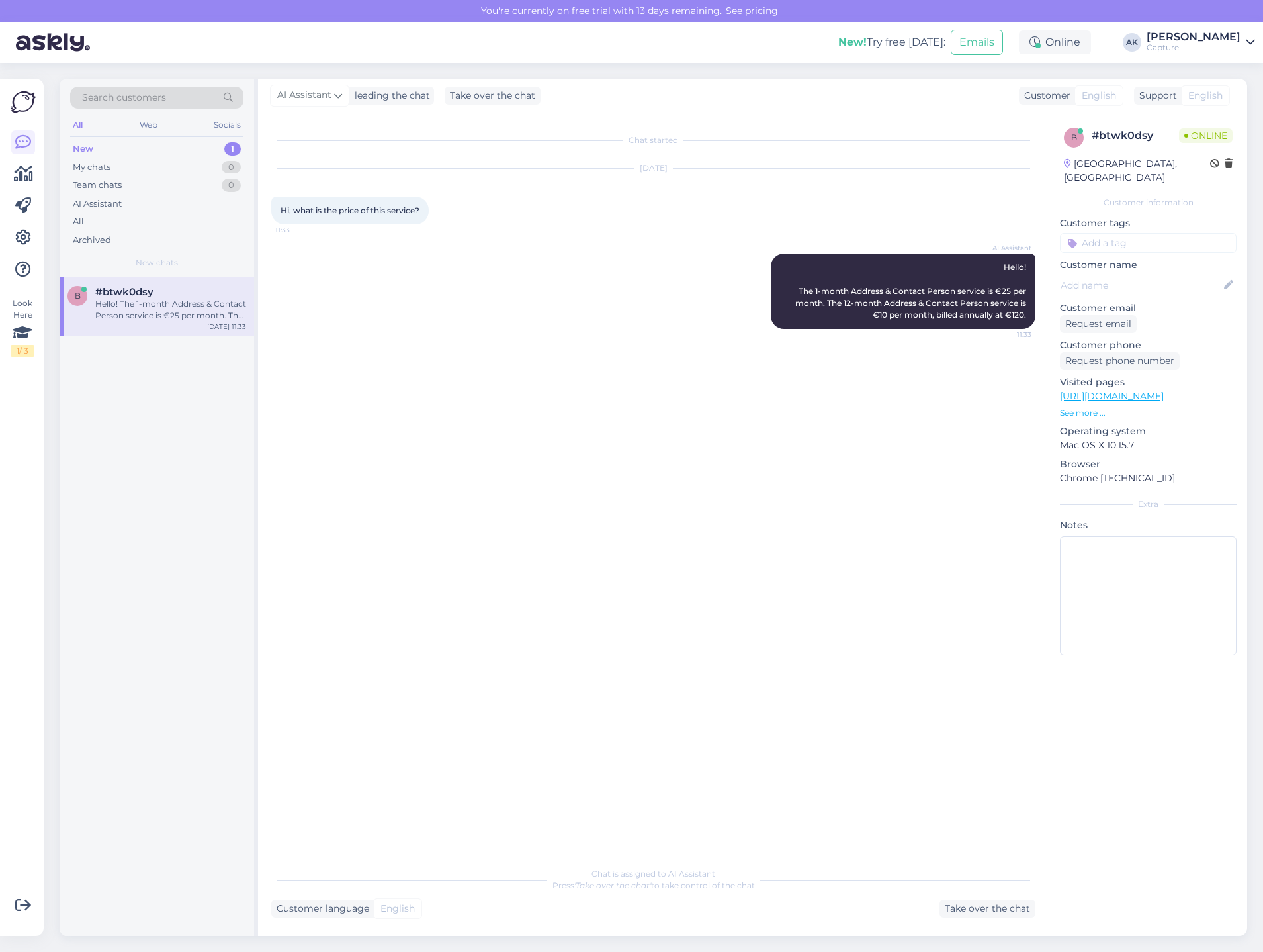
click at [156, 294] on div "#btwk0dsy" at bounding box center [171, 292] width 151 height 12
click at [391, 858] on div "Visitor English Me English Estonian Other" at bounding box center [653, 863] width 764 height 18
click at [626, 896] on div "English to English Take over the chat" at bounding box center [653, 905] width 120 height 23
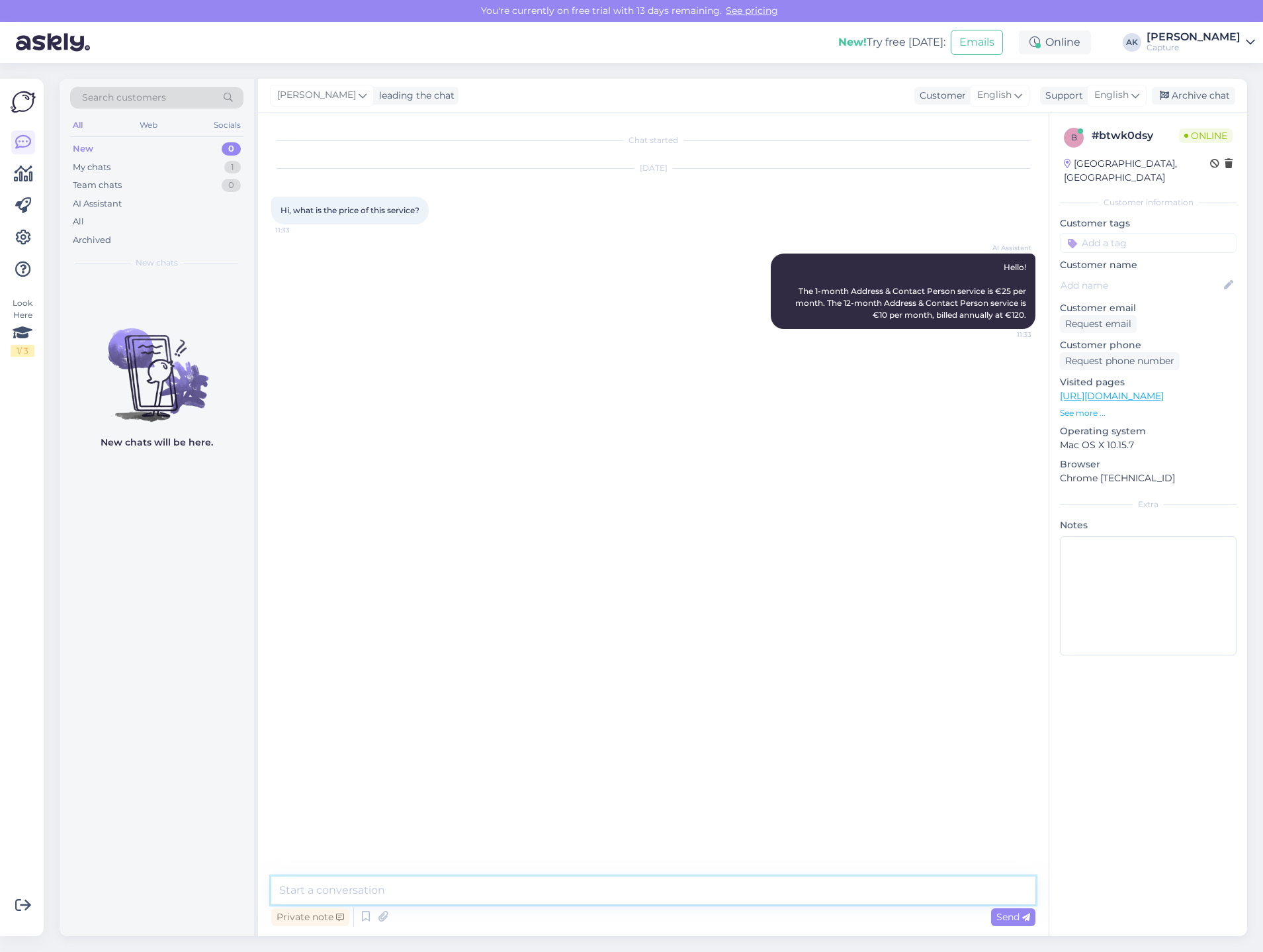
click at [462, 902] on textarea at bounding box center [653, 890] width 764 height 28
type textarea "Hi there, like AI said, it's 10-25 per month"
click at [1187, 101] on div "Archive chat" at bounding box center [1193, 95] width 84 height 18
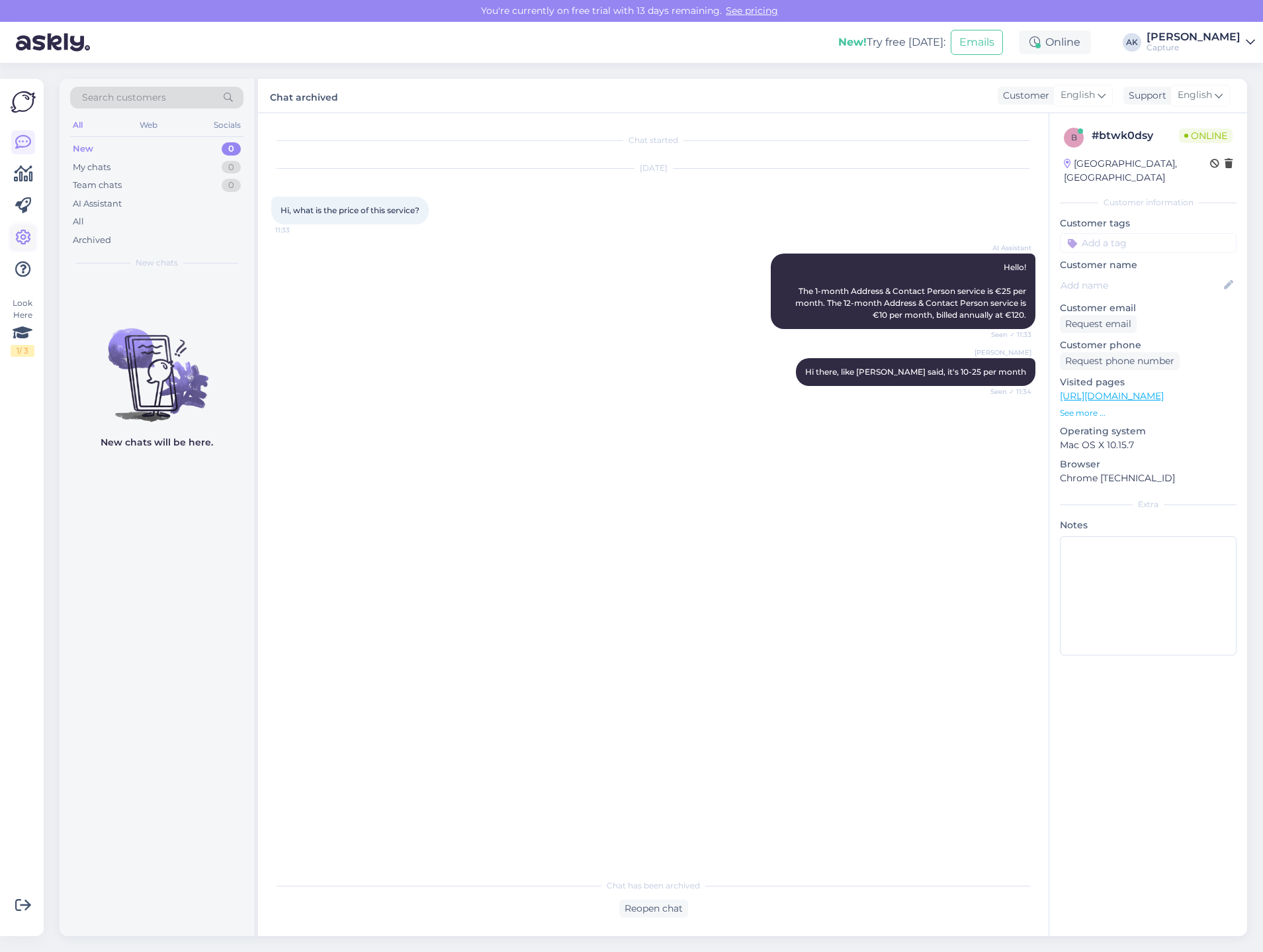
click at [18, 234] on icon at bounding box center [23, 238] width 16 height 16
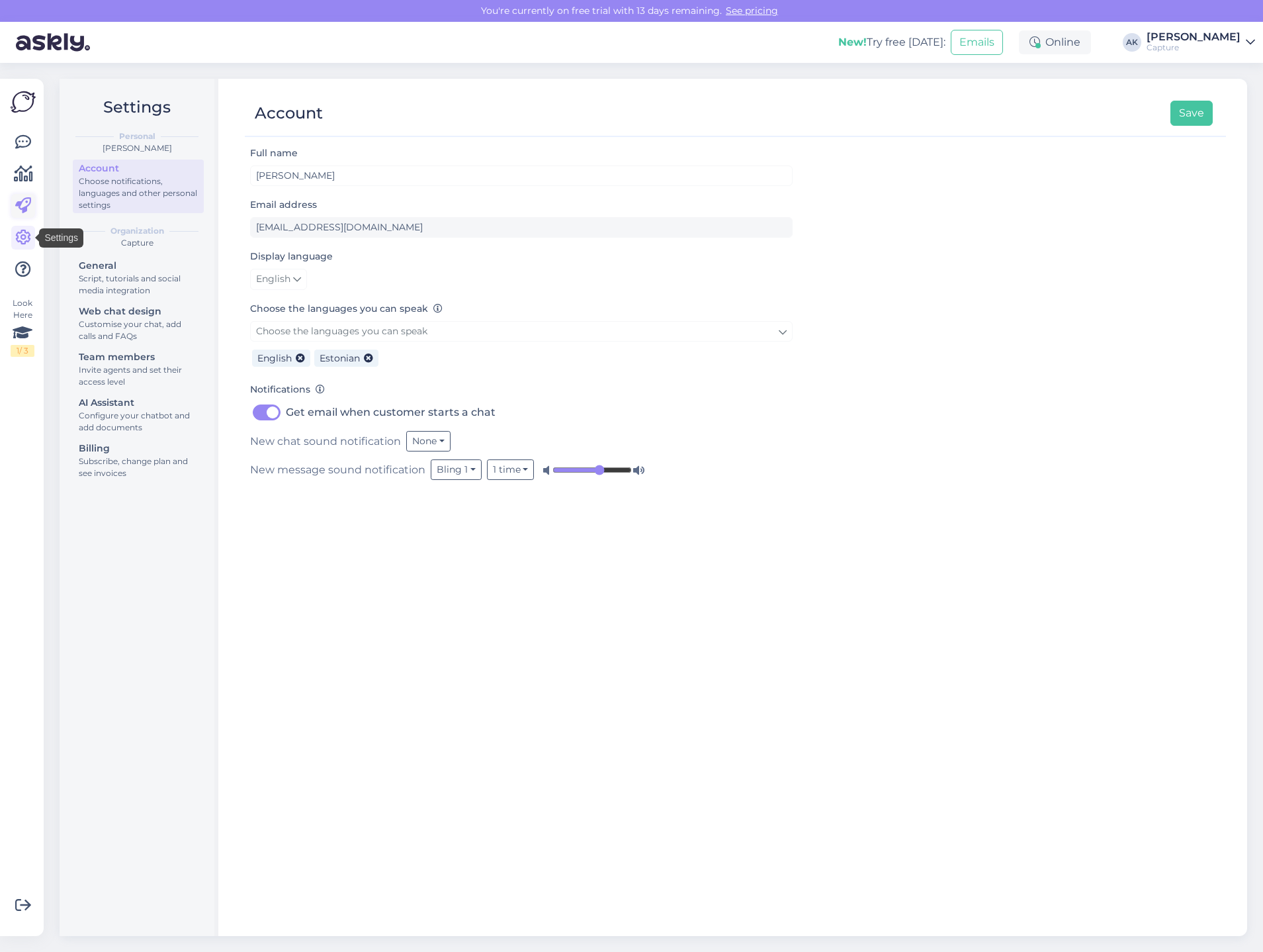
click at [15, 199] on icon at bounding box center [23, 206] width 16 height 16
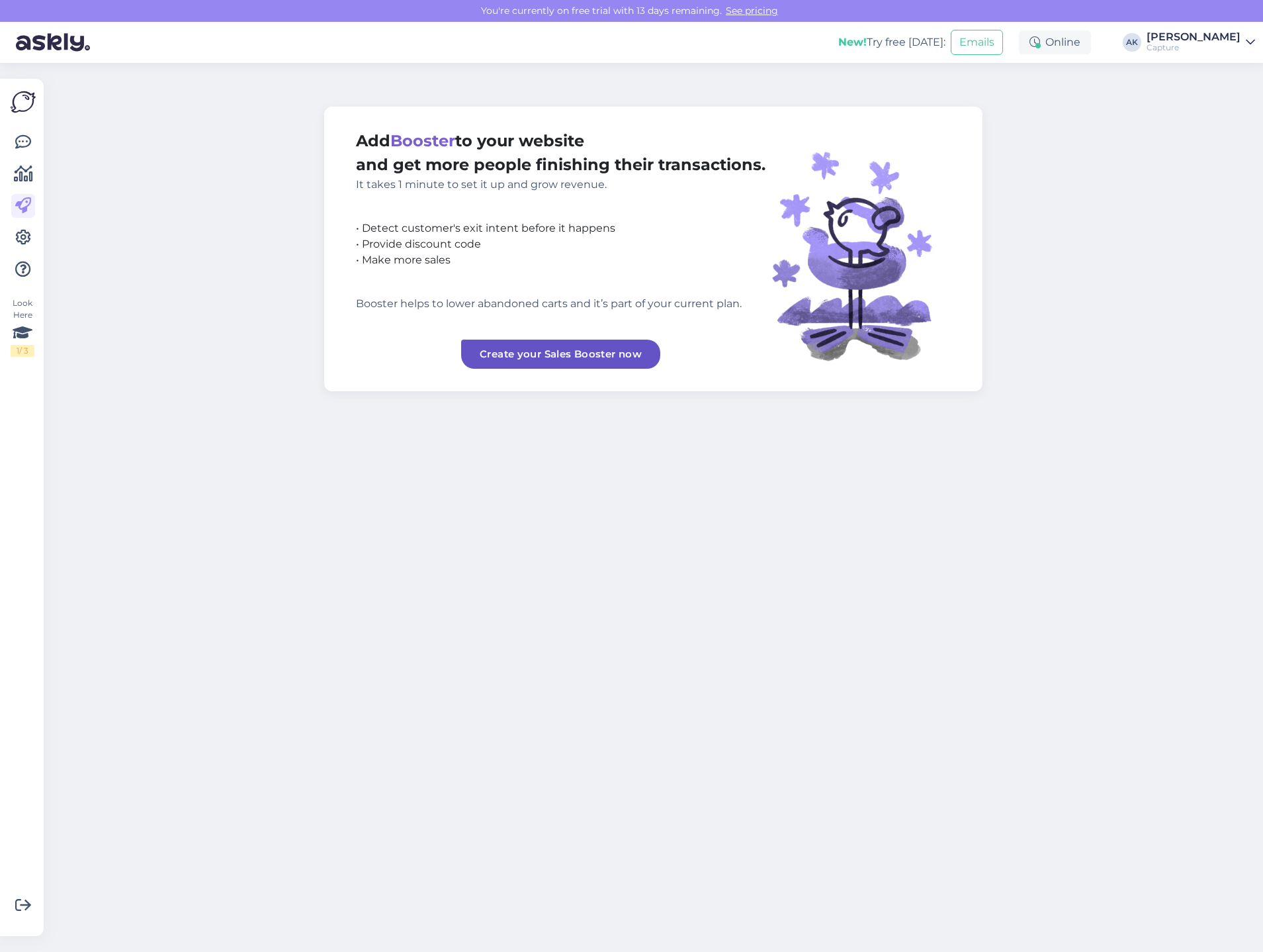
click at [492, 348] on link "Create your Sales Booster now" at bounding box center [560, 354] width 199 height 29
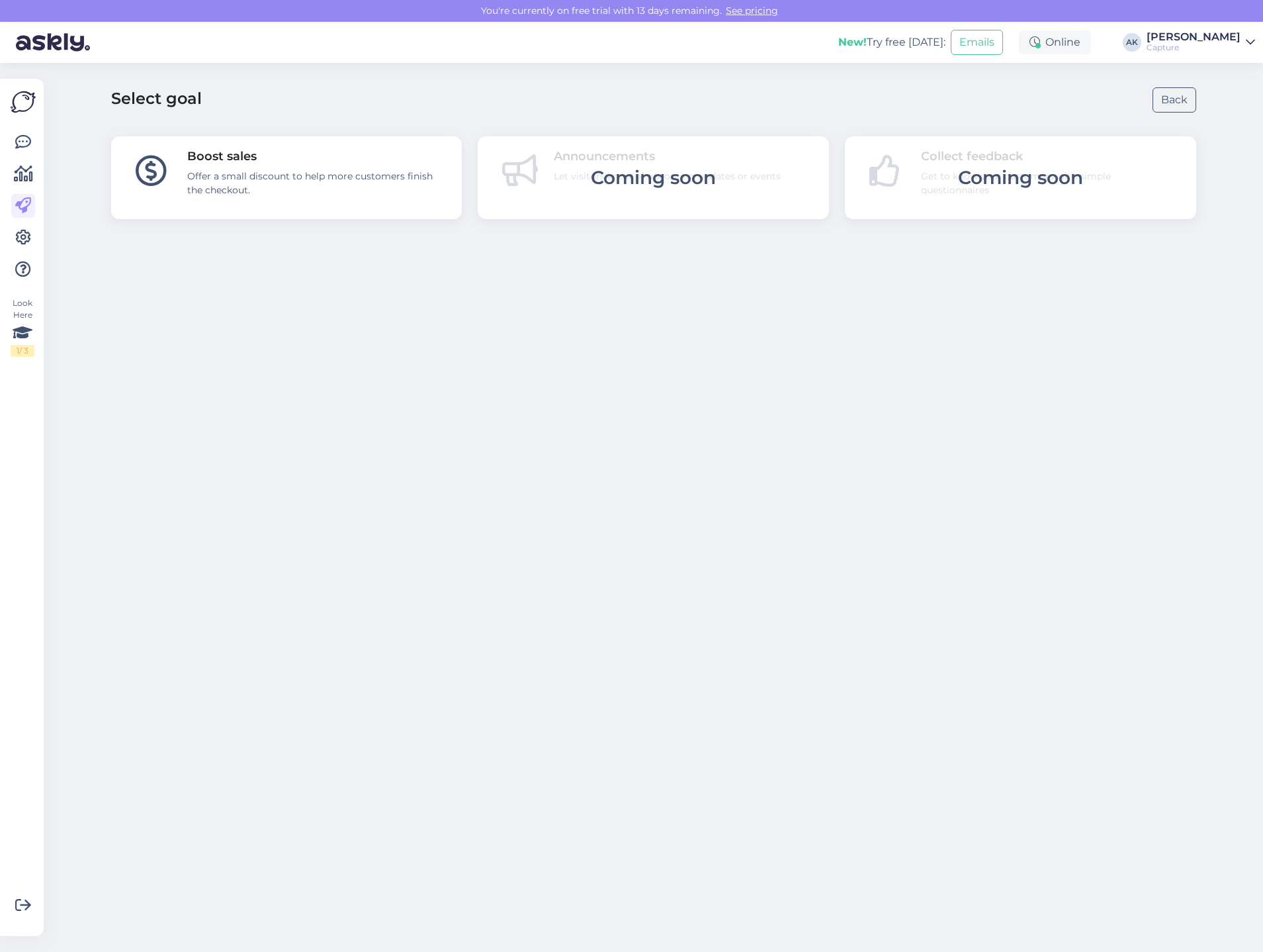
click at [362, 214] on div "Boost sales Offer a small discount to help more customers finish the checkout." at bounding box center [287, 177] width 352 height 83
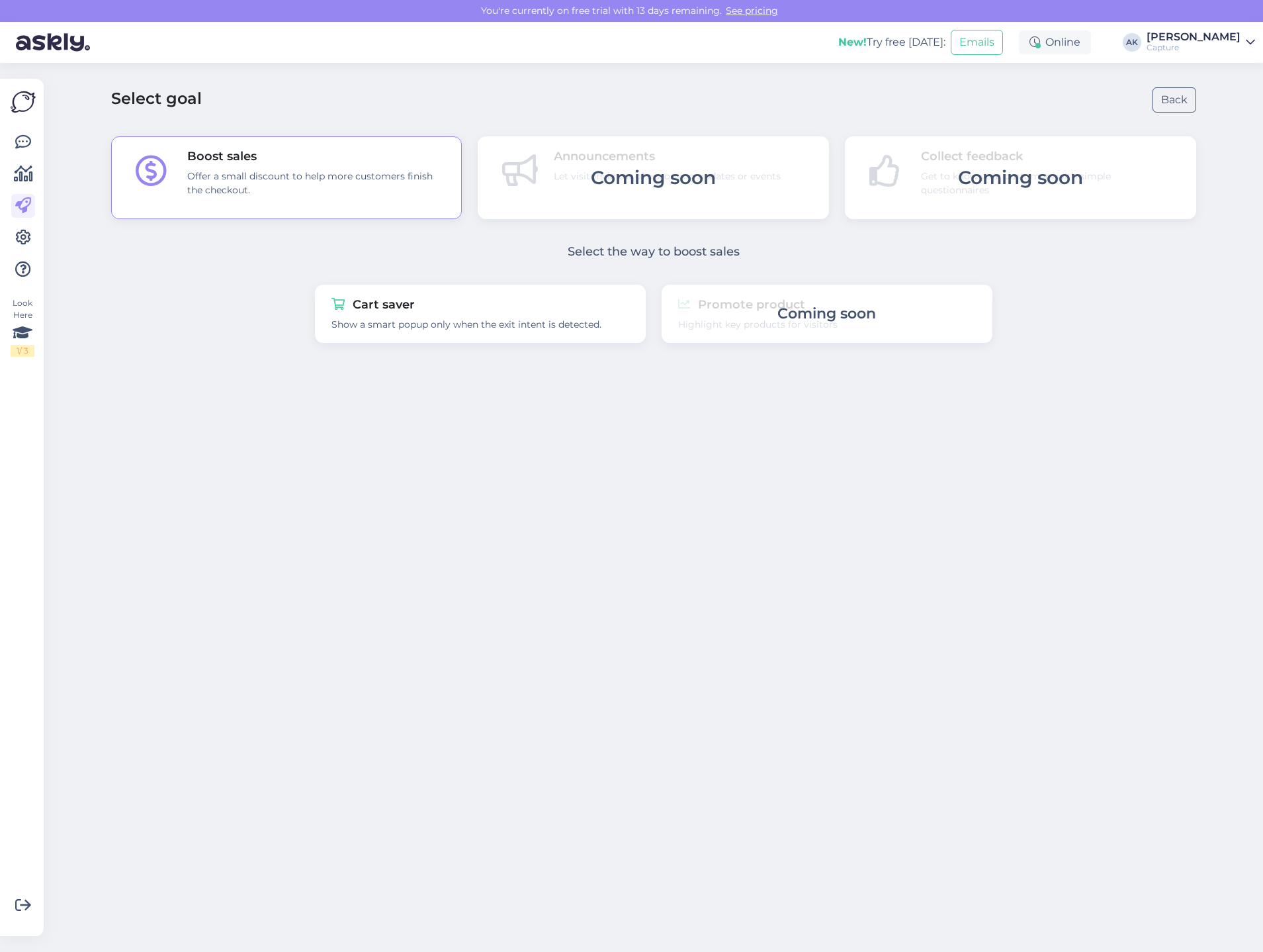
click at [35, 176] on div "Look Here 1 / 3" at bounding box center [23, 507] width 25 height 836
click at [26, 174] on icon at bounding box center [22, 175] width 19 height 16
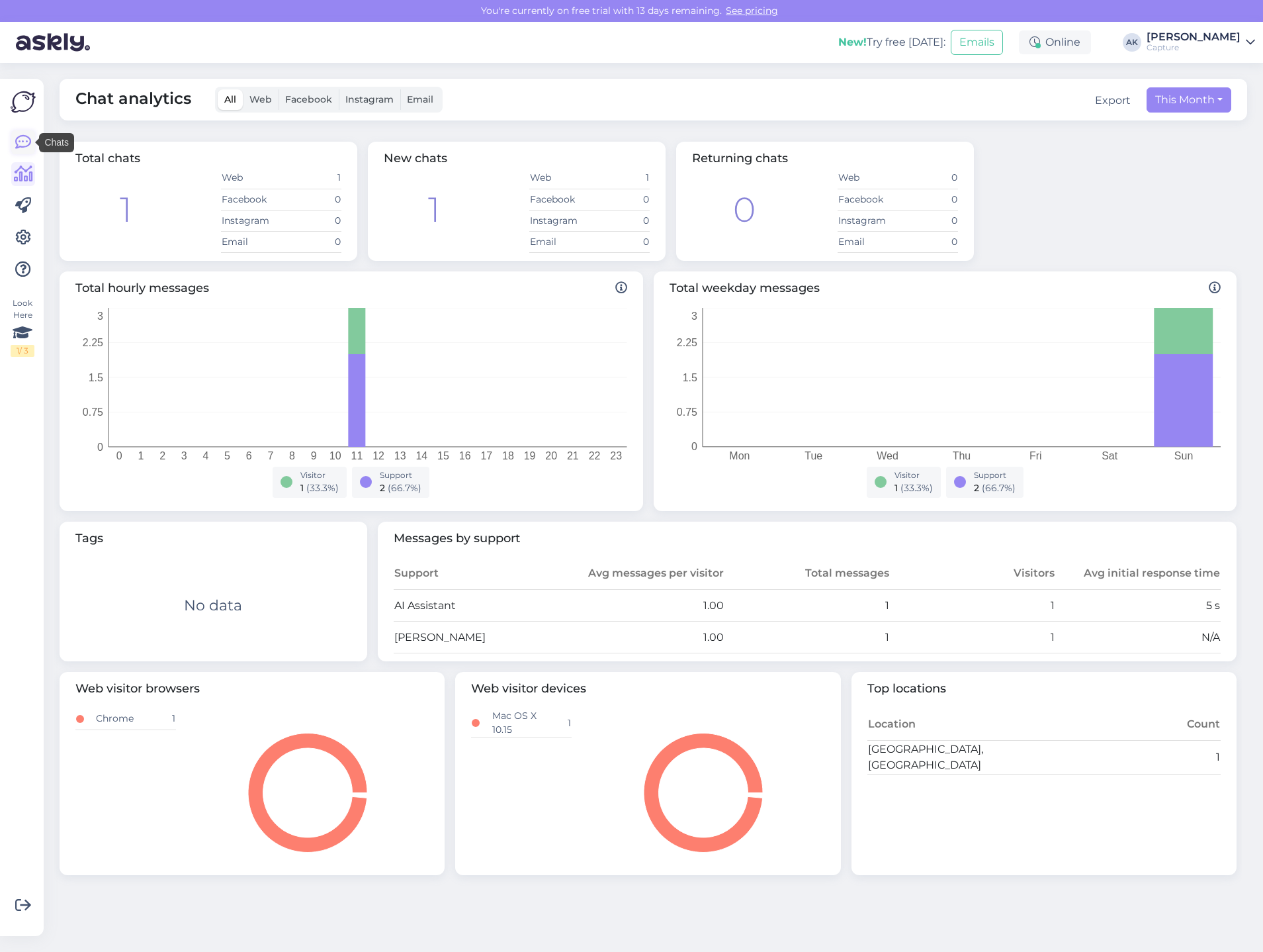
click at [26, 144] on icon at bounding box center [23, 142] width 16 height 16
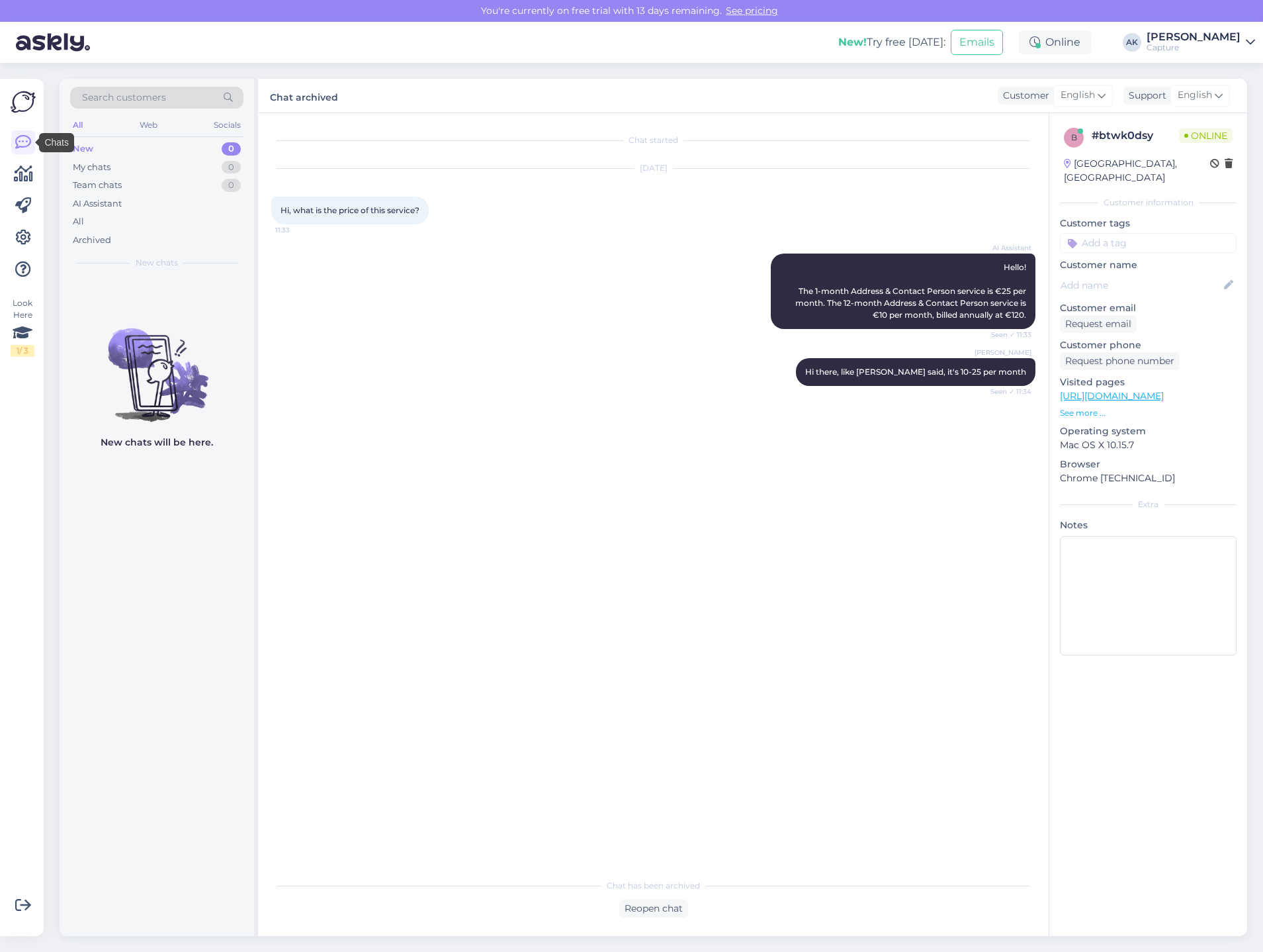
click at [17, 111] on img at bounding box center [23, 102] width 25 height 25
click at [22, 231] on icon at bounding box center [23, 238] width 16 height 16
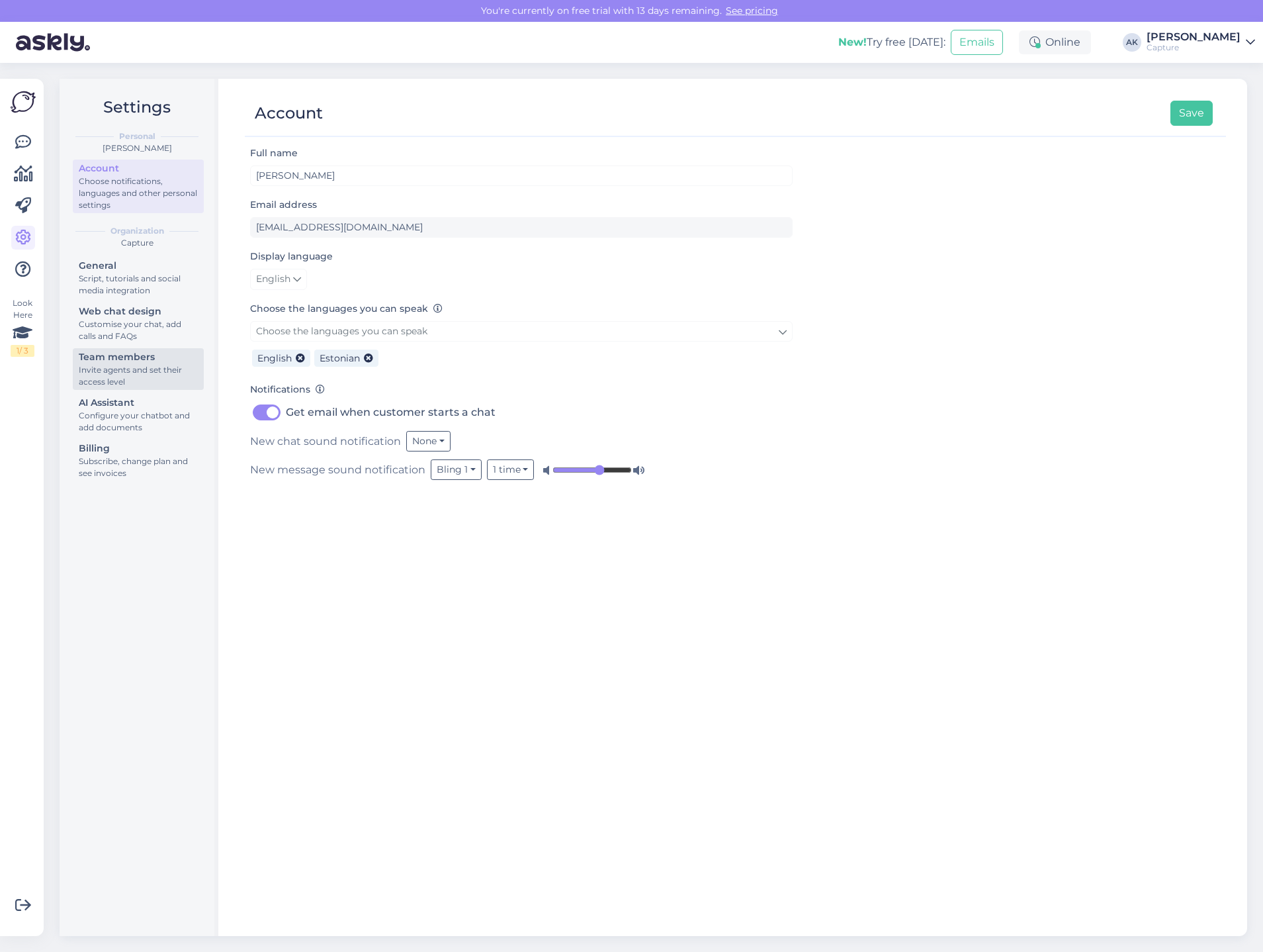
click at [115, 369] on div "Invite agents and set their access level" at bounding box center [139, 375] width 119 height 23
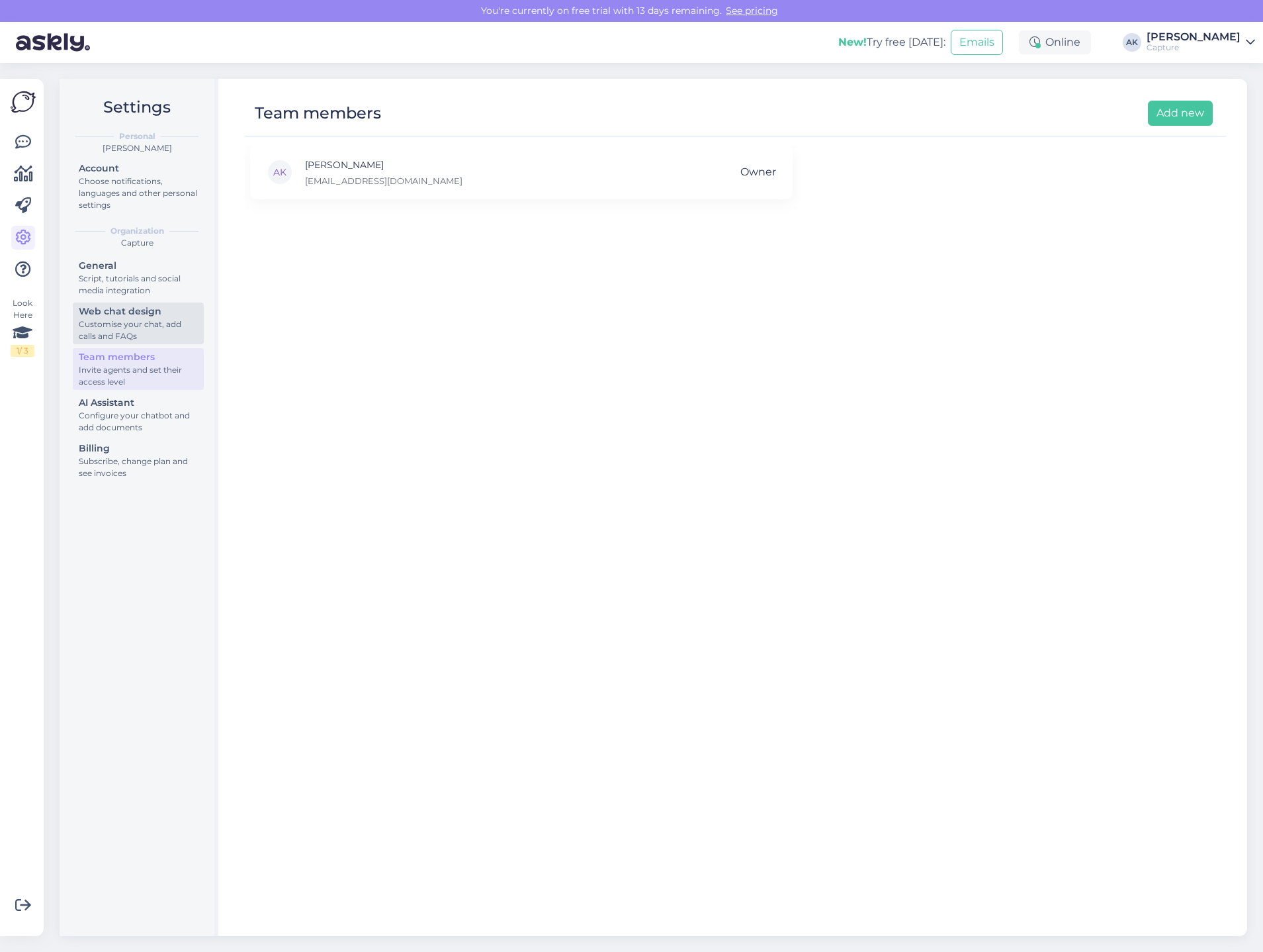
click at [126, 329] on div "Customise your chat, add calls and FAQs" at bounding box center [139, 330] width 119 height 23
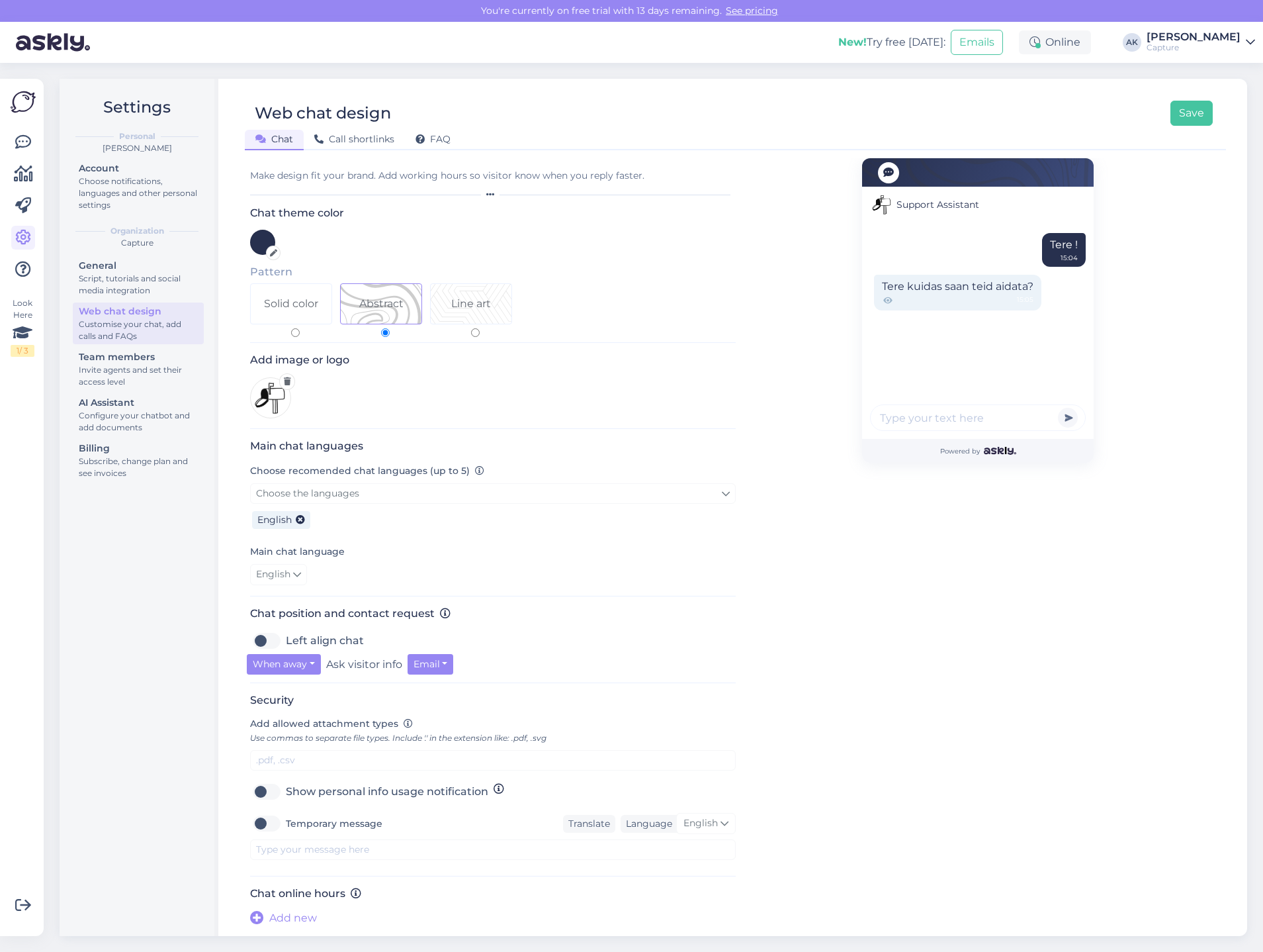
click at [952, 434] on div at bounding box center [978, 419] width 216 height 31
click at [967, 456] on div "Powered by" at bounding box center [977, 451] width 231 height 23
click at [139, 191] on div "Choose notifications, languages and other personal settings" at bounding box center [139, 193] width 119 height 36
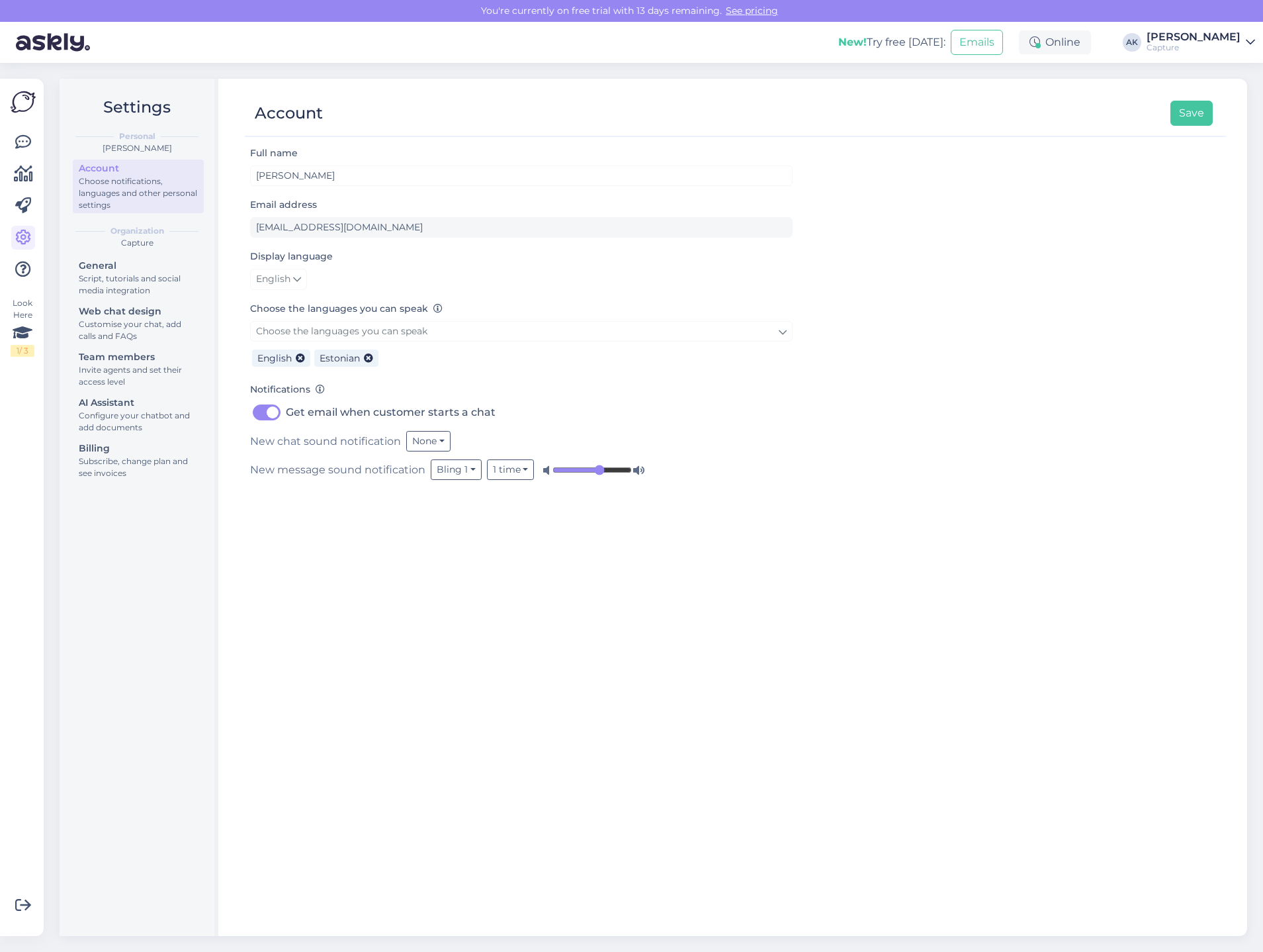
click at [139, 241] on div "Capture" at bounding box center [137, 242] width 134 height 12
click at [134, 274] on div "Script, tutorials and social media integration" at bounding box center [139, 284] width 119 height 23
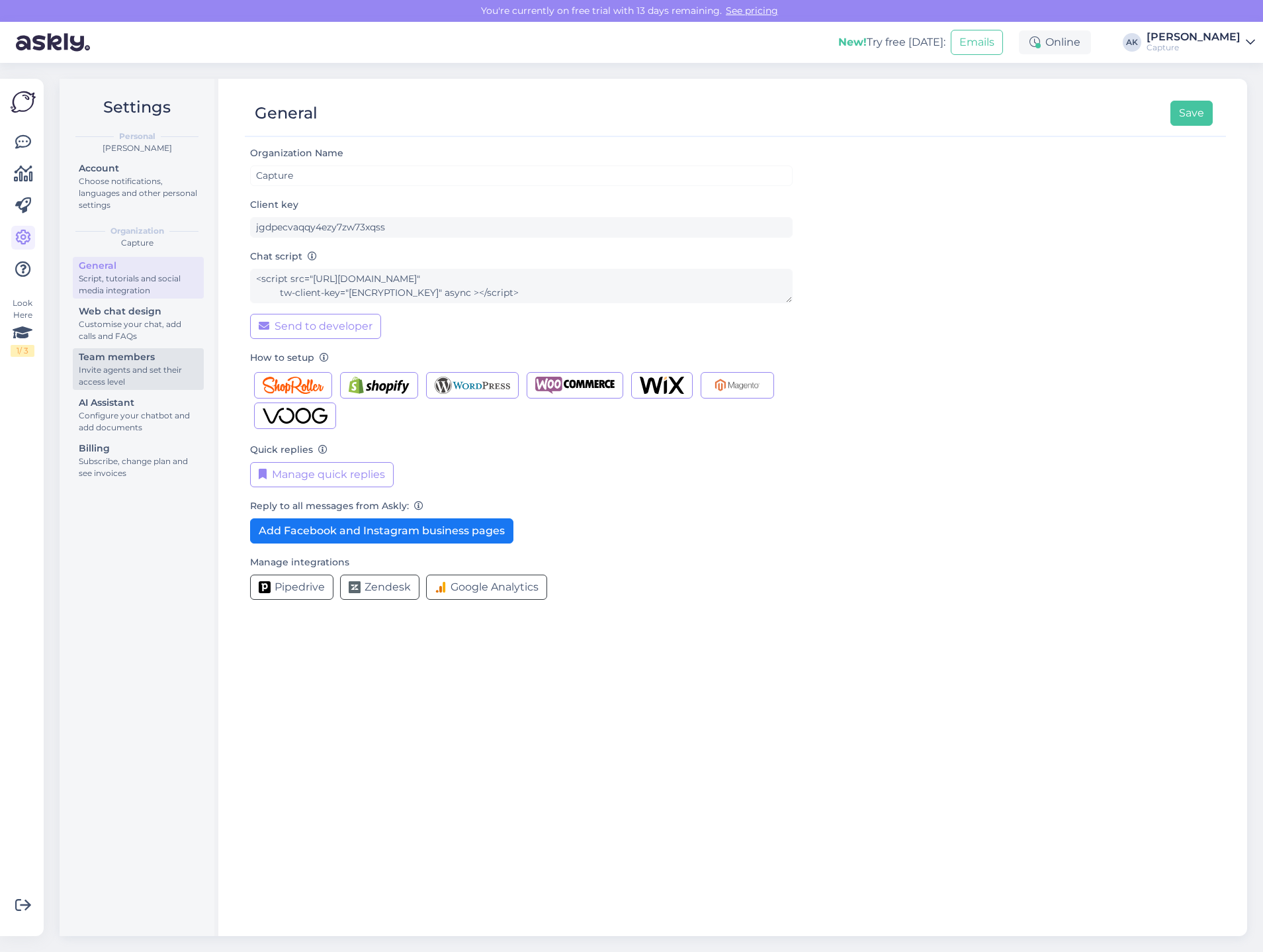
click at [131, 350] on div "Team members" at bounding box center [139, 356] width 119 height 13
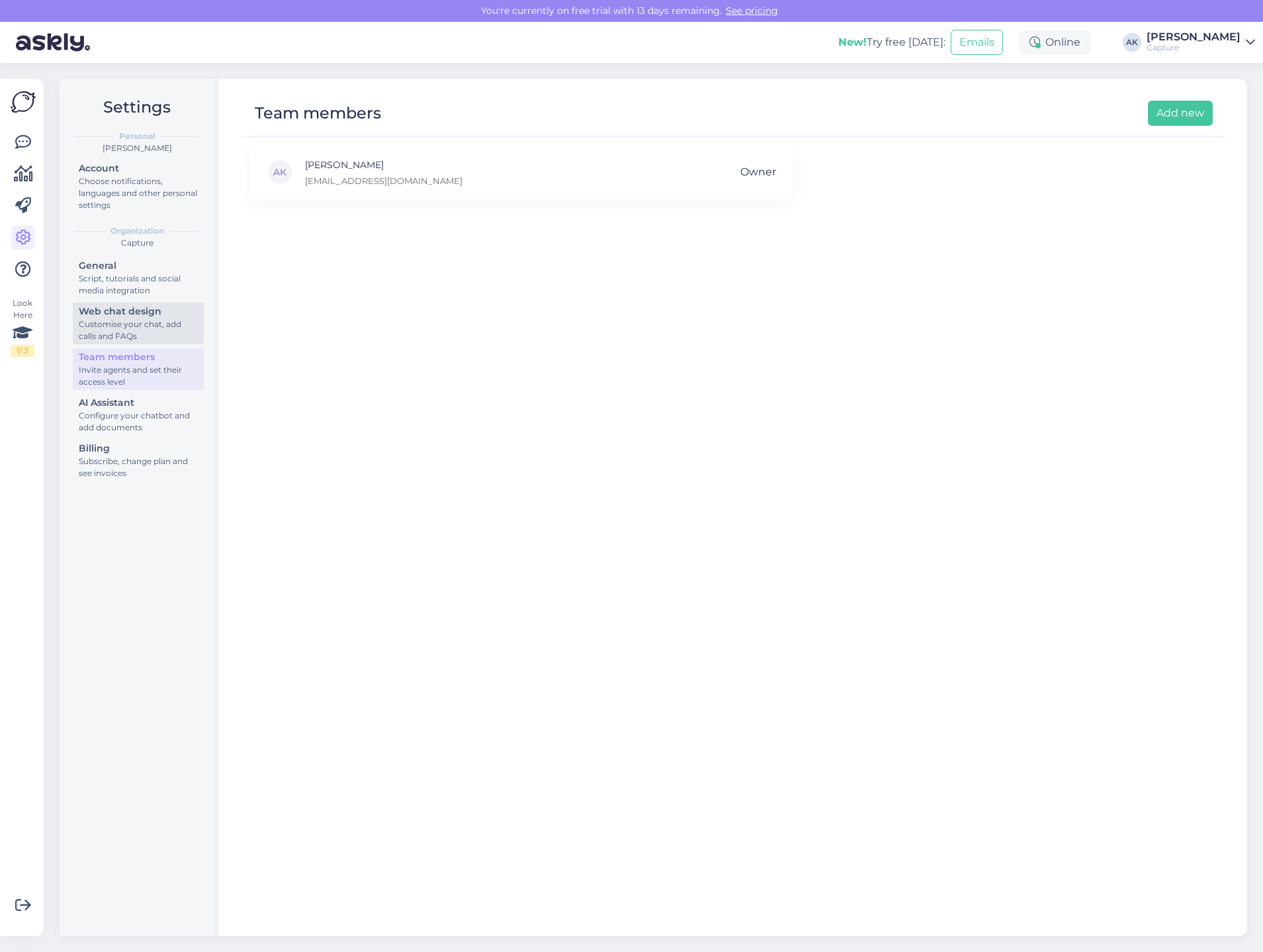
click at [141, 329] on div "Customise your chat, add calls and FAQs" at bounding box center [139, 330] width 119 height 23
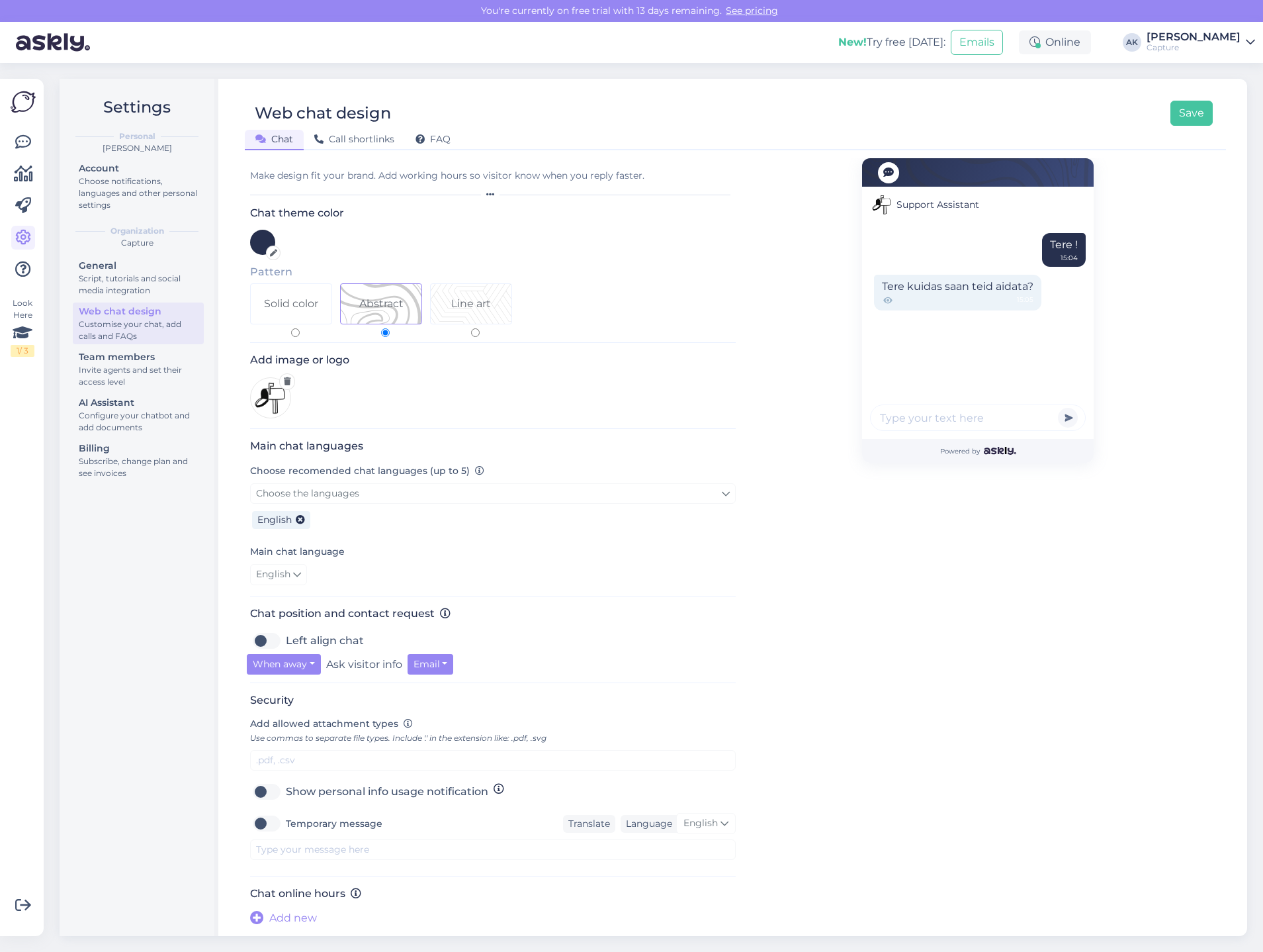
scroll to position [2, 0]
click at [102, 359] on div "Team members" at bounding box center [139, 356] width 119 height 13
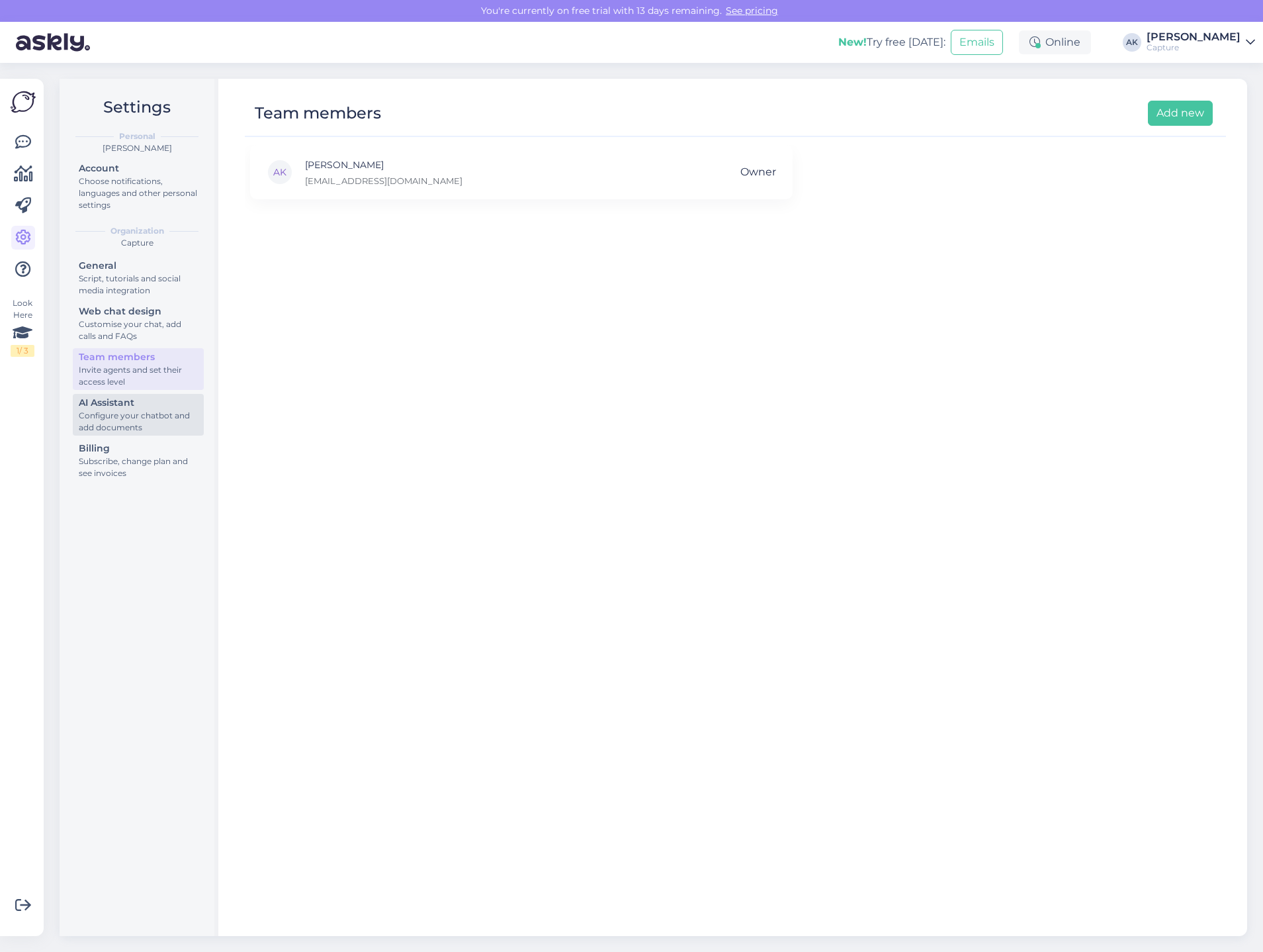
click at [112, 402] on div "AI Assistant" at bounding box center [139, 402] width 119 height 13
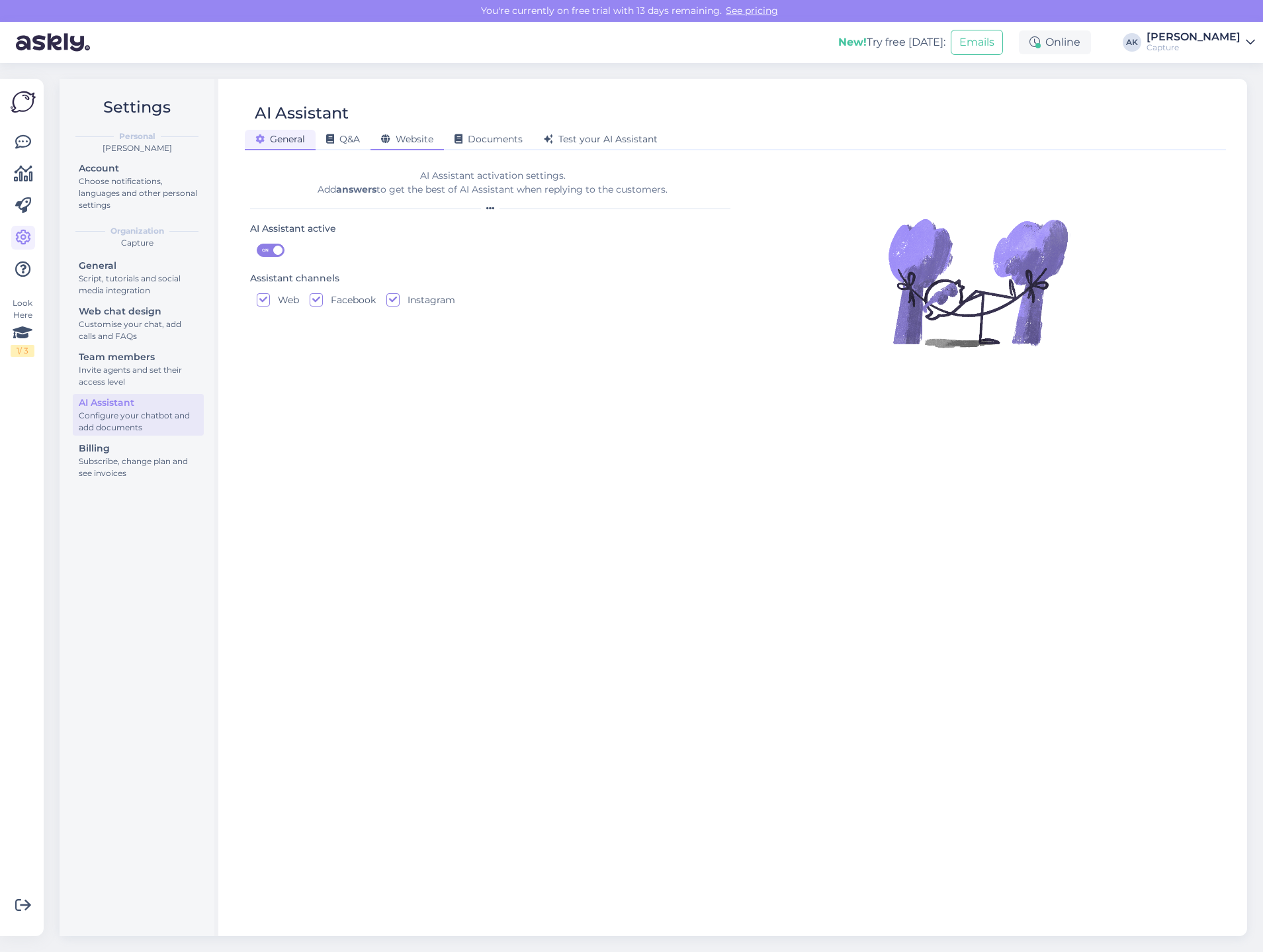
click at [388, 135] on icon at bounding box center [386, 139] width 9 height 9
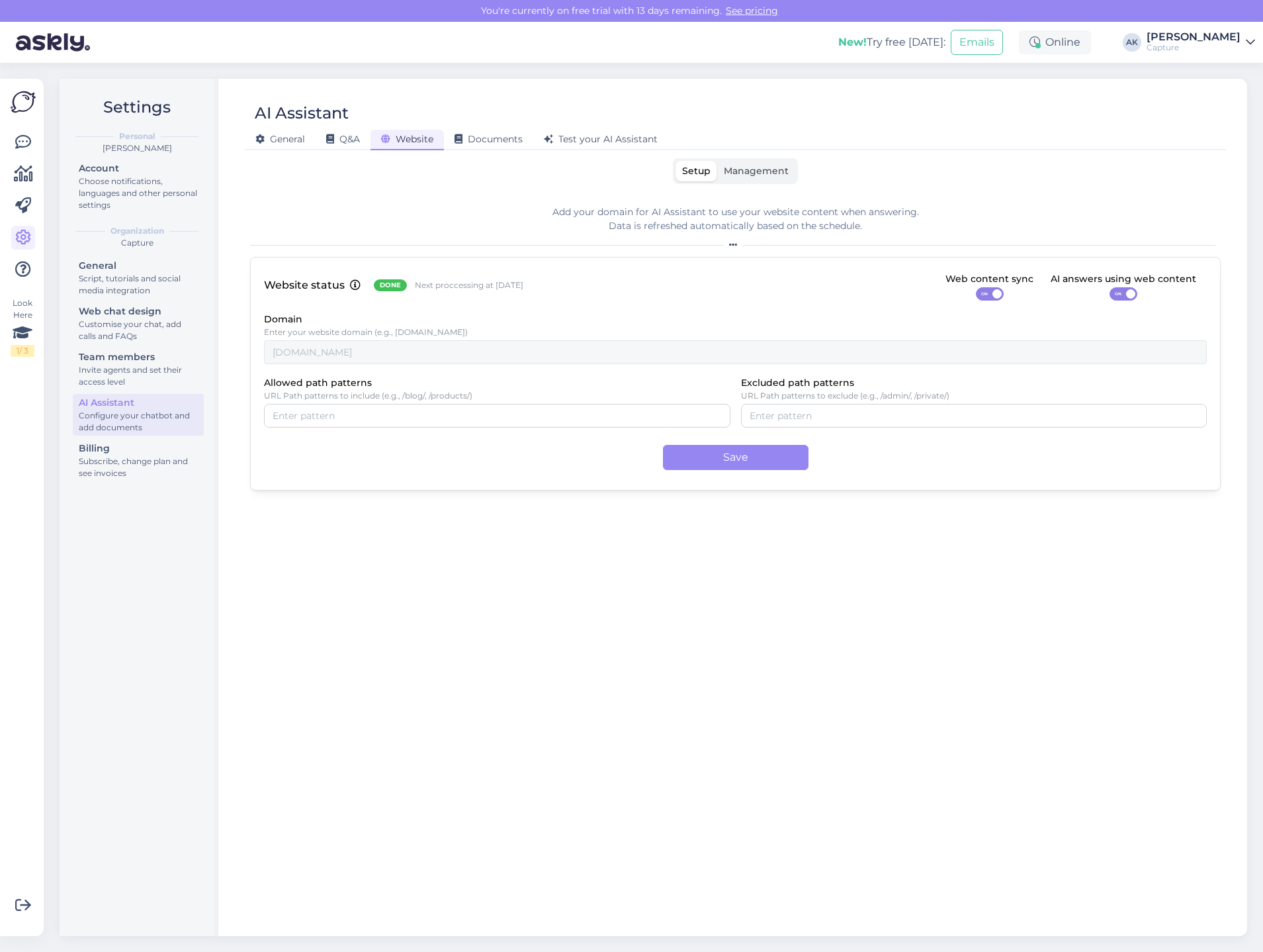
click at [751, 177] on label "Management" at bounding box center [756, 171] width 78 height 21
click at [717, 161] on input "Management" at bounding box center [717, 161] width 0 height 0
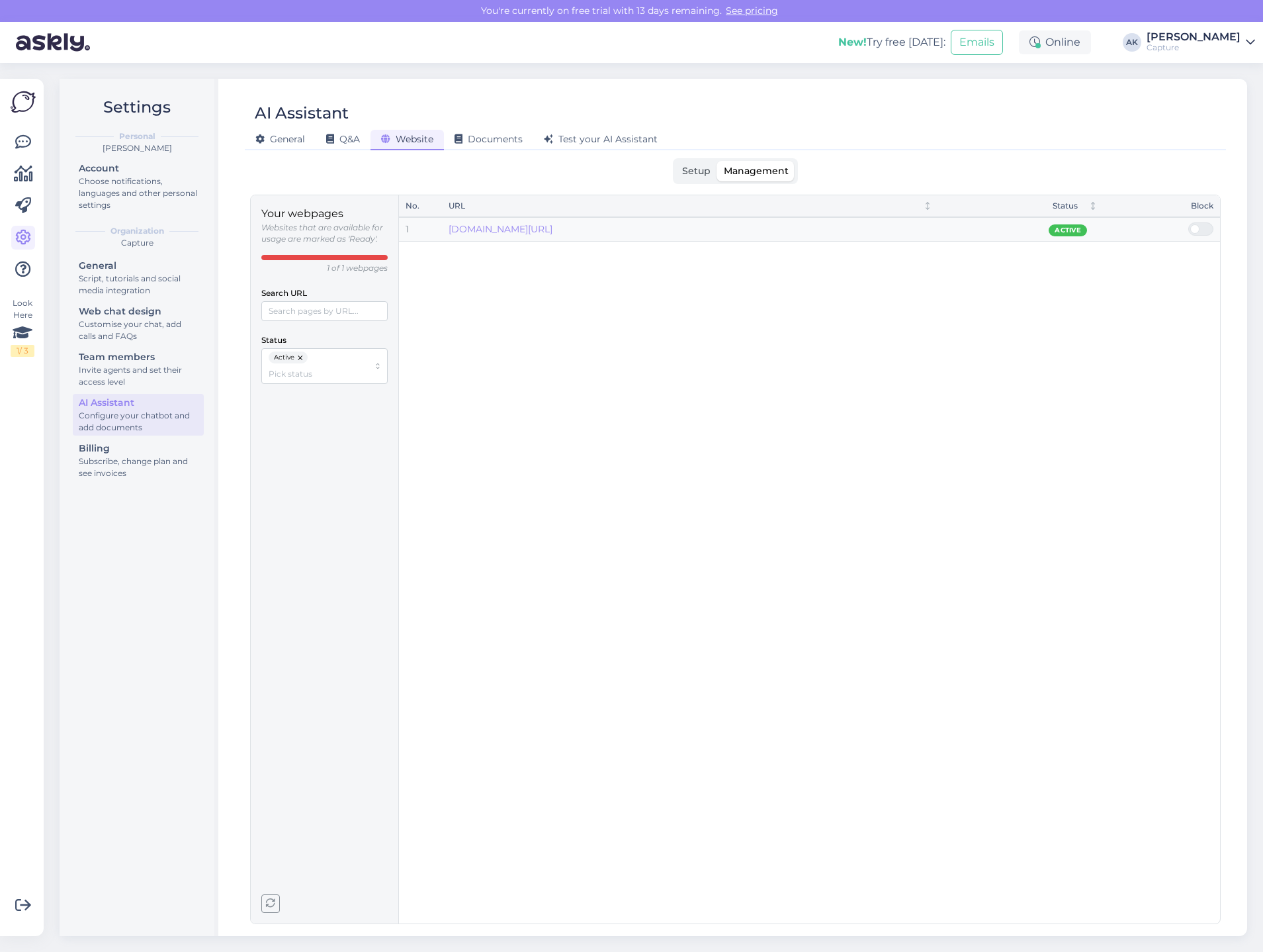
click at [684, 169] on span "Setup" at bounding box center [696, 170] width 29 height 12
click at [676, 161] on input "Setup" at bounding box center [676, 161] width 0 height 0
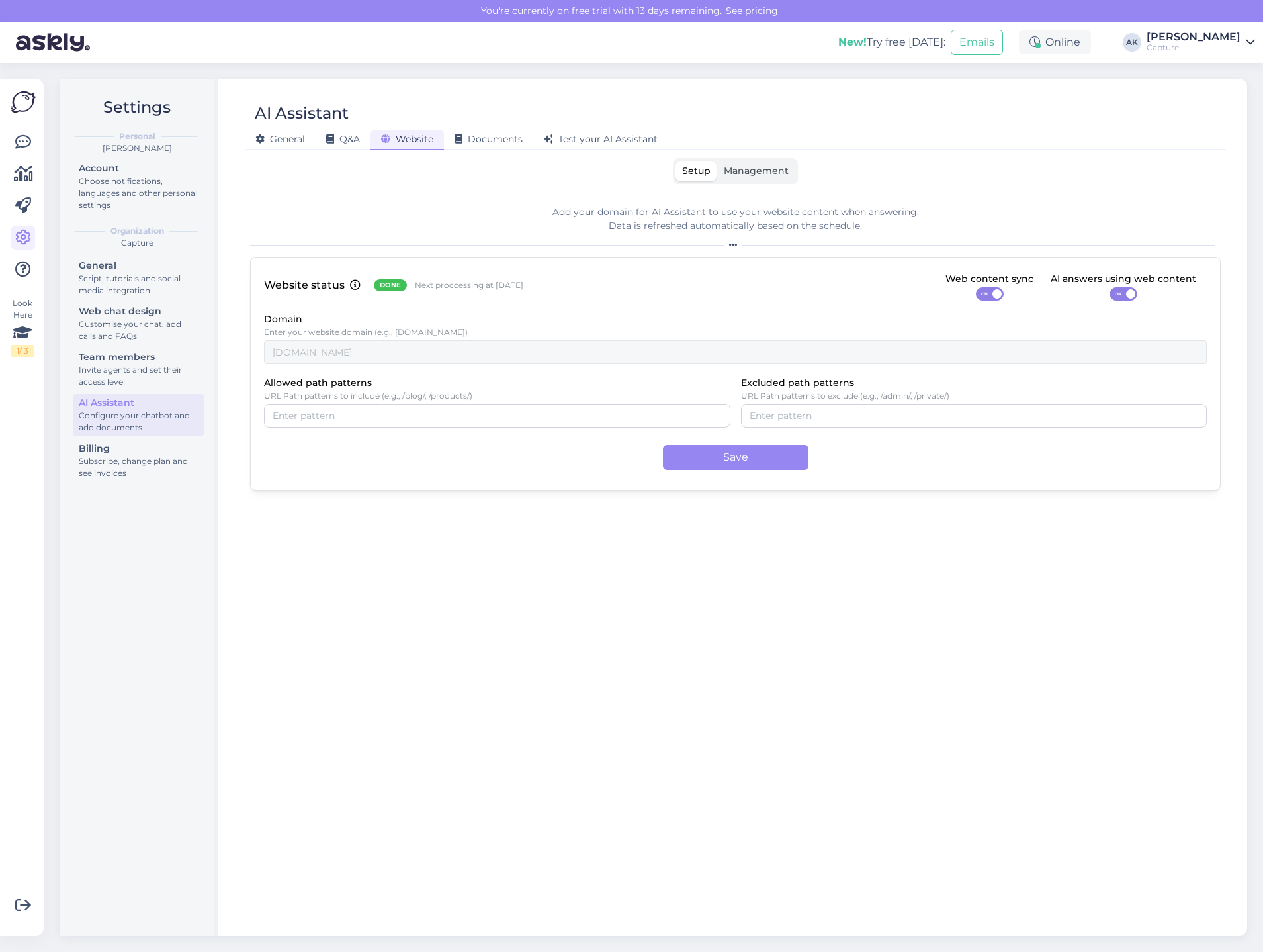
click at [506, 337] on div "Domain Enter your website domain (e.g., example.com) capture.ee" at bounding box center [735, 337] width 943 height 53
click at [35, 129] on div "Look Here 1 / 3" at bounding box center [23, 507] width 25 height 836
click at [33, 131] on link at bounding box center [23, 142] width 23 height 23
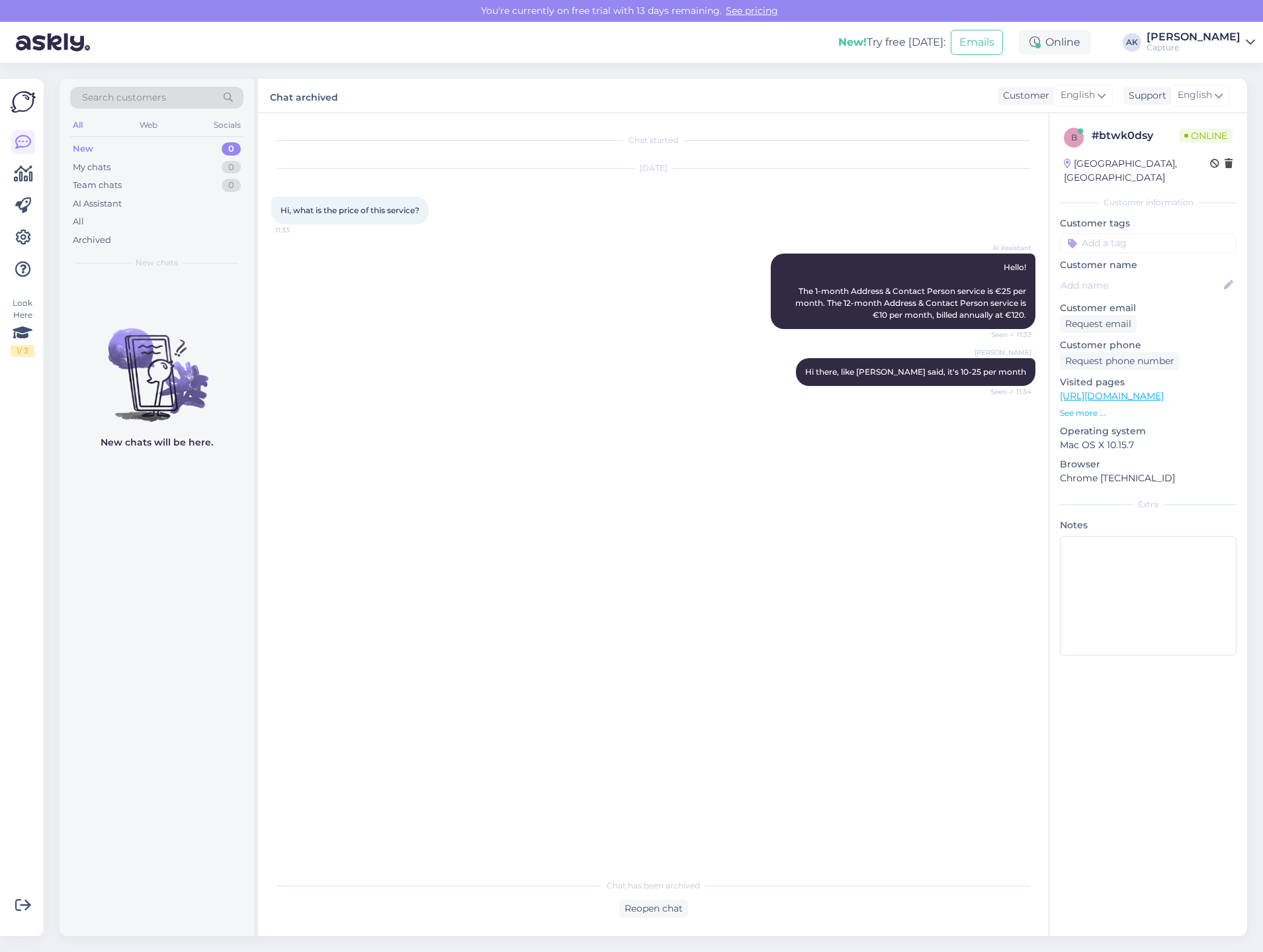
click at [121, 147] on div "New 0" at bounding box center [157, 148] width 174 height 19
click at [23, 175] on icon at bounding box center [22, 175] width 19 height 16
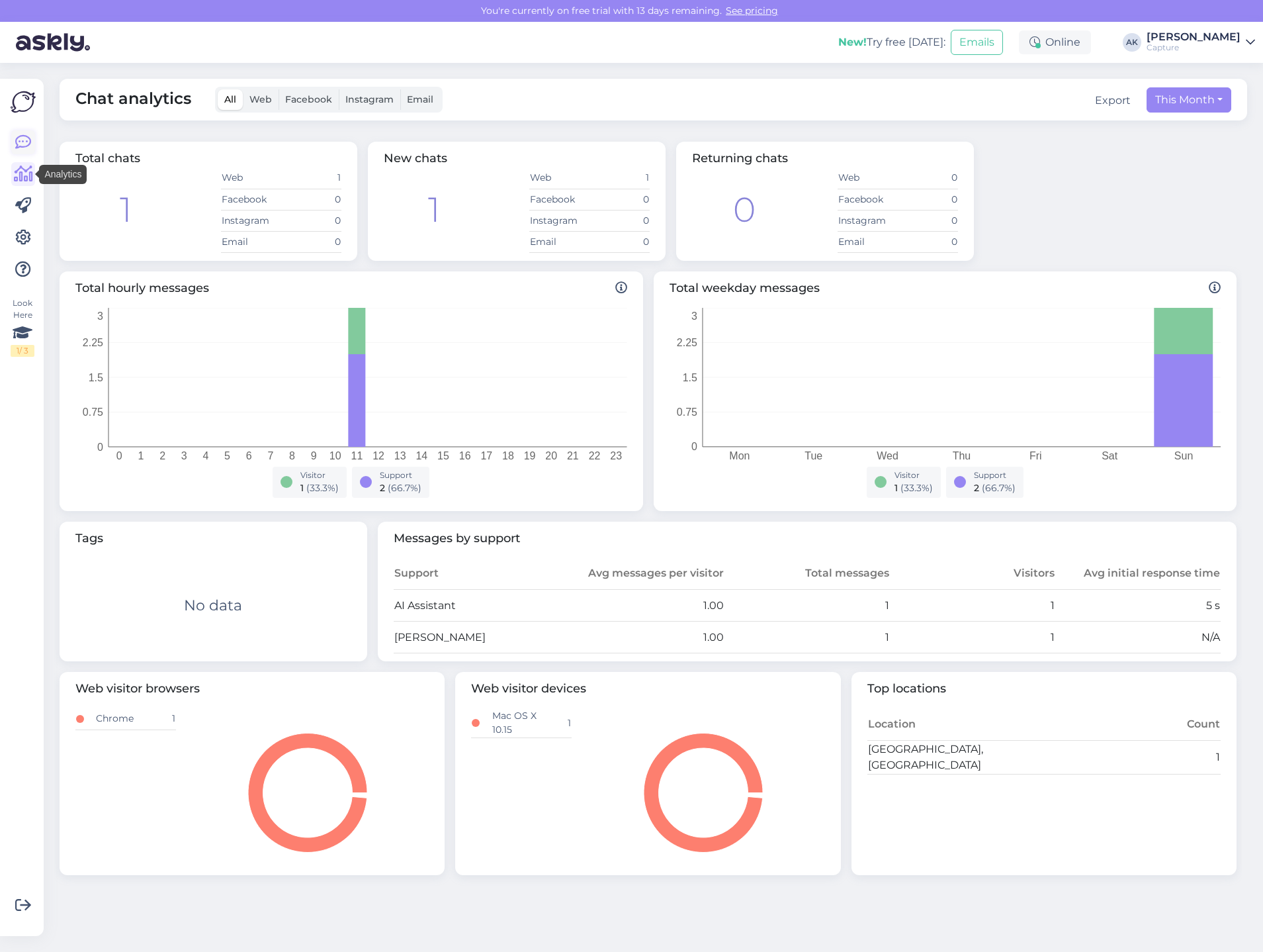
click at [25, 151] on link at bounding box center [23, 142] width 23 height 23
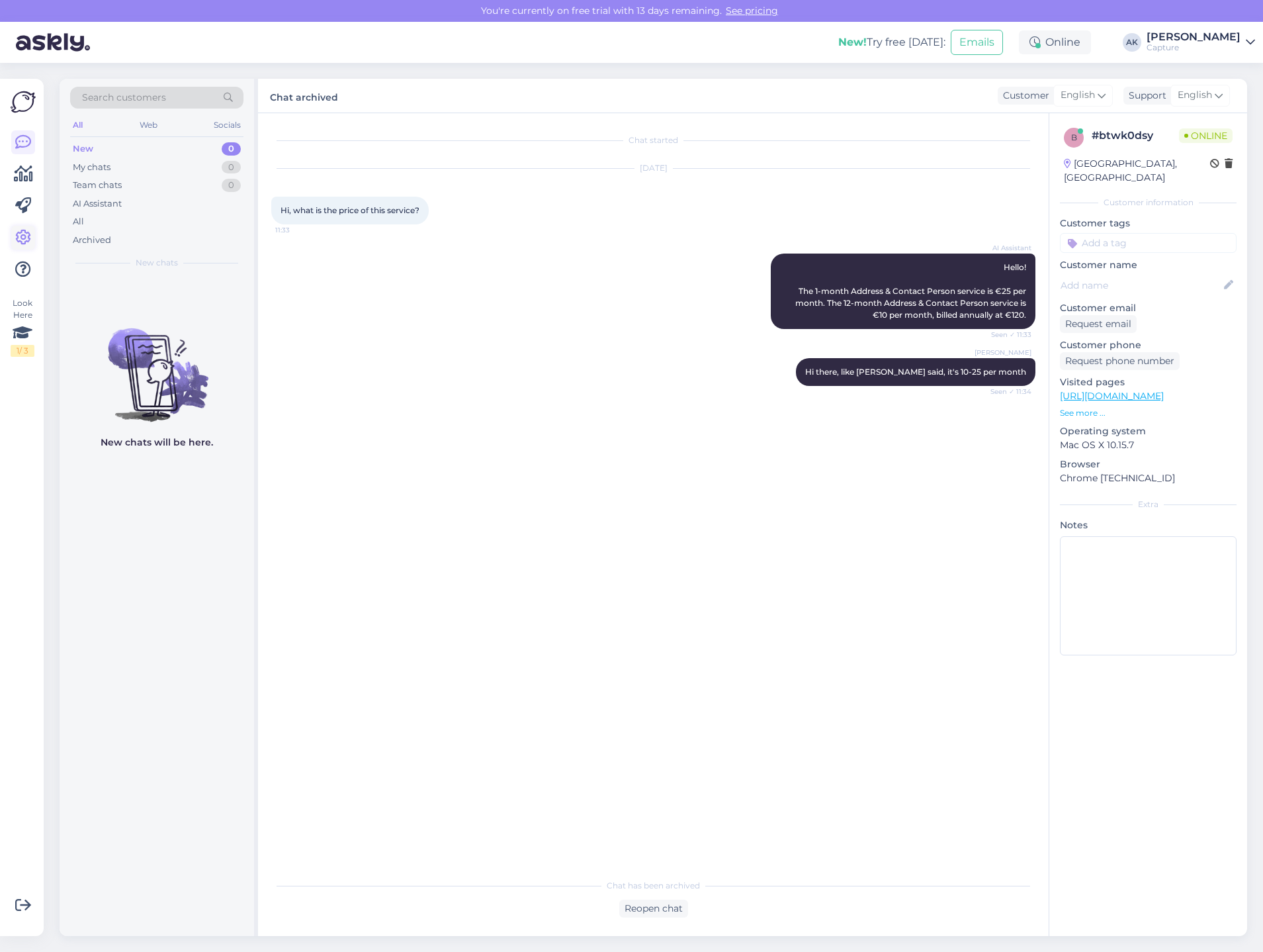
click at [14, 227] on link at bounding box center [23, 238] width 23 height 23
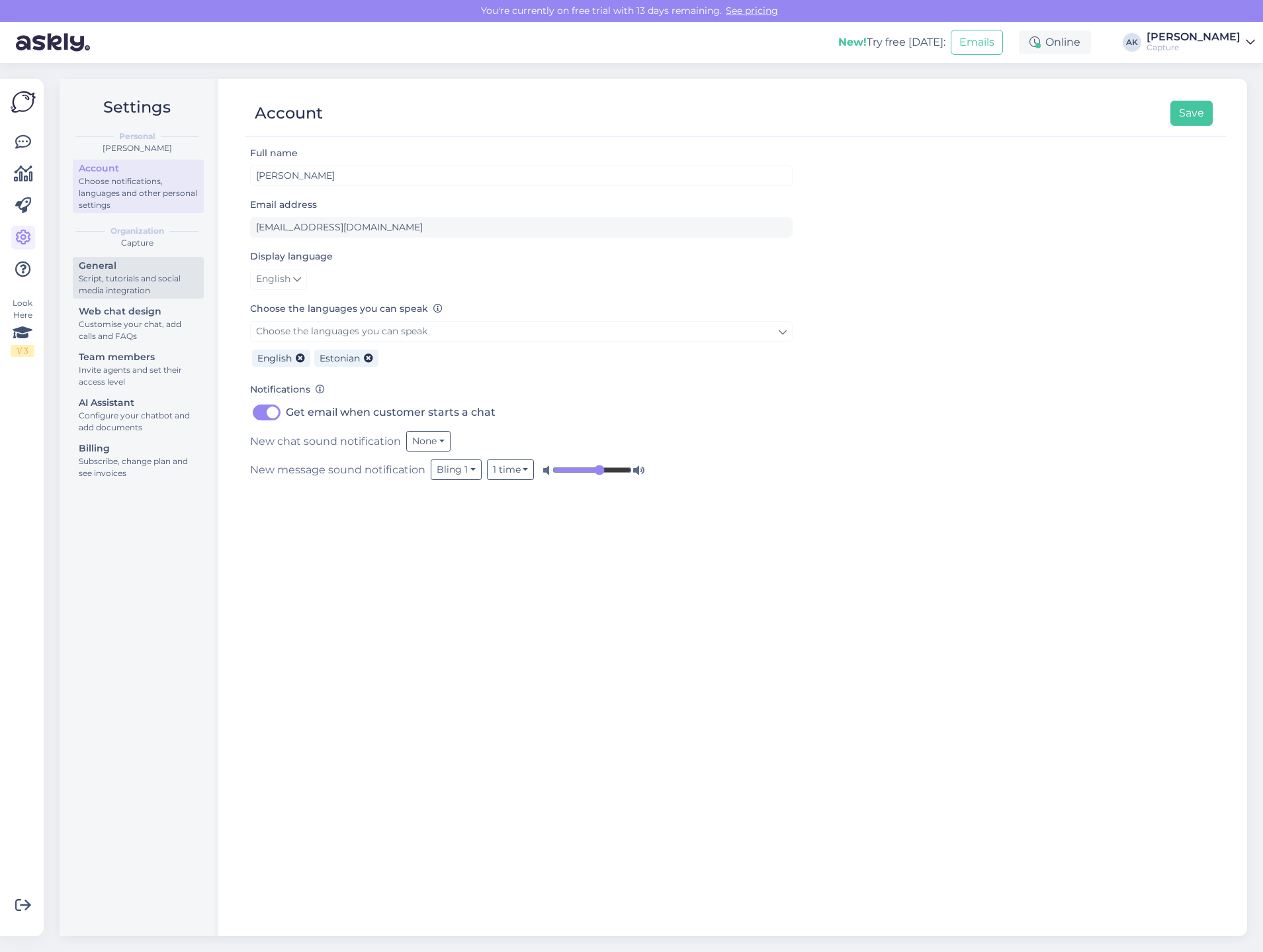
click at [90, 275] on div "Script, tutorials and social media integration" at bounding box center [139, 284] width 119 height 23
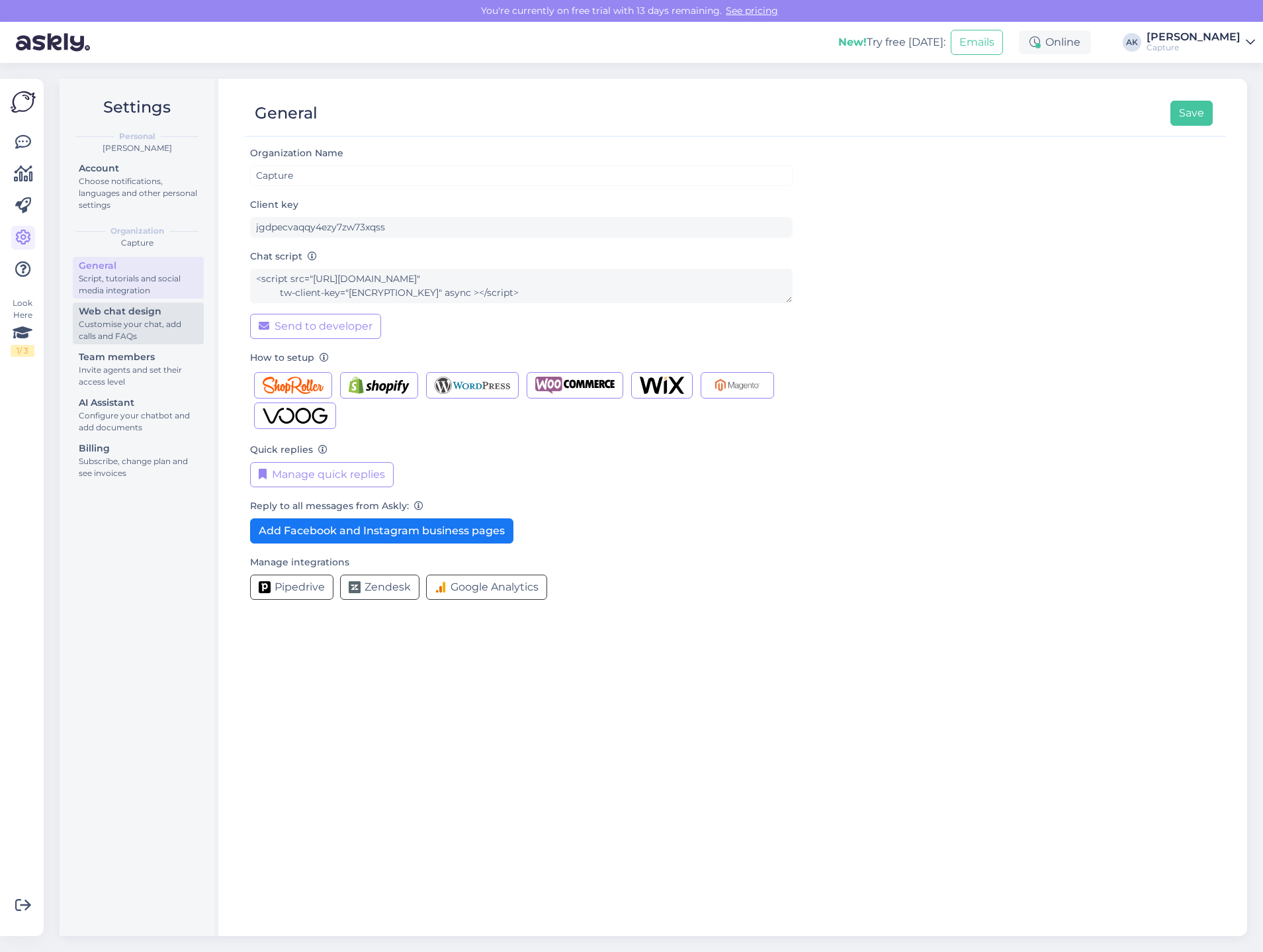
click at [115, 321] on div "Customise your chat, add calls and FAQs" at bounding box center [139, 330] width 119 height 23
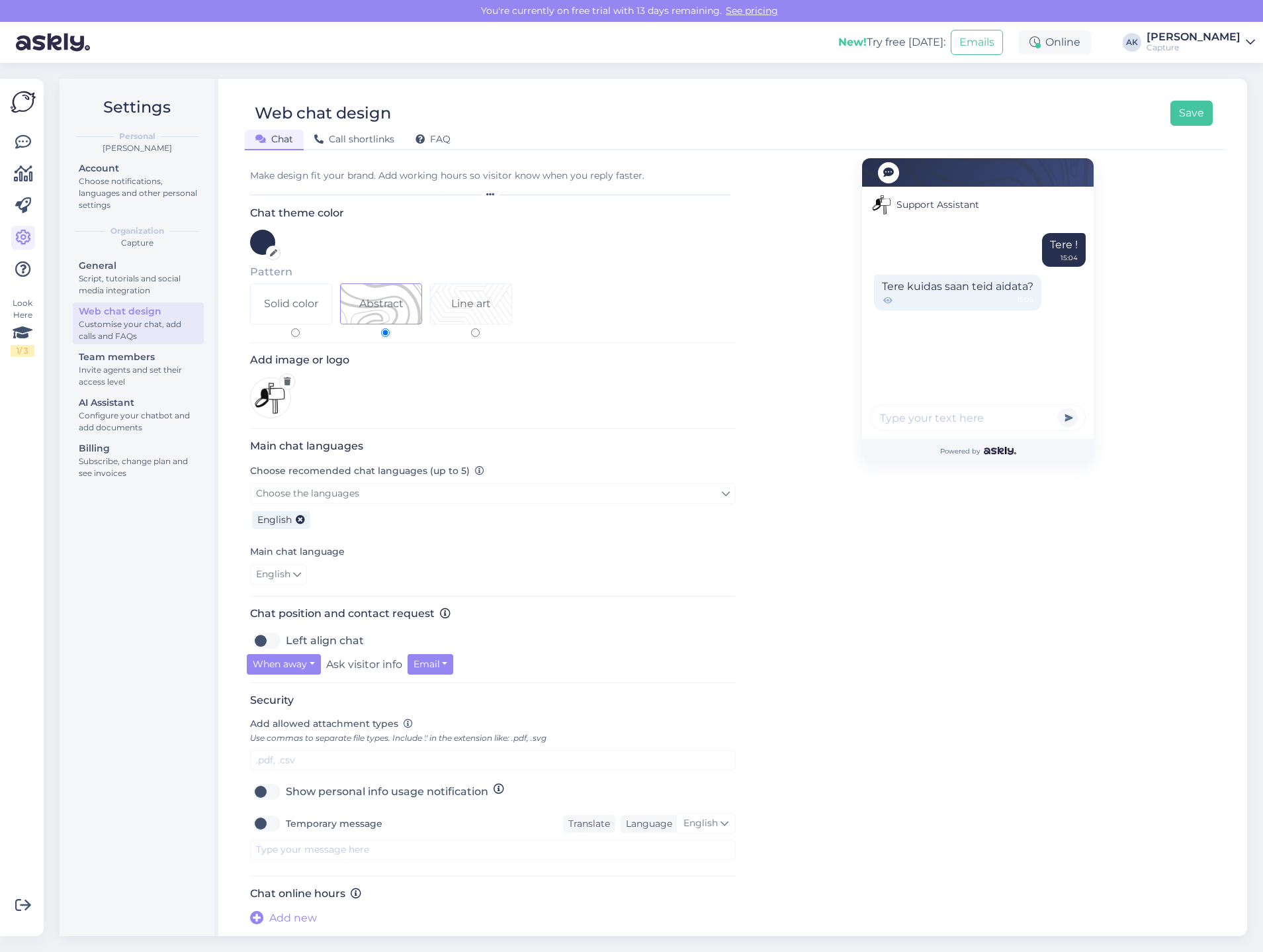
click at [279, 253] on div at bounding box center [273, 253] width 14 height 14
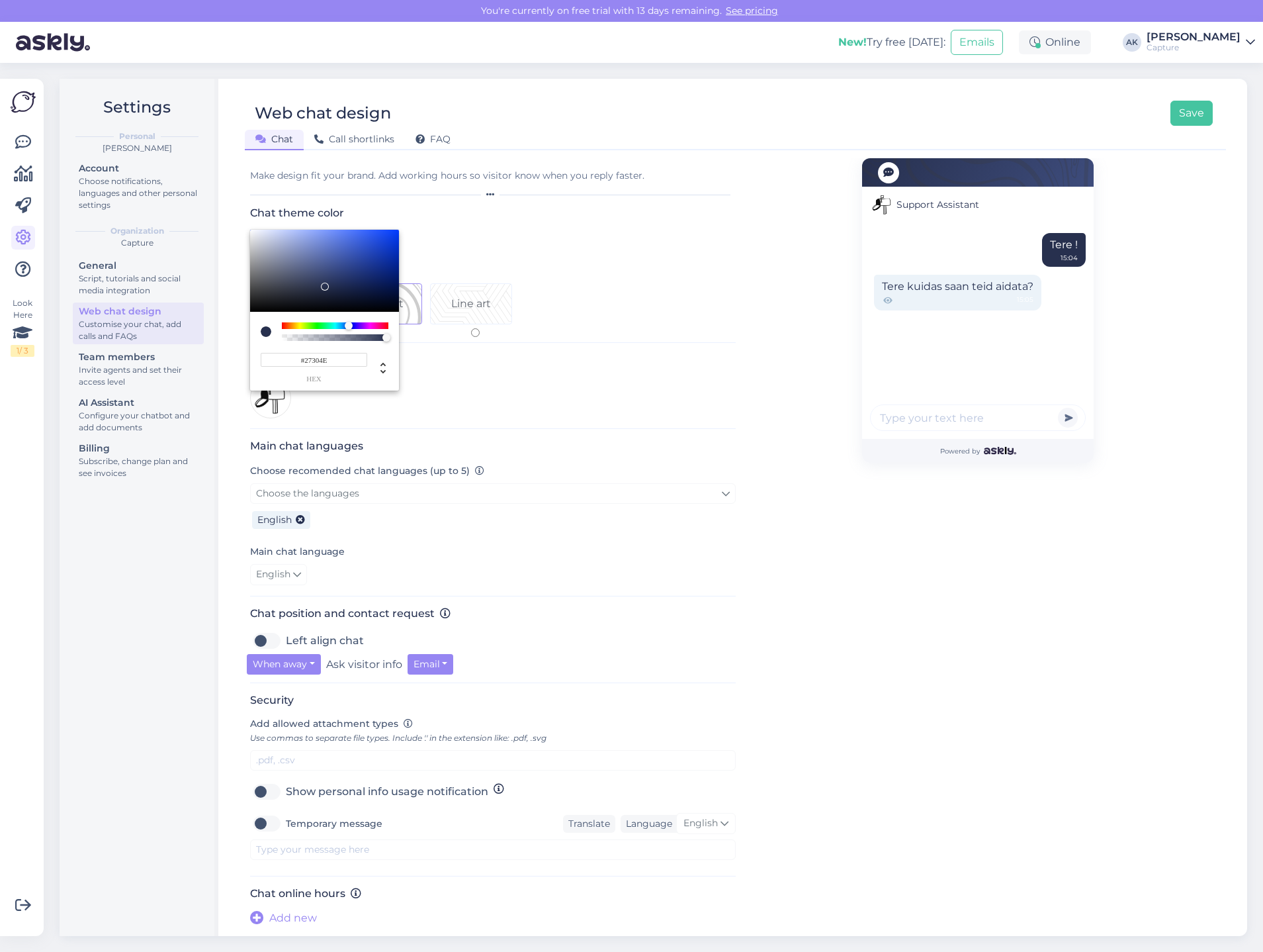
click at [429, 226] on div at bounding box center [632, 476] width 1263 height 952
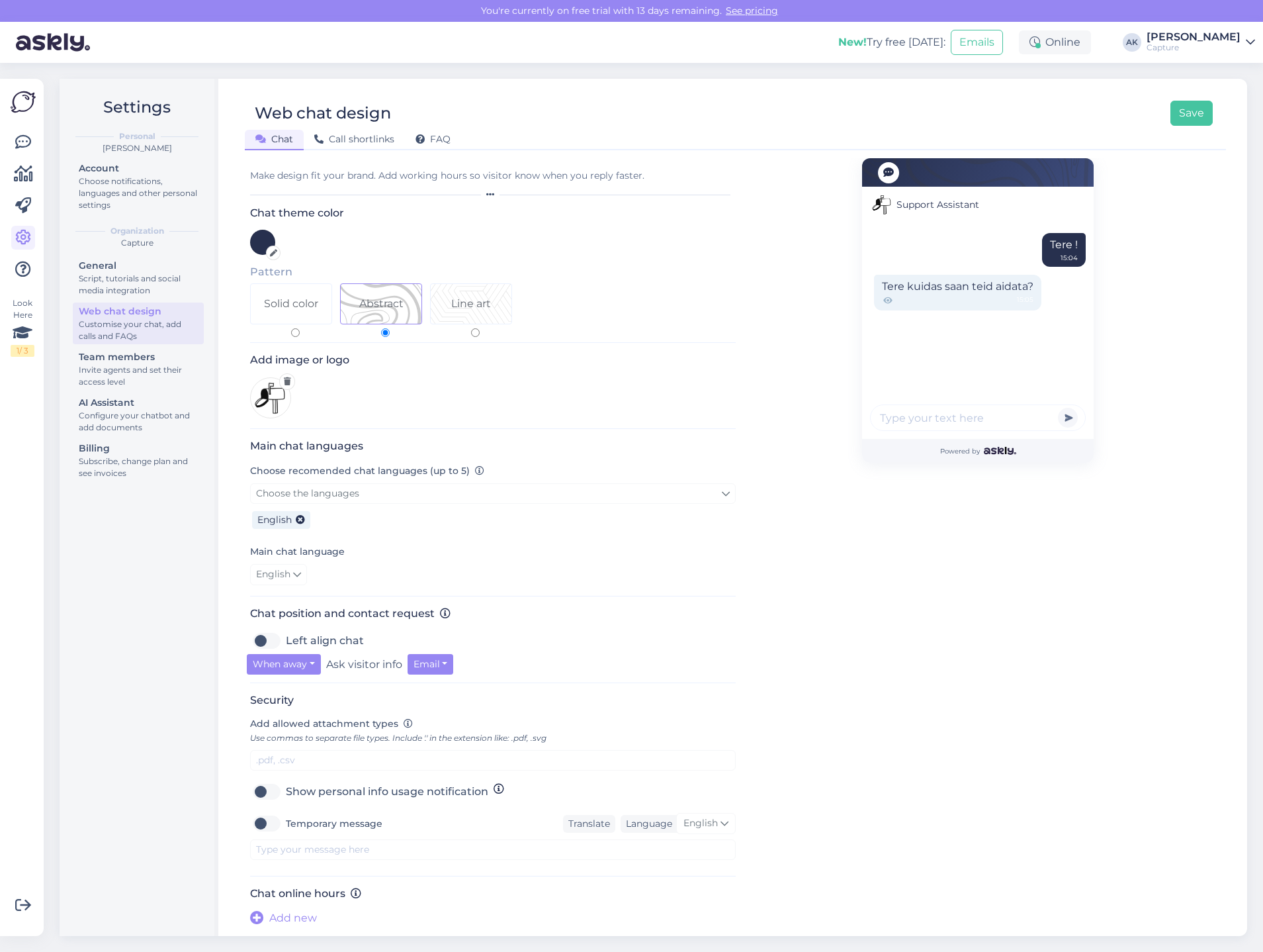
scroll to position [2, 0]
click at [1039, 440] on div "Powered by" at bounding box center [977, 451] width 231 height 23
click at [1058, 424] on button "button" at bounding box center [1068, 418] width 20 height 20
click at [1058, 422] on button "button" at bounding box center [1068, 418] width 20 height 20
click at [981, 318] on div "Tere ! 15:04 Tere kuidas saan teid aidata? 15:05" at bounding box center [977, 333] width 231 height 210
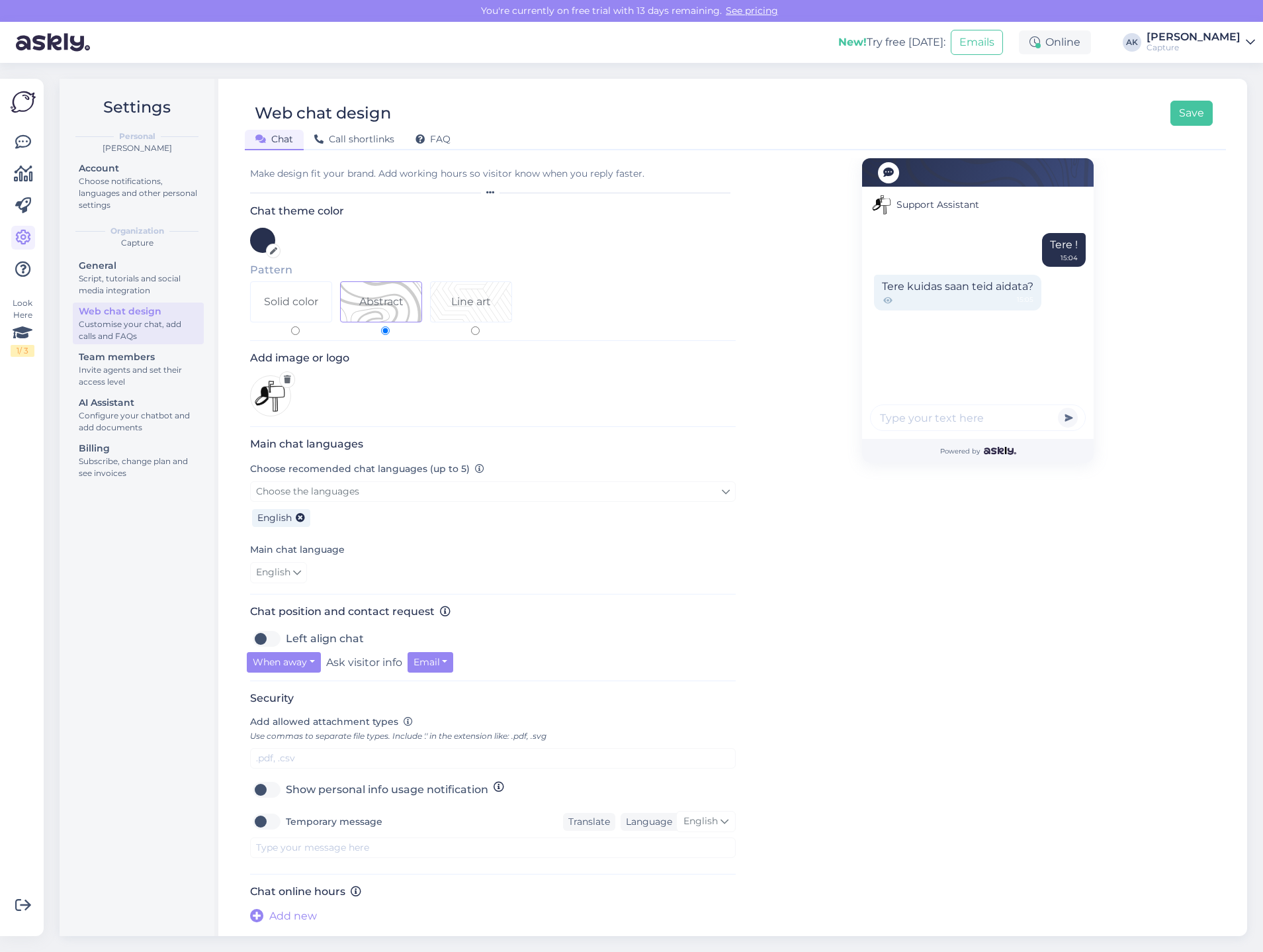
click at [954, 294] on div "Tere kuidas saan teid aidata? 15:05" at bounding box center [957, 292] width 167 height 36
click at [882, 303] on icon at bounding box center [887, 300] width 12 height 12
click at [878, 176] on div at bounding box center [889, 173] width 22 height 22
click at [883, 175] on icon at bounding box center [889, 173] width 11 height 11
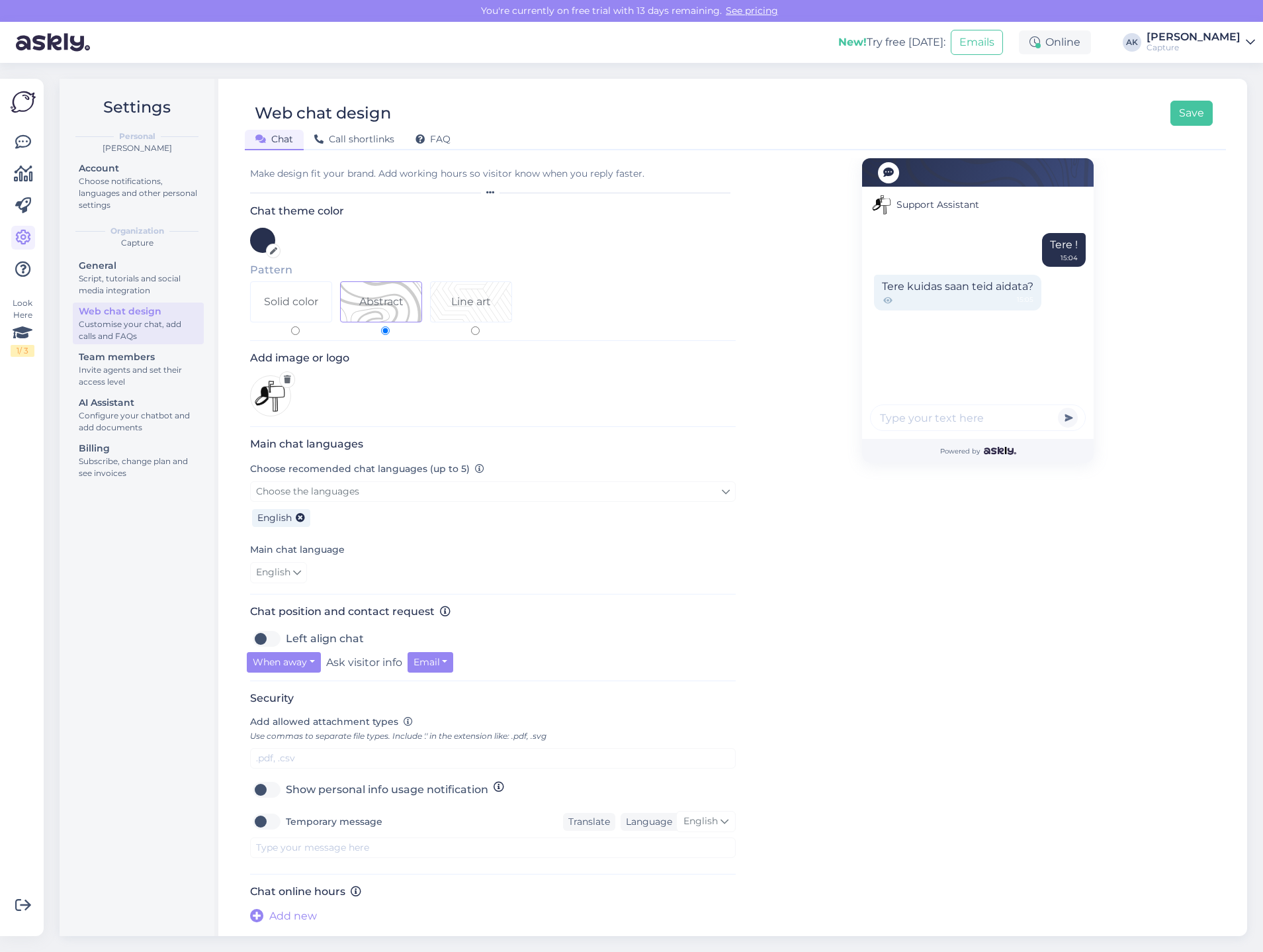
click at [883, 176] on icon at bounding box center [889, 173] width 11 height 11
click at [286, 827] on label "Temporary message" at bounding box center [334, 822] width 96 height 22
click at [267, 827] on input "Temporary message" at bounding box center [266, 822] width 33 height 22
click at [286, 826] on label "Temporary message" at bounding box center [334, 822] width 96 height 22
click at [268, 826] on input "Temporary message" at bounding box center [266, 822] width 33 height 22
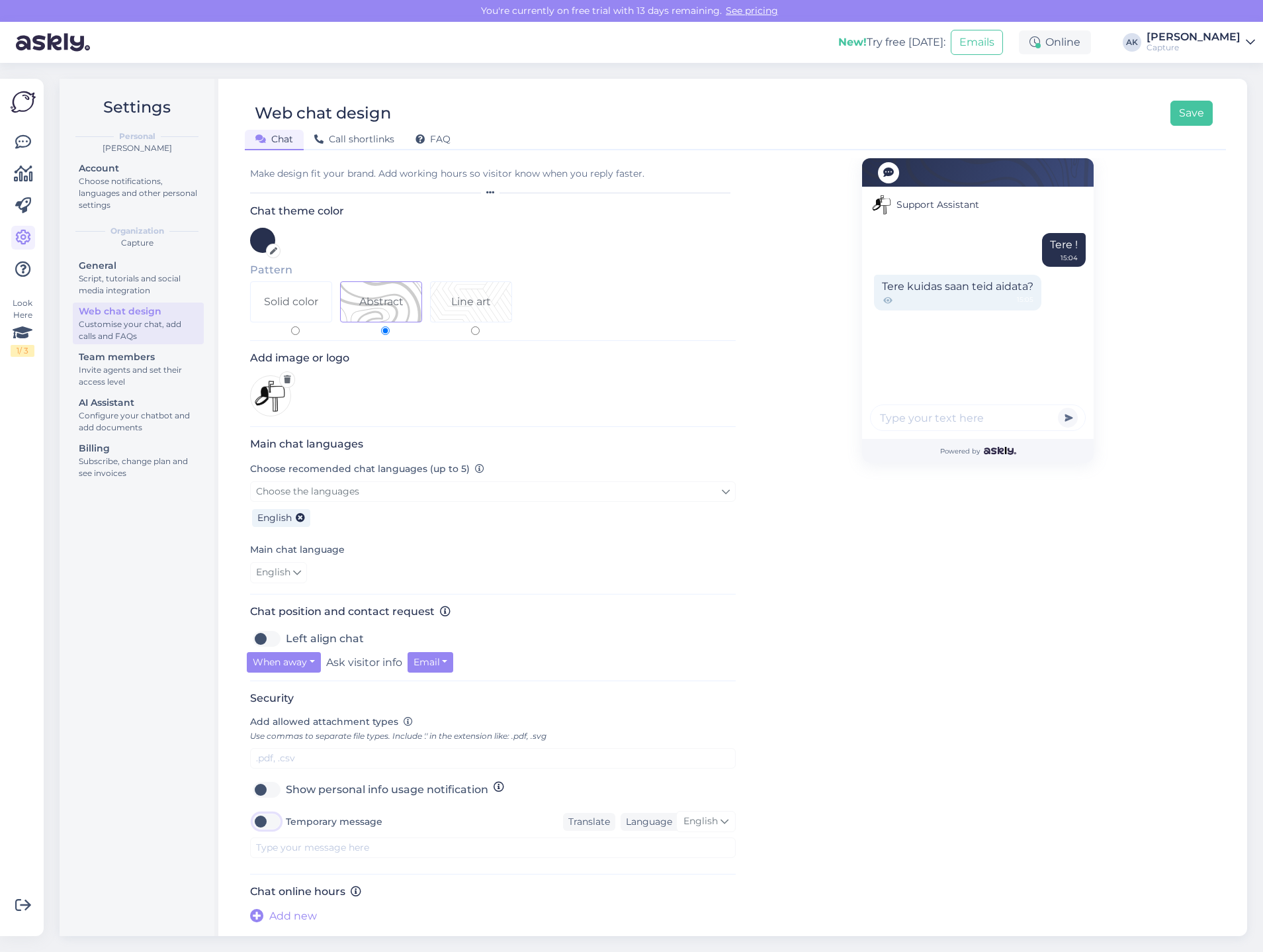
checkbox input "false"
click at [33, 150] on link at bounding box center [23, 142] width 23 height 23
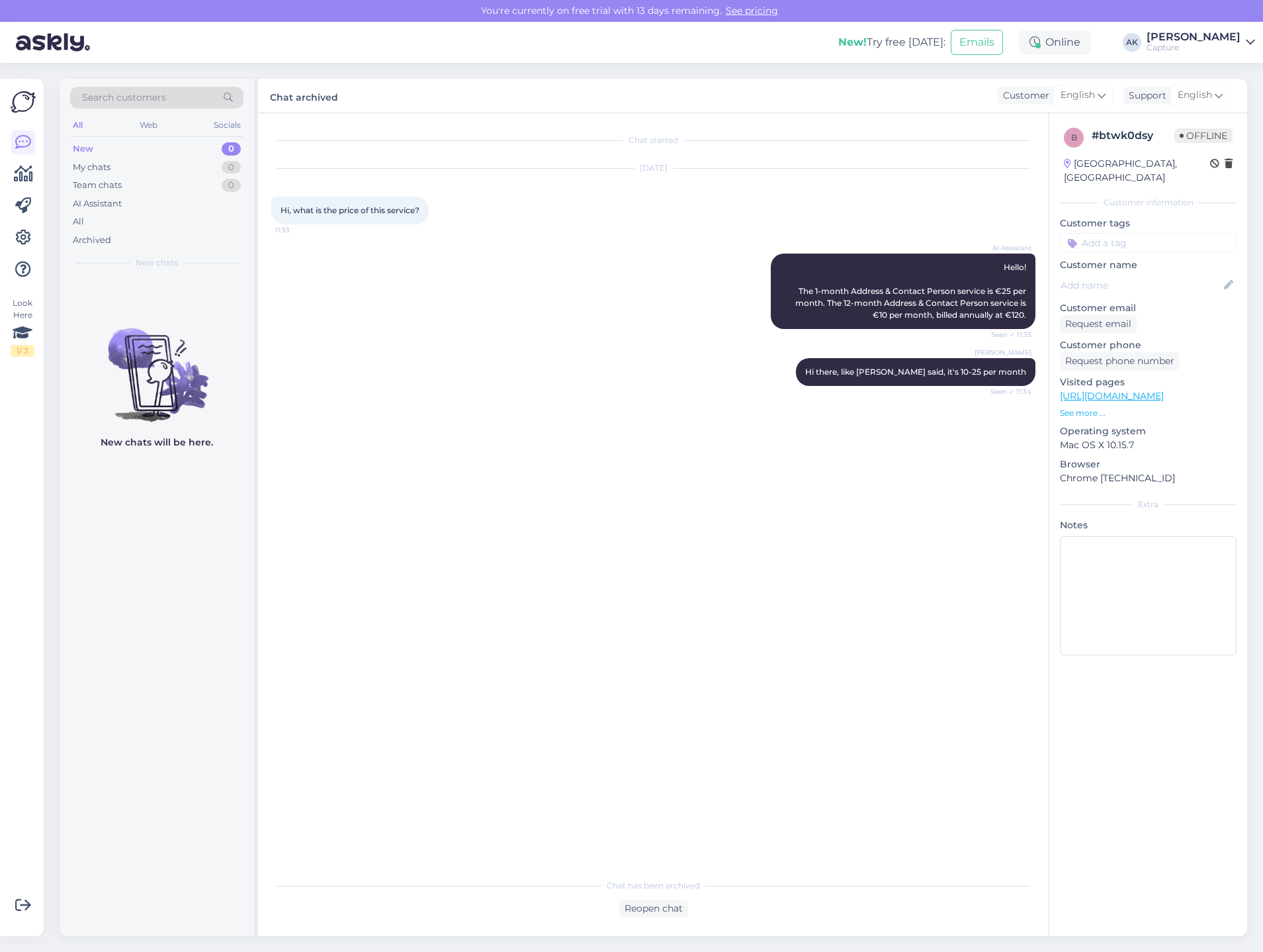
click at [1206, 36] on div "[PERSON_NAME]" at bounding box center [1193, 37] width 94 height 11
click at [21, 244] on icon at bounding box center [23, 238] width 16 height 16
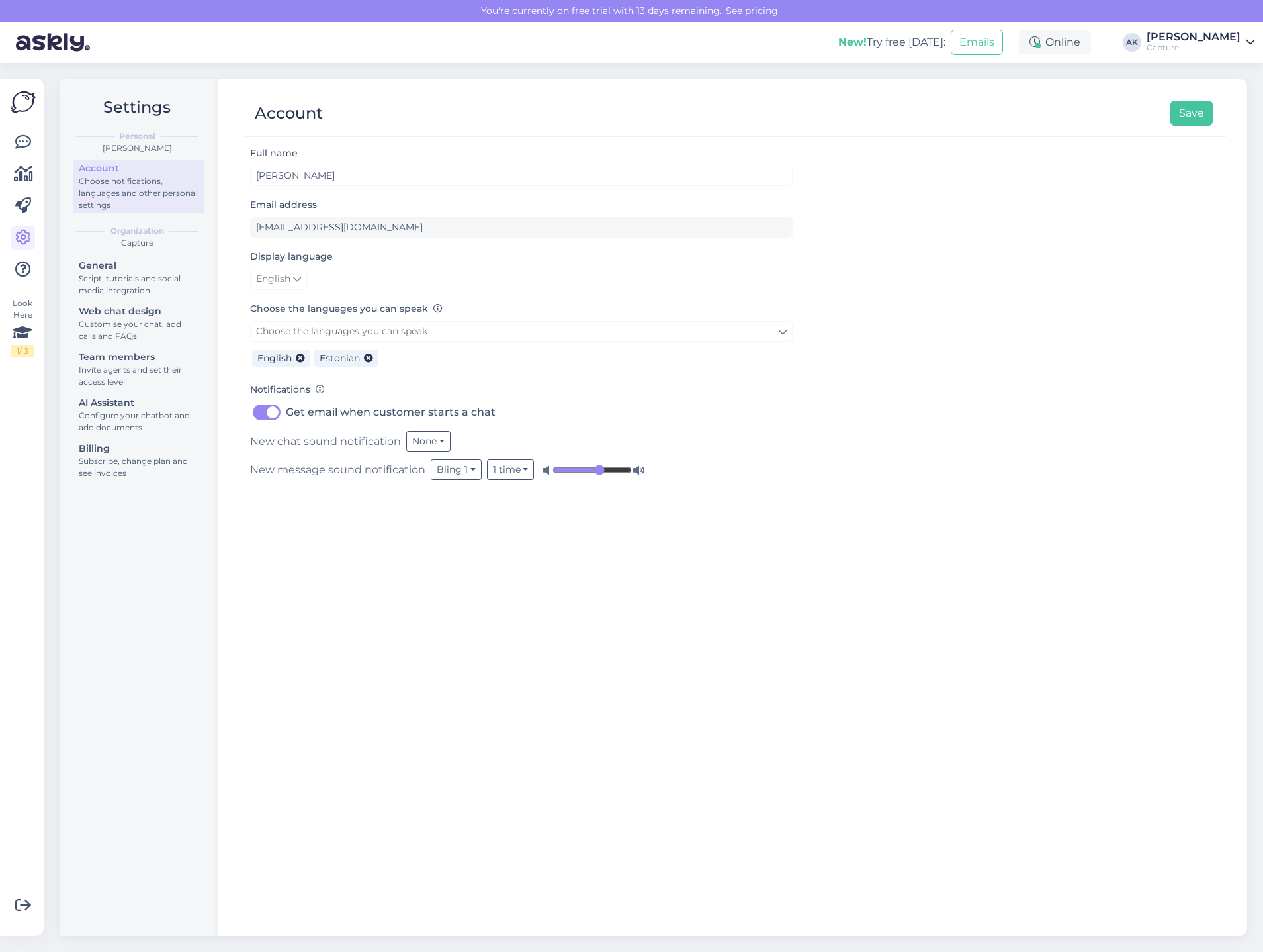
click at [134, 436] on div "General Script, tutorials and social media integration Web chat design Customis…" at bounding box center [139, 371] width 131 height 229
click at [127, 461] on div "Subscribe, change plan and see invoices" at bounding box center [139, 467] width 119 height 23
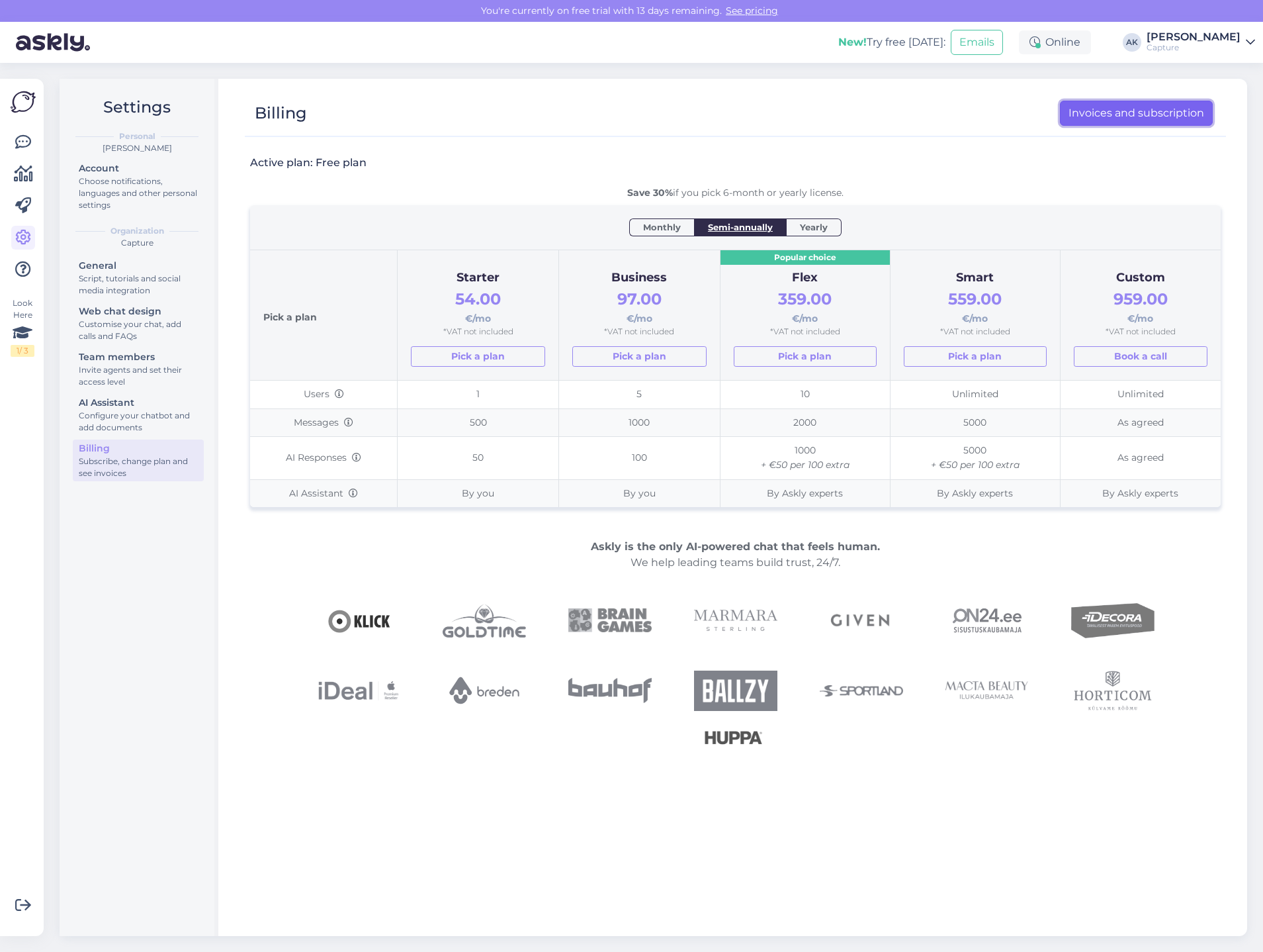
click at [1099, 121] on link "Invoices and subscription" at bounding box center [1136, 113] width 153 height 25
click at [814, 228] on span "Yearly" at bounding box center [813, 227] width 28 height 13
click at [766, 224] on span "Semi-annually" at bounding box center [740, 227] width 65 height 13
click at [689, 224] on div "Monthly" at bounding box center [661, 227] width 65 height 17
click at [749, 229] on span "Semi-annually" at bounding box center [740, 227] width 65 height 13
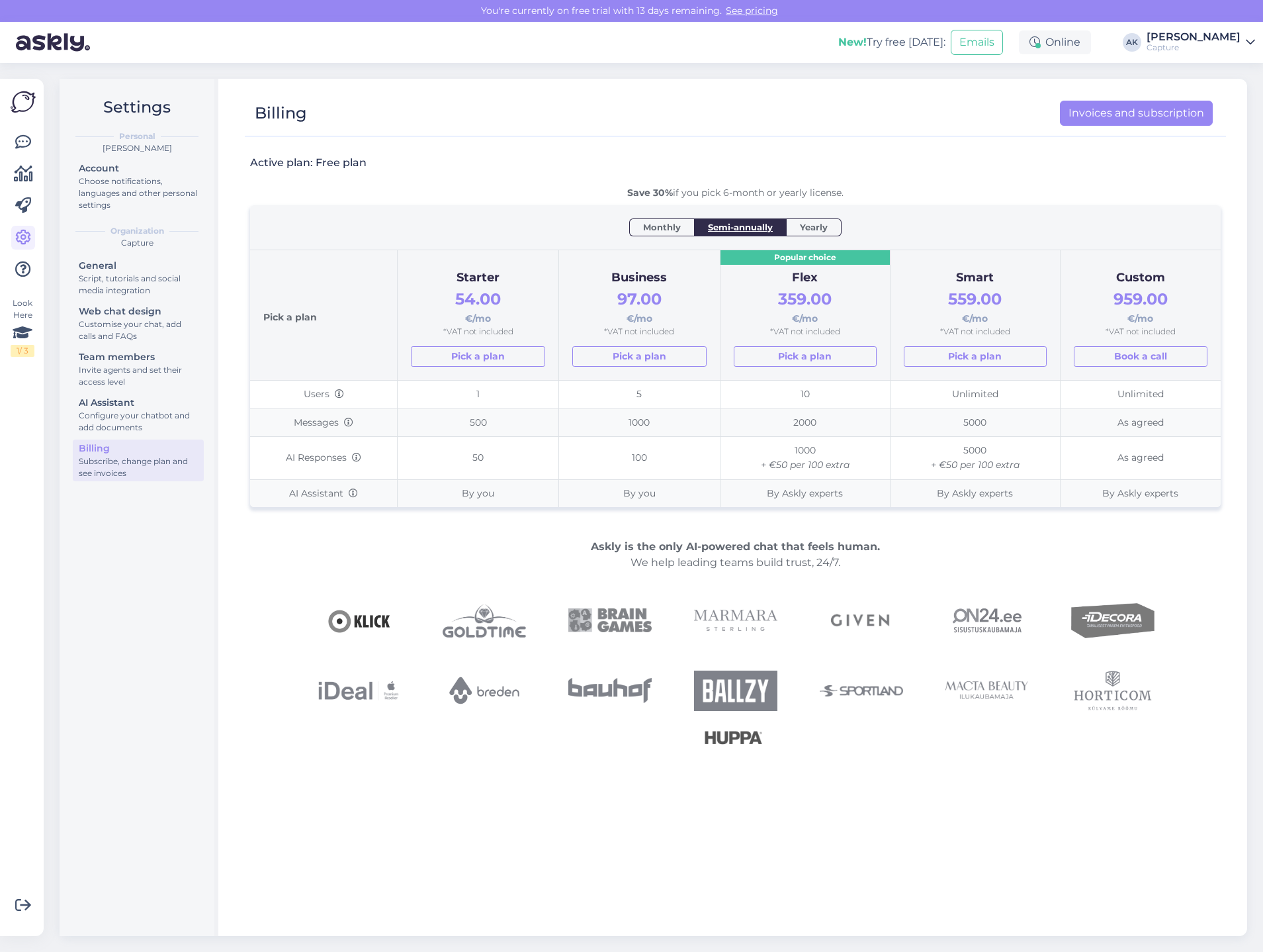
click at [806, 229] on span "Yearly" at bounding box center [813, 227] width 28 height 13
click at [767, 227] on span "Semi-annually" at bounding box center [740, 227] width 65 height 13
click at [23, 141] on icon at bounding box center [23, 142] width 16 height 16
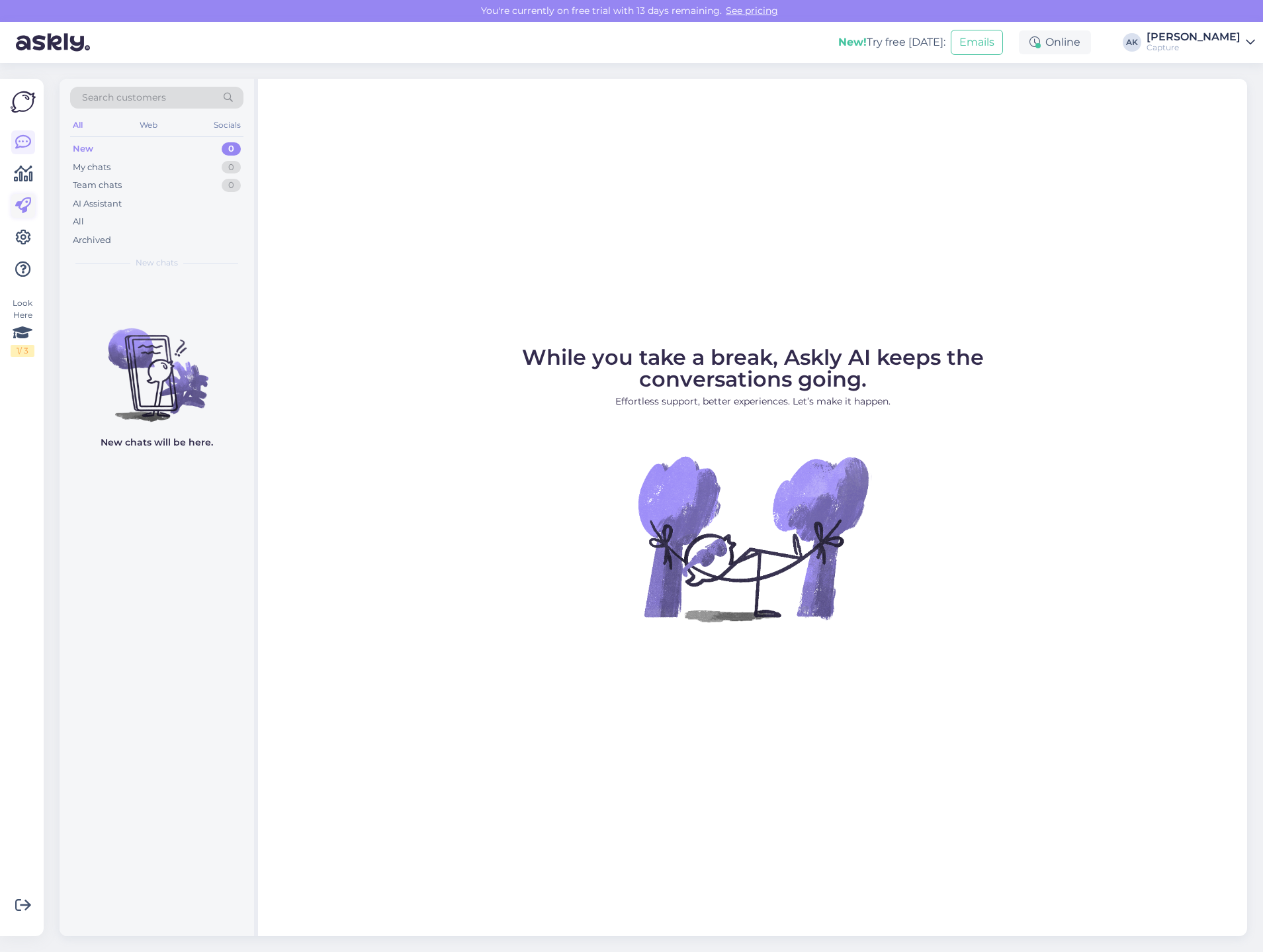
click at [23, 204] on icon at bounding box center [23, 206] width 16 height 16
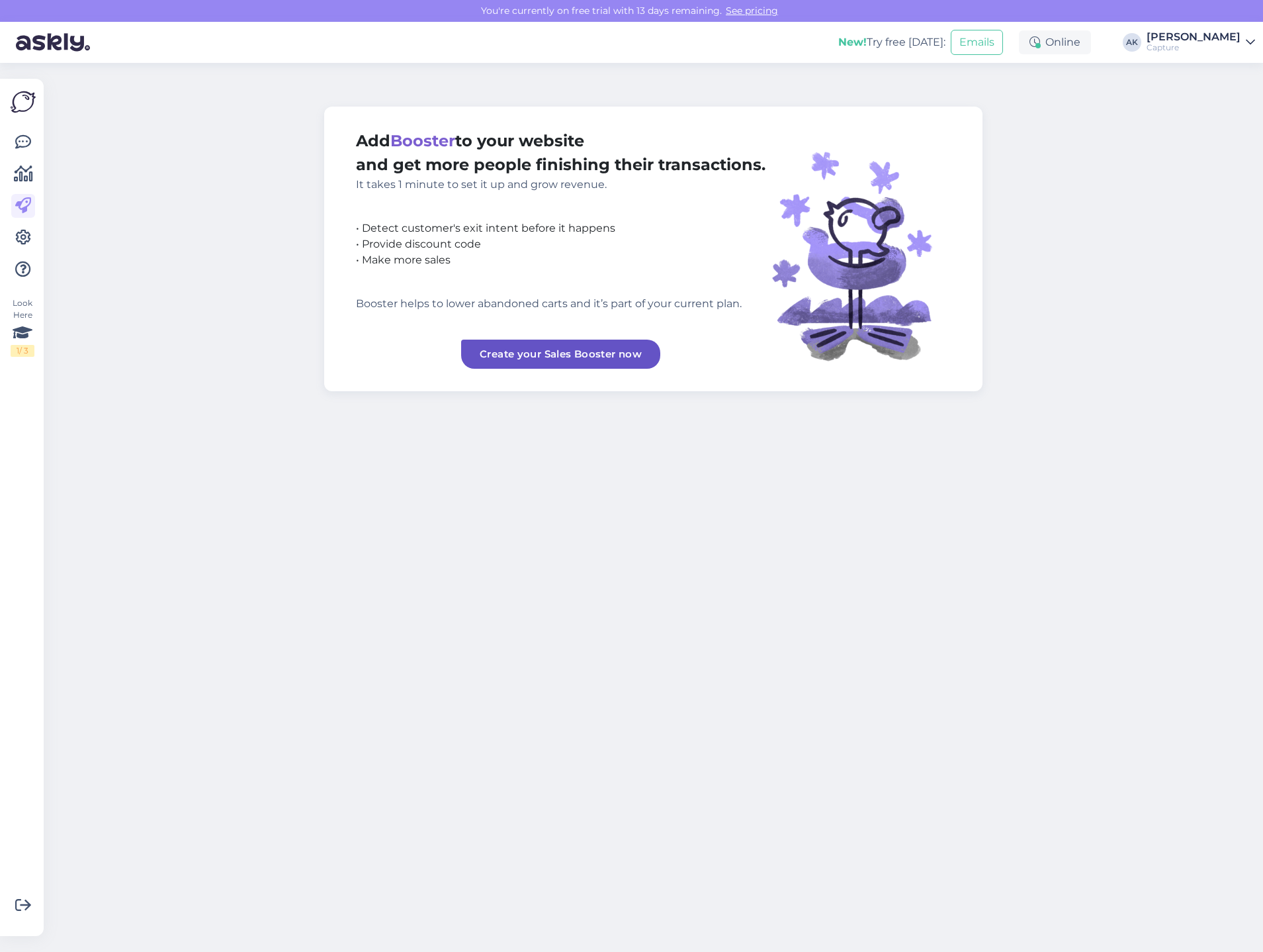
click at [520, 355] on link "Create your Sales Booster now" at bounding box center [560, 354] width 199 height 29
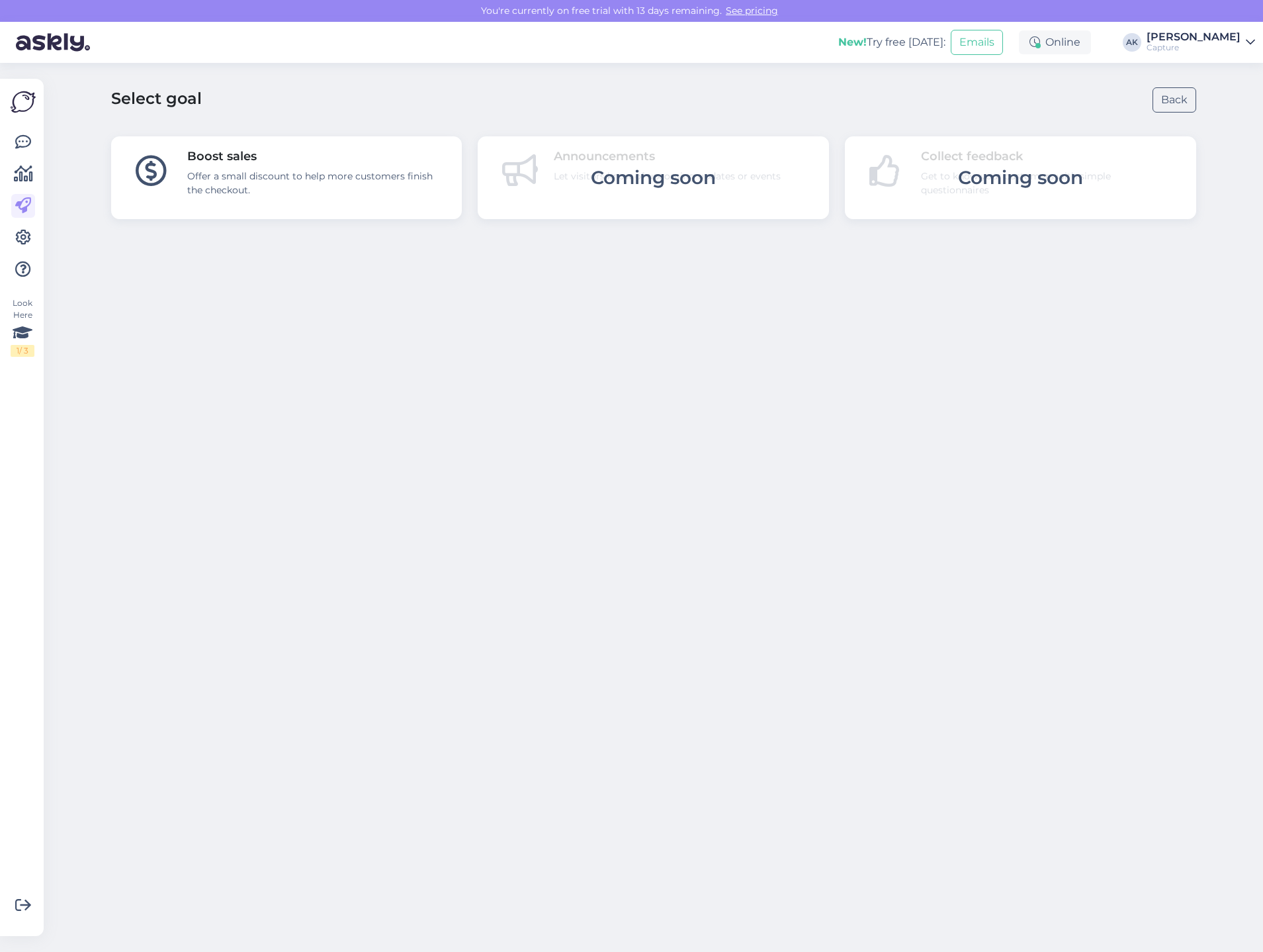
click at [346, 183] on div "Offer a small discount to help more customers finish the checkout." at bounding box center [317, 183] width 259 height 28
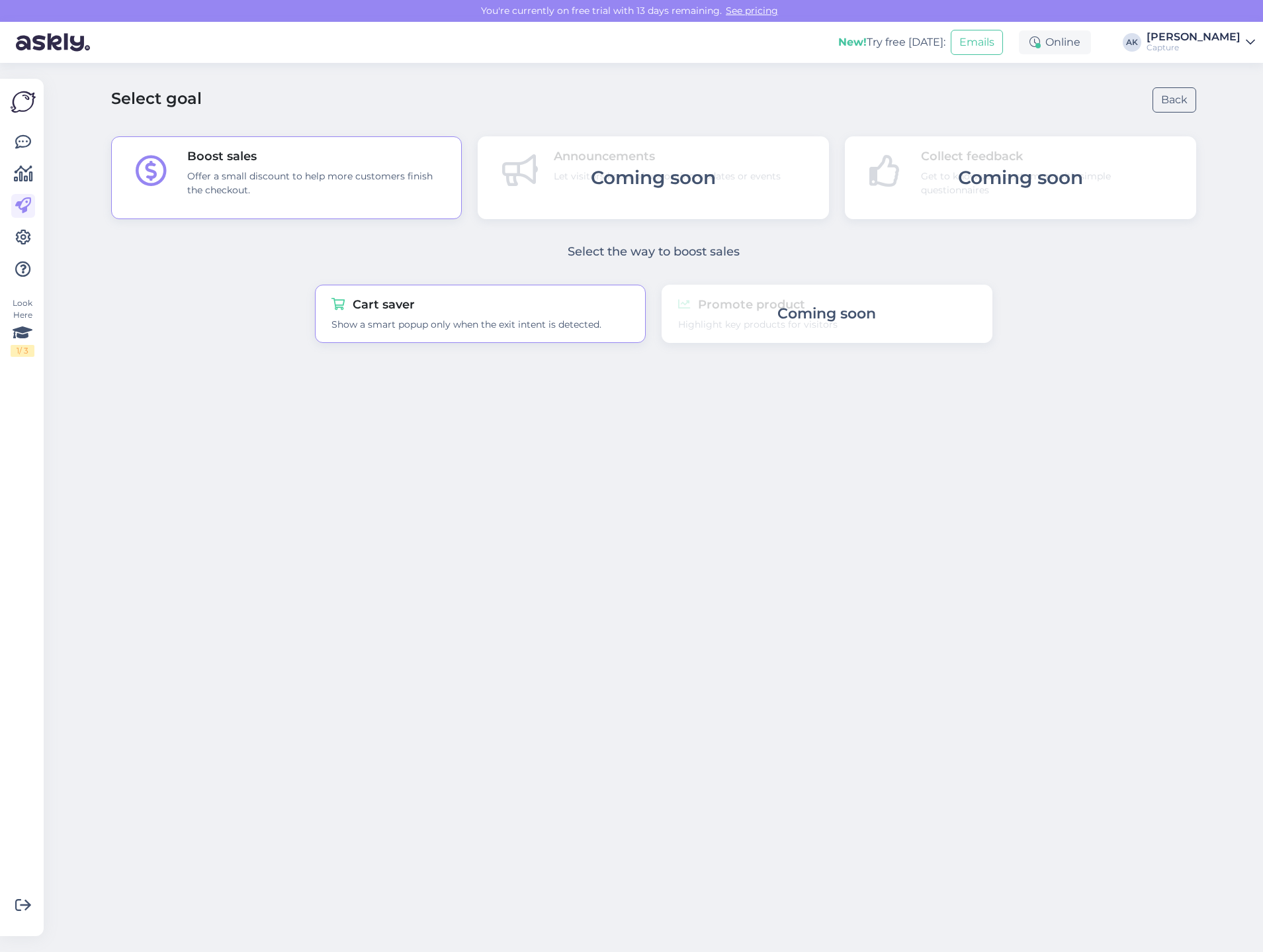
click at [504, 338] on div "Cart saver Show a smart popup only when the exit intent is detected." at bounding box center [480, 313] width 331 height 58
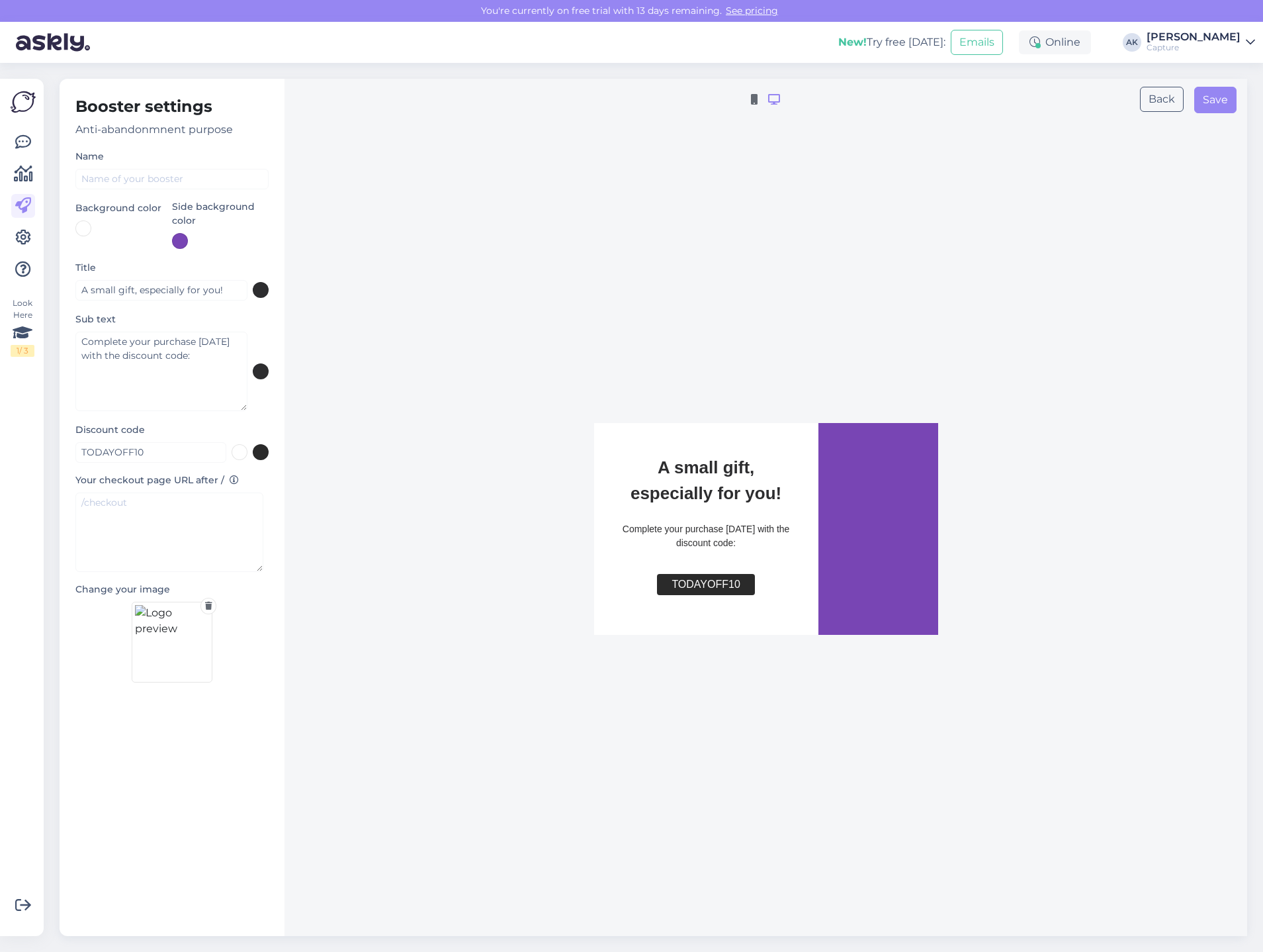
click at [25, 189] on div at bounding box center [23, 206] width 23 height 151
click at [21, 214] on icon at bounding box center [23, 206] width 16 height 16
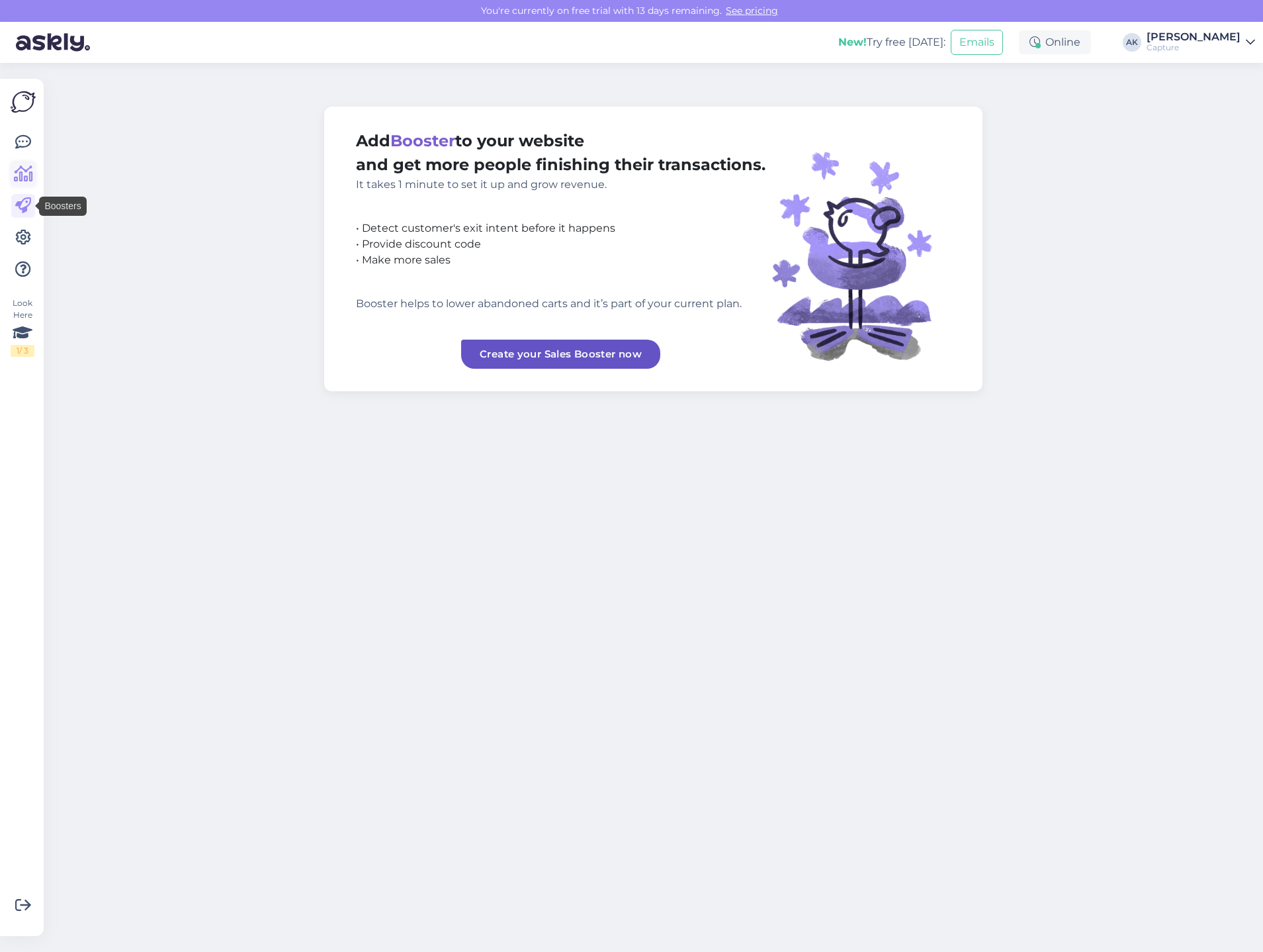
click at [25, 175] on icon at bounding box center [22, 175] width 19 height 16
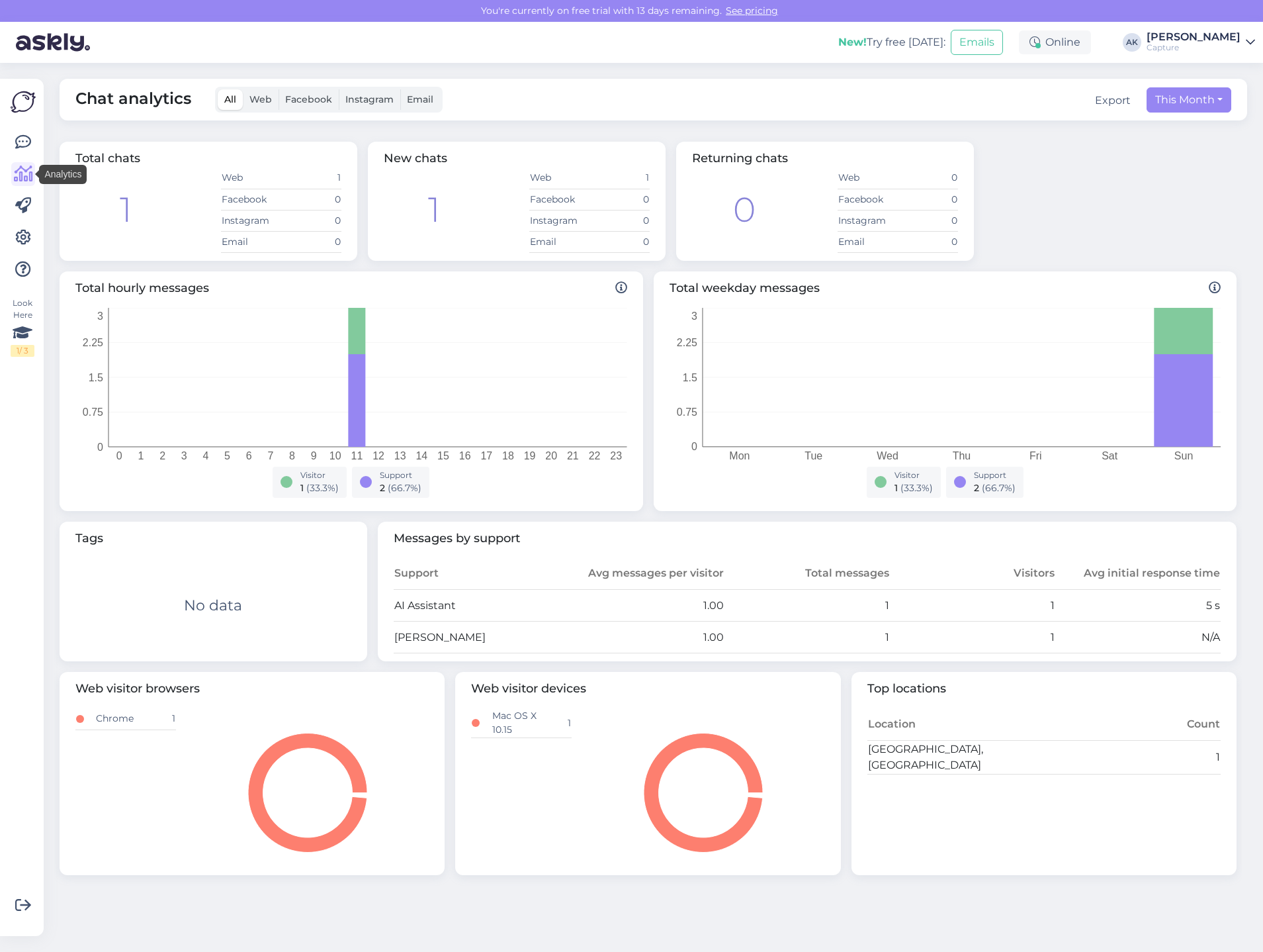
click at [29, 157] on div at bounding box center [23, 206] width 23 height 151
click at [24, 148] on icon at bounding box center [23, 142] width 16 height 16
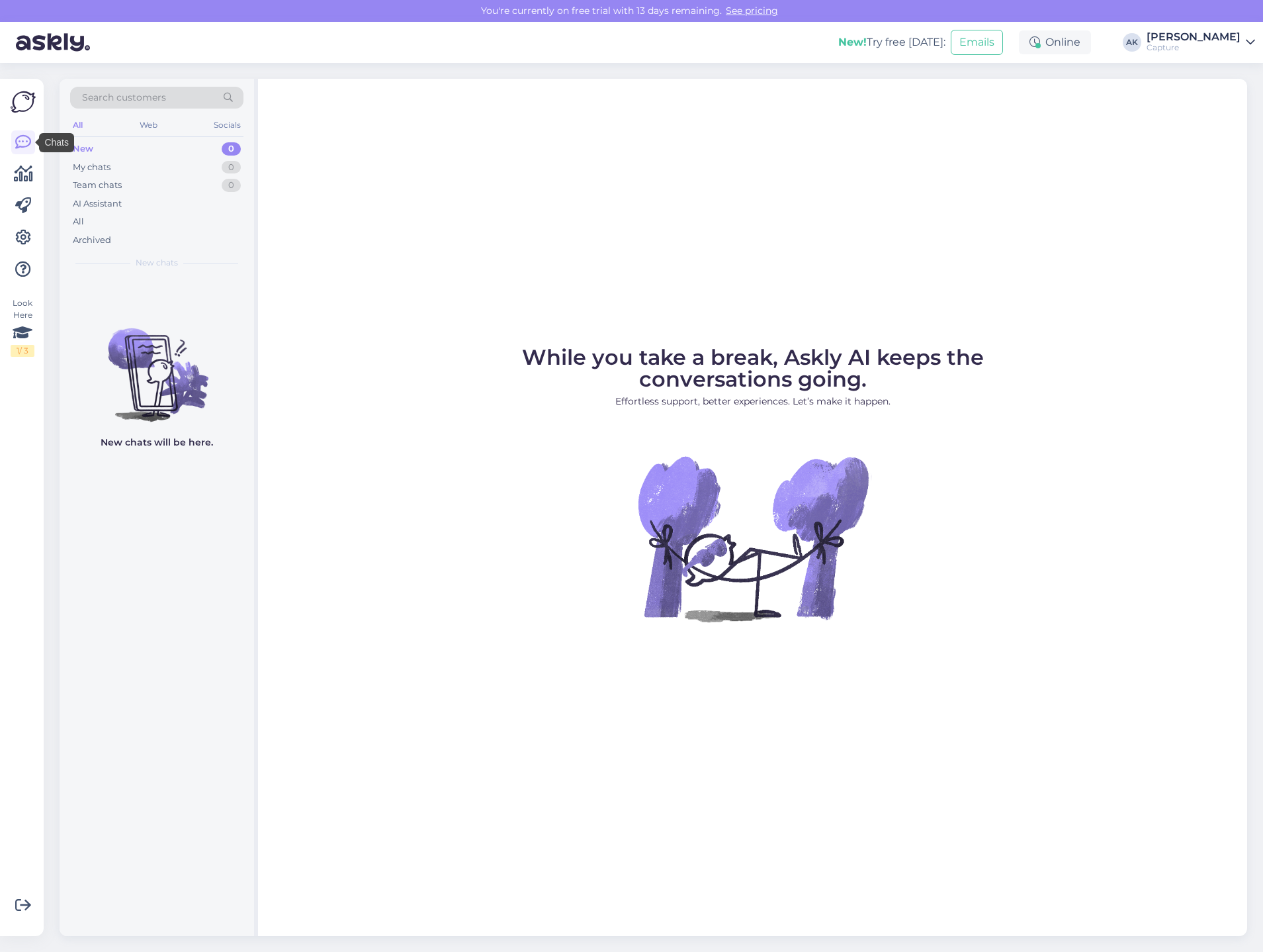
click at [22, 99] on img at bounding box center [23, 102] width 25 height 25
click at [23, 301] on div "Look Here 1 / 3" at bounding box center [22, 327] width 23 height 59
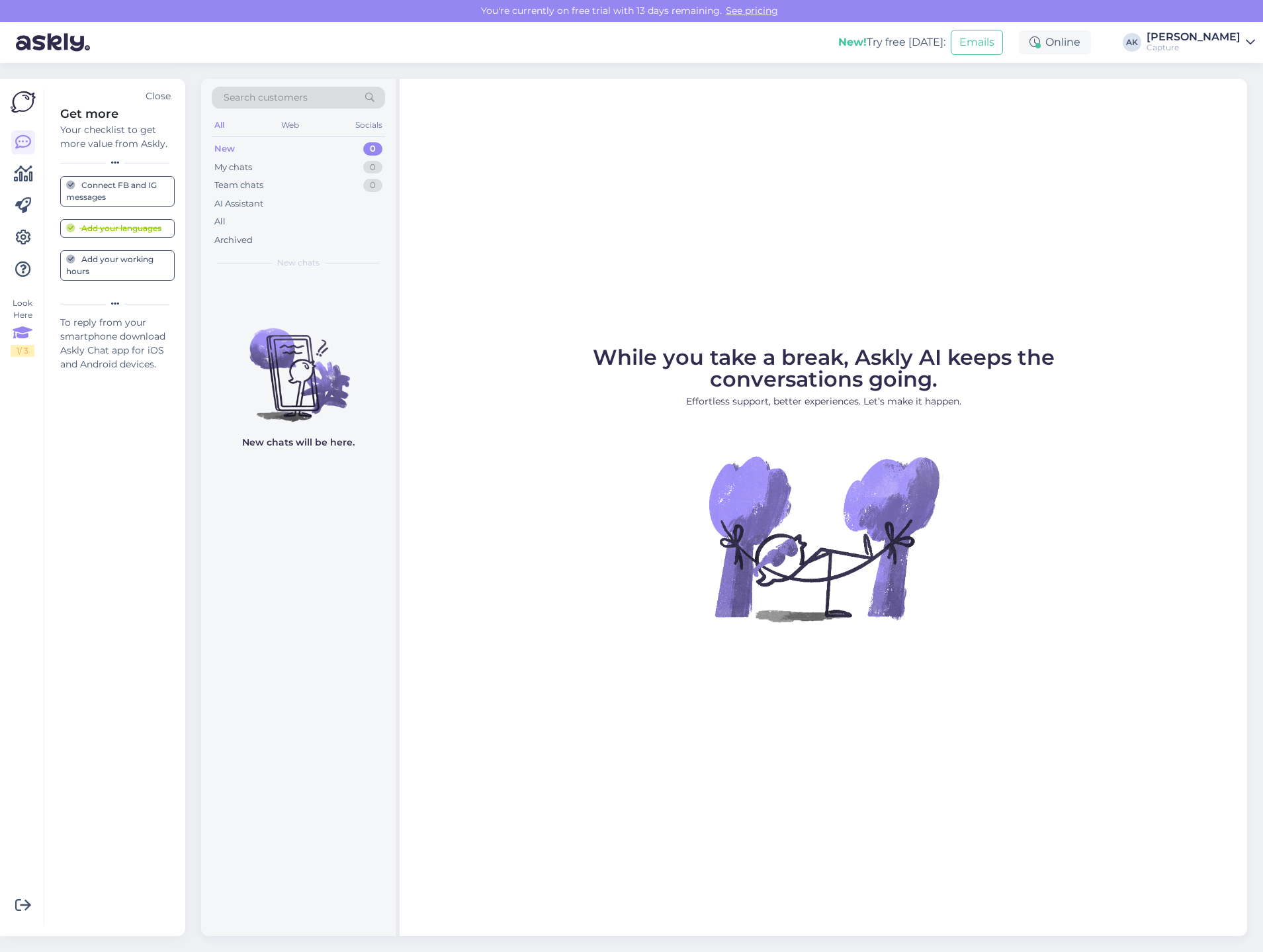
click at [157, 103] on div "Get more Your checklist to get more value from Askly. Close Connect FB and IG m…" at bounding box center [110, 507] width 131 height 836
click at [152, 92] on div "Close" at bounding box center [158, 95] width 25 height 13
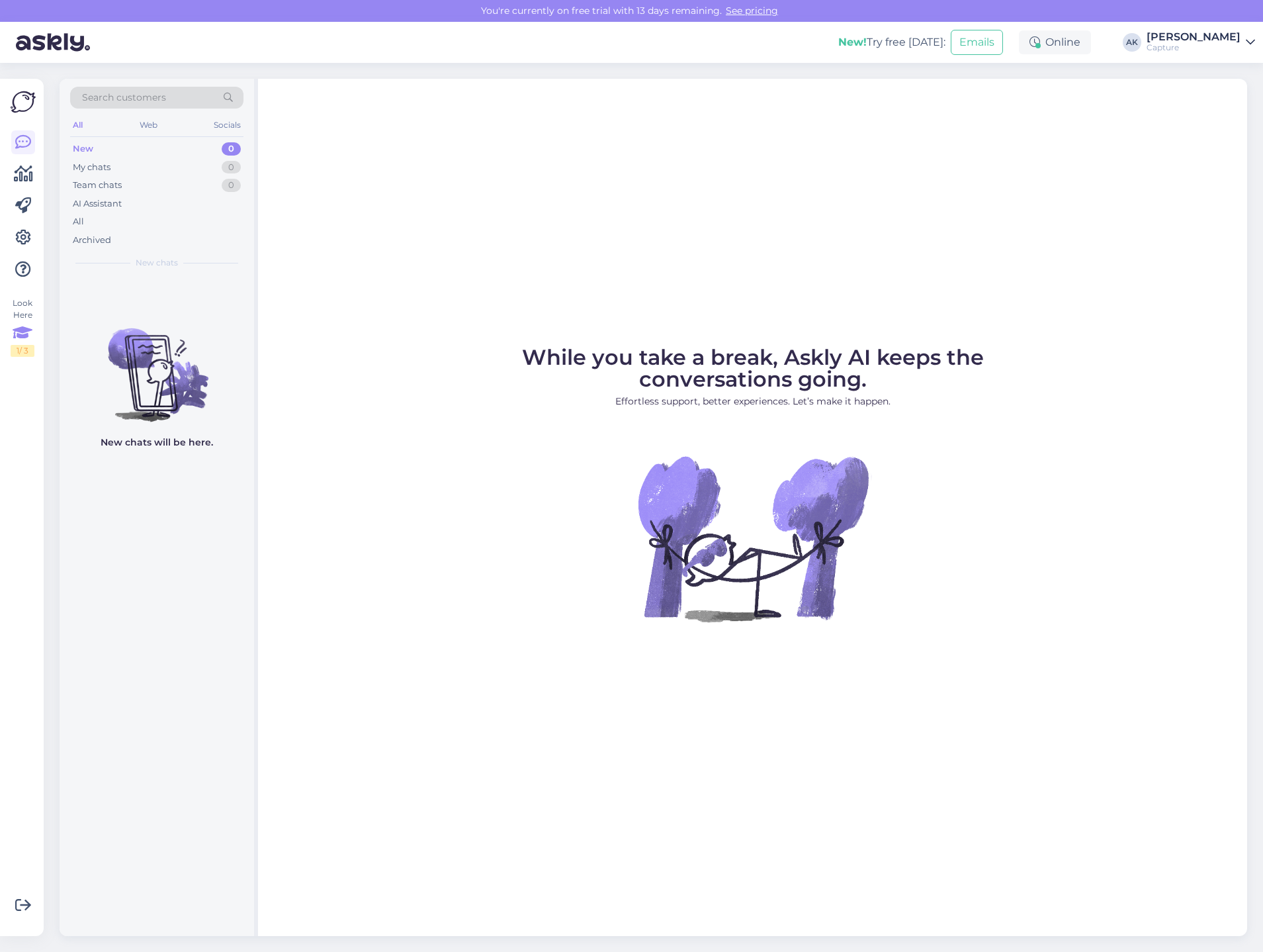
click at [22, 324] on icon at bounding box center [22, 333] width 20 height 23
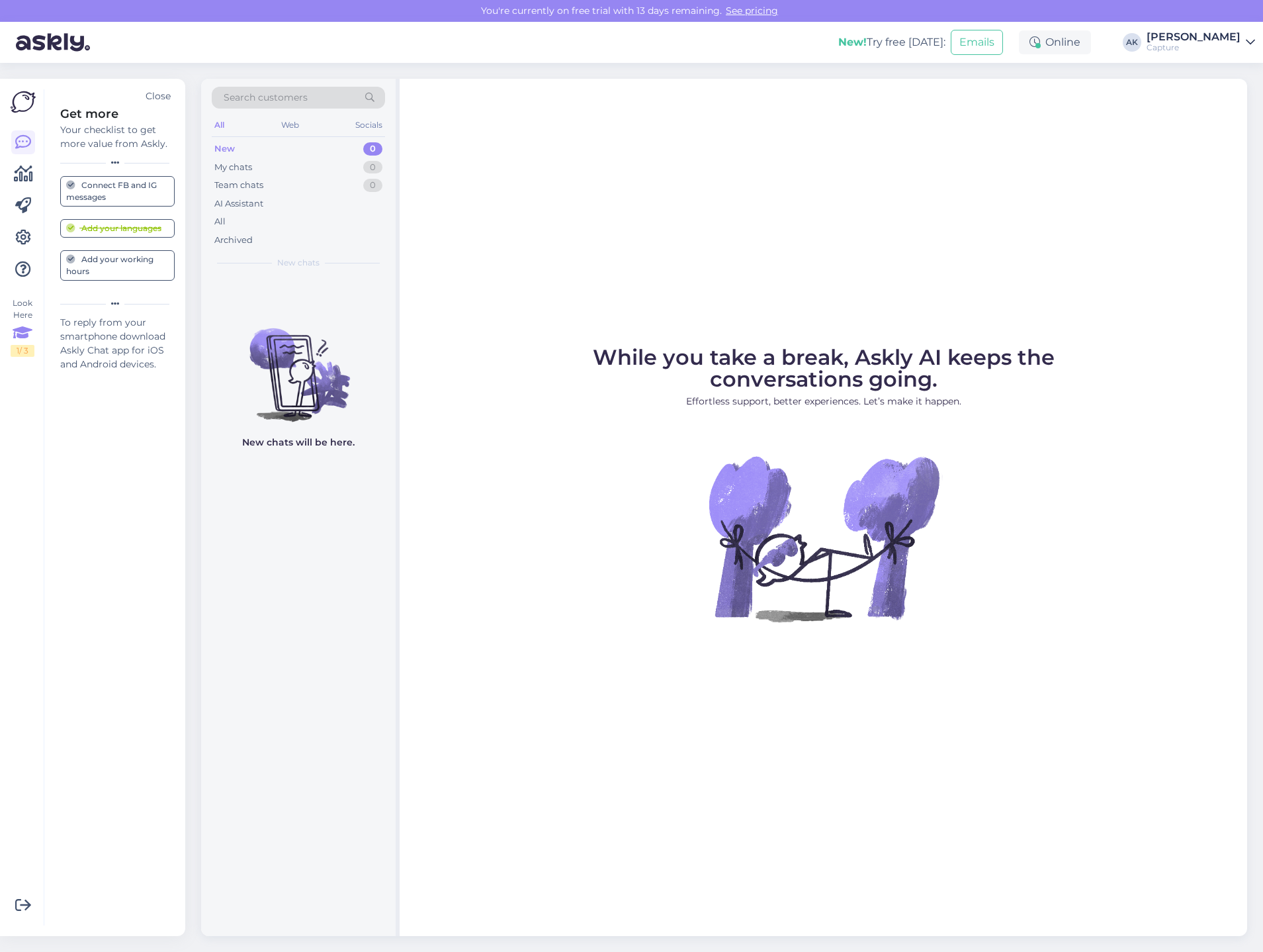
click at [130, 269] on div "Add your working hours" at bounding box center [118, 265] width 103 height 23
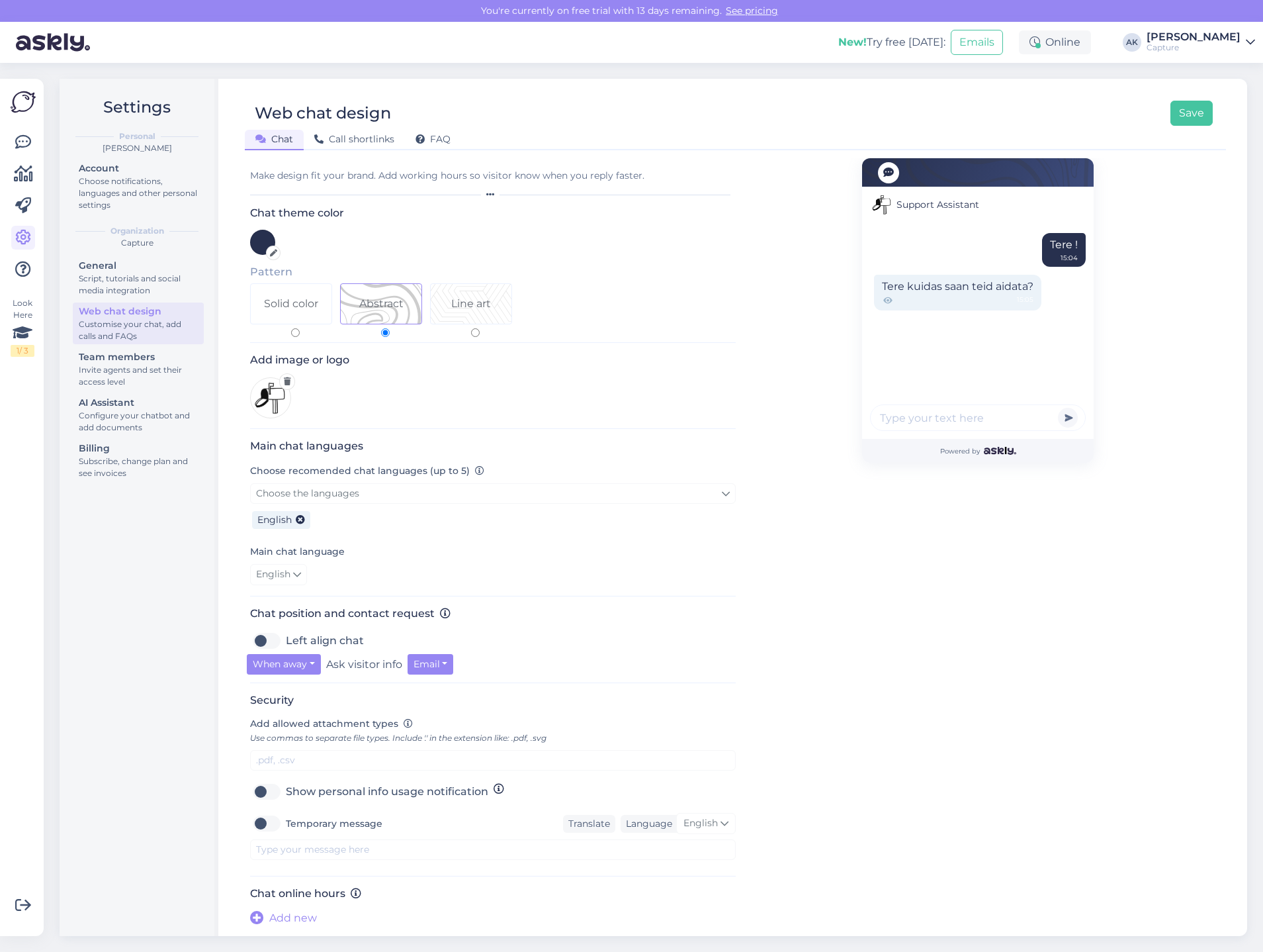
click at [23, 102] on img at bounding box center [23, 102] width 25 height 25
click at [22, 134] on icon at bounding box center [23, 142] width 16 height 16
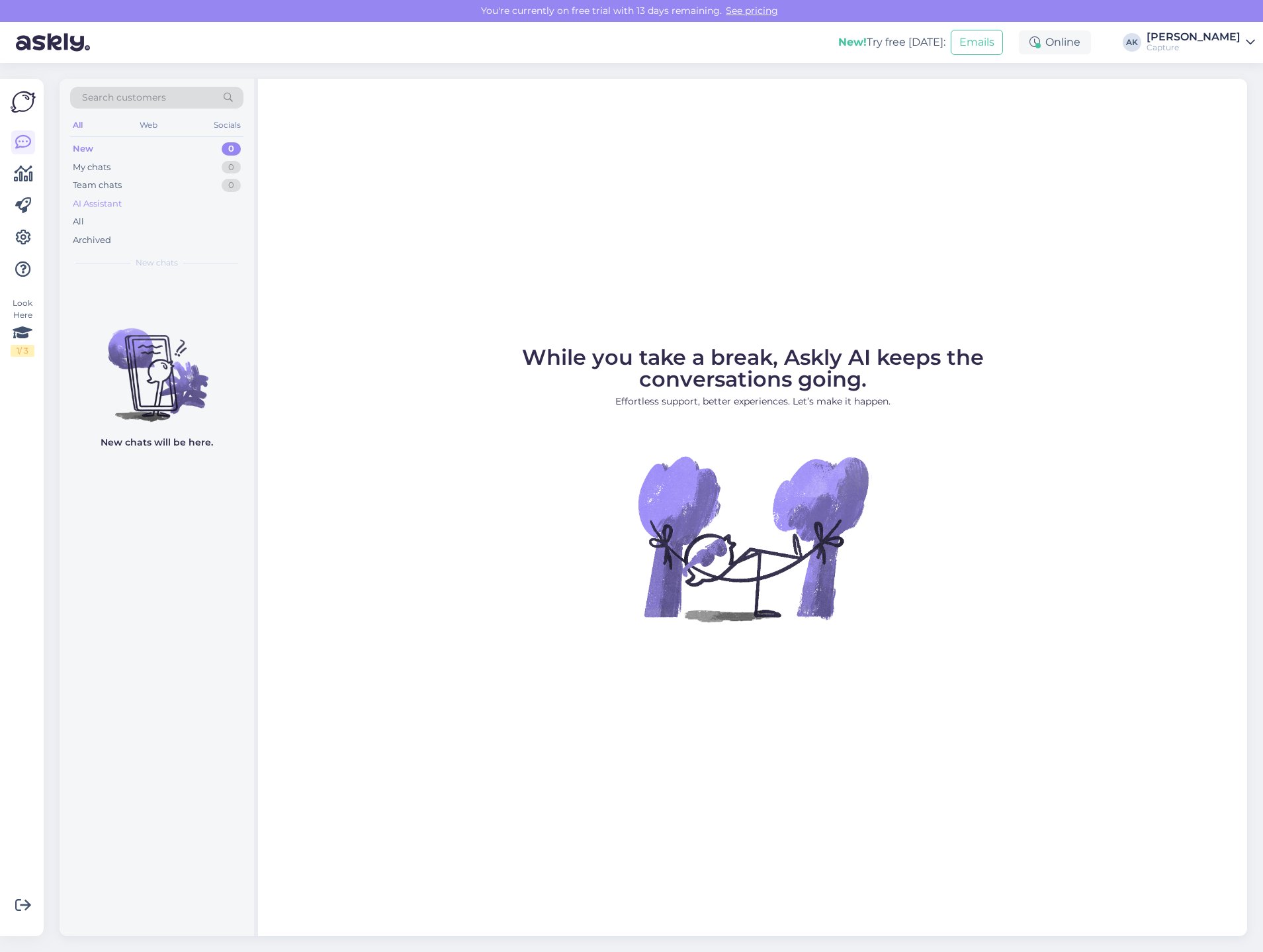
click at [156, 202] on div "AI Assistant" at bounding box center [157, 203] width 174 height 19
click at [158, 188] on div "Team chats 0" at bounding box center [157, 185] width 174 height 19
click at [164, 170] on div "My chats 0" at bounding box center [157, 167] width 174 height 19
click at [166, 136] on div "All Web Socials" at bounding box center [157, 126] width 174 height 21
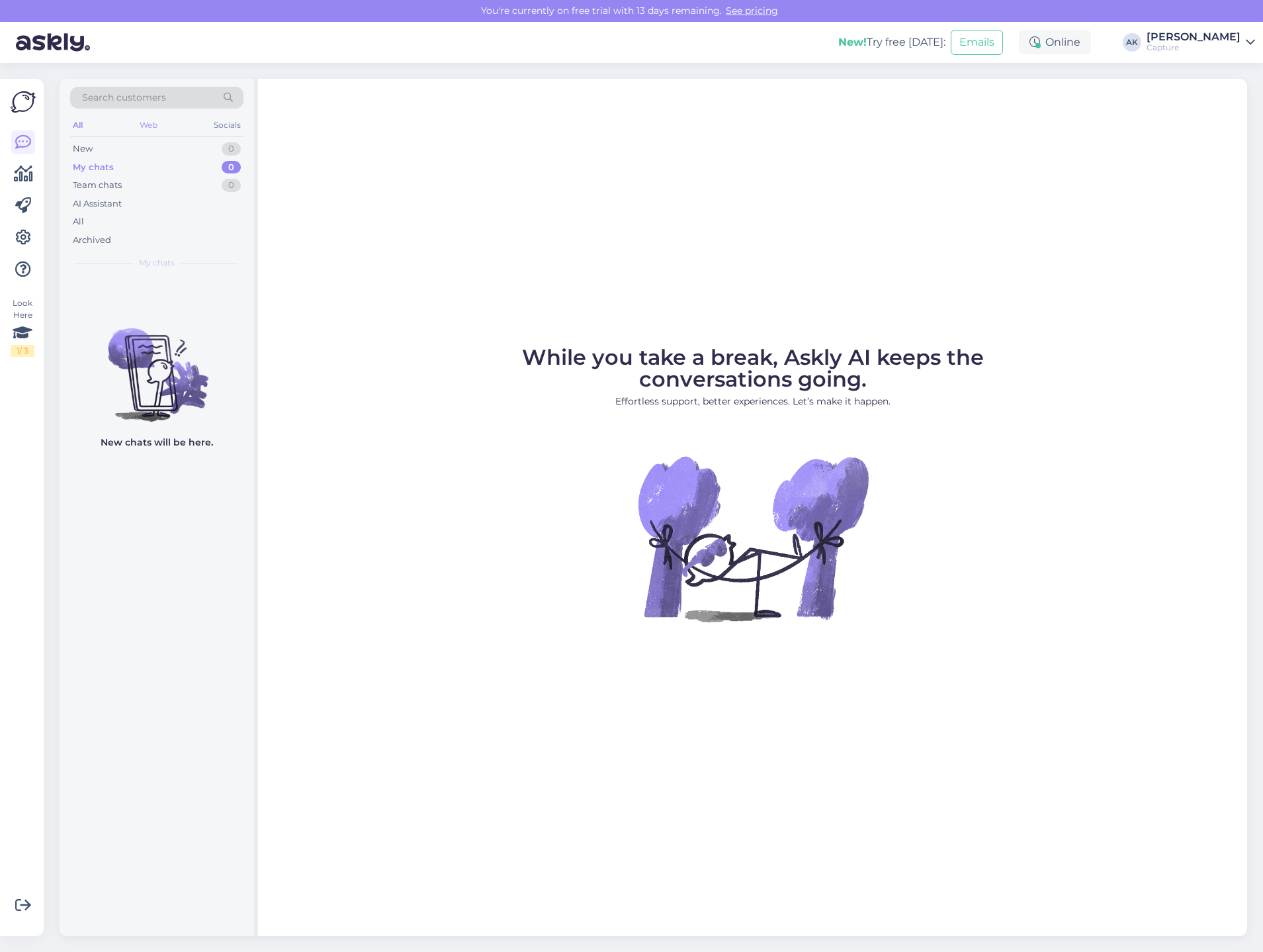
click at [157, 126] on div "Web" at bounding box center [148, 124] width 23 height 17
click at [90, 123] on div "All Web Socials" at bounding box center [157, 126] width 174 height 21
click at [81, 122] on div "All" at bounding box center [77, 124] width 15 height 17
click at [94, 221] on div "All" at bounding box center [157, 221] width 174 height 19
click at [106, 202] on div "AI Assistant" at bounding box center [97, 203] width 49 height 13
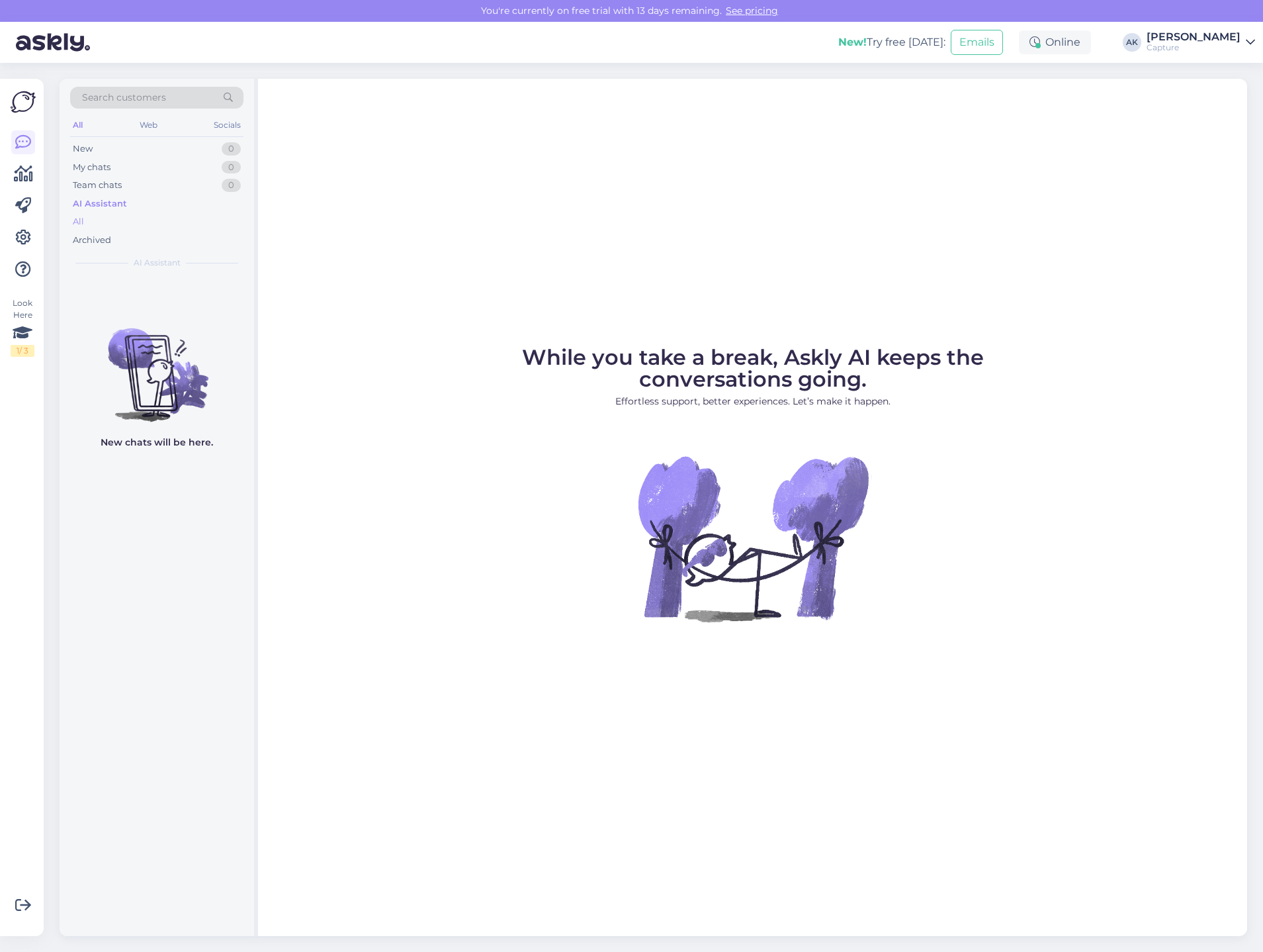
click at [103, 224] on div "All" at bounding box center [157, 221] width 174 height 19
click at [103, 234] on div "Archived" at bounding box center [92, 240] width 39 height 13
click at [103, 212] on div "All" at bounding box center [157, 221] width 174 height 19
click at [104, 206] on div "AI Assistant" at bounding box center [97, 203] width 49 height 13
